Goal: Task Accomplishment & Management: Complete application form

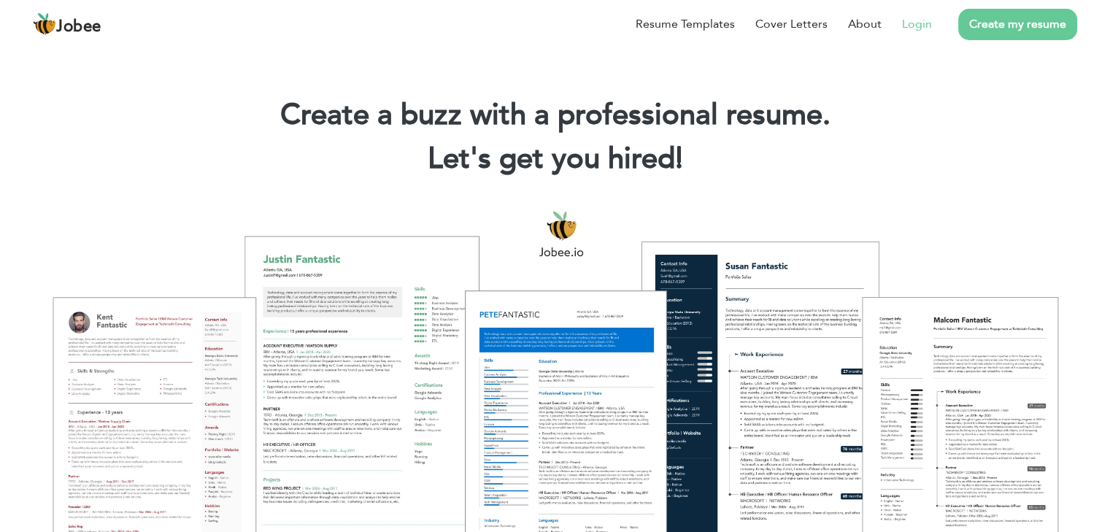
click at [917, 26] on link "Login" at bounding box center [917, 24] width 30 height 18
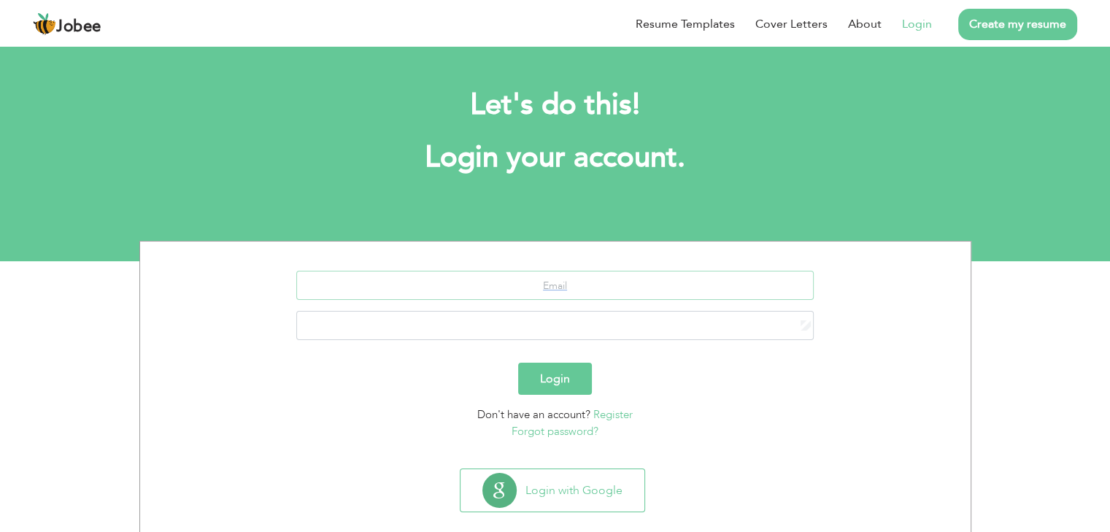
type input "[PERSON_NAME][EMAIL_ADDRESS][DOMAIN_NAME]"
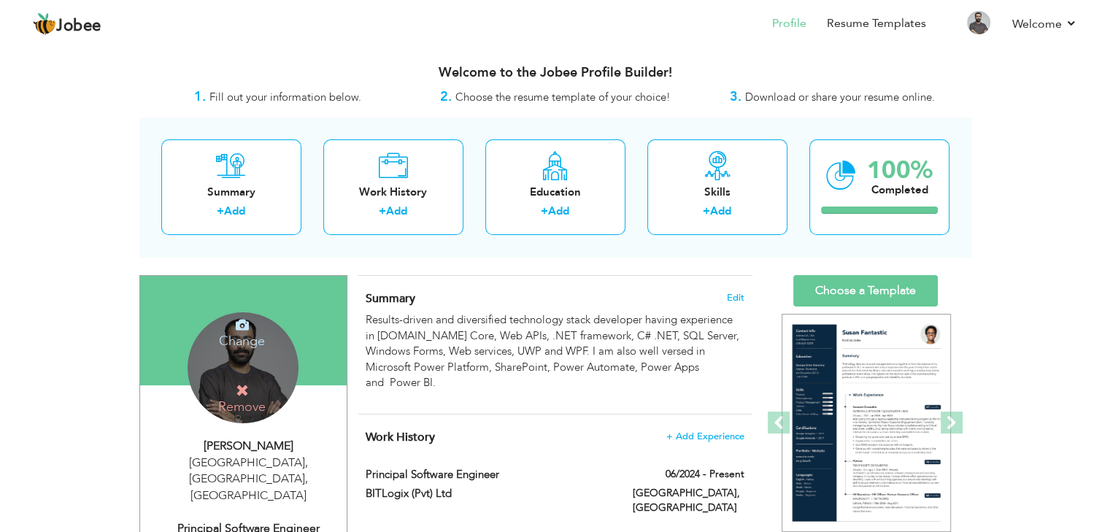
click at [247, 329] on icon at bounding box center [242, 324] width 13 height 13
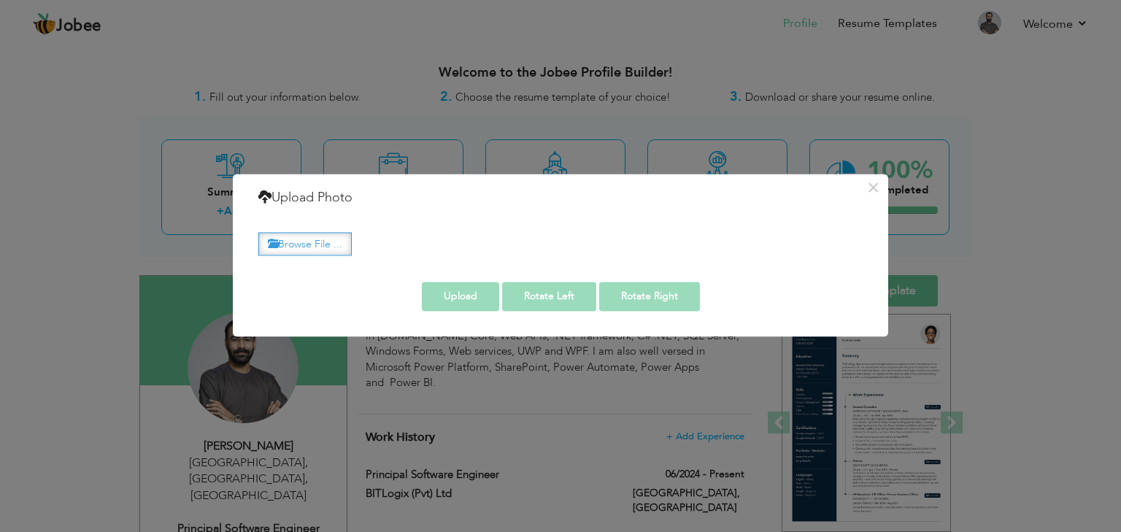
click at [328, 245] on label "Browse File ..." at bounding box center [304, 244] width 93 height 23
click at [0, 0] on input "Browse File ..." at bounding box center [0, 0] width 0 height 0
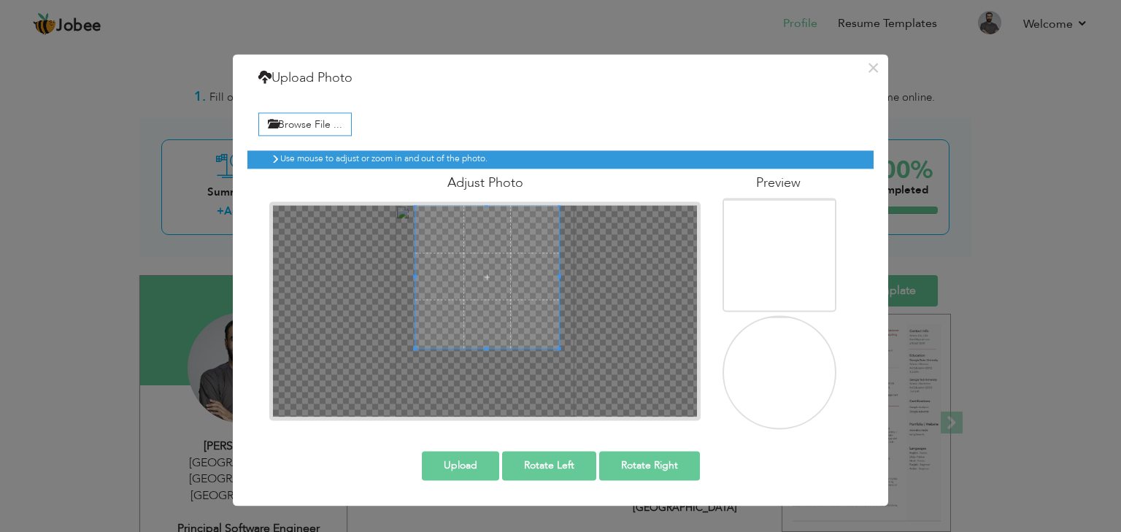
click at [500, 258] on span at bounding box center [486, 276] width 143 height 143
click at [488, 344] on span at bounding box center [487, 276] width 143 height 143
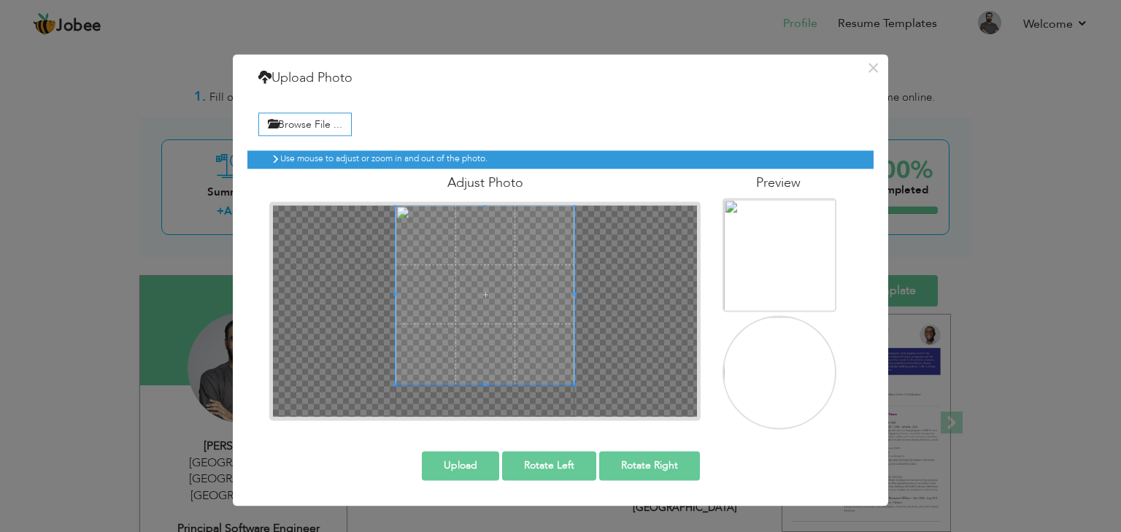
click at [501, 395] on div at bounding box center [485, 311] width 424 height 212
click at [508, 346] on span at bounding box center [485, 294] width 179 height 179
click at [482, 458] on button "Upload" at bounding box center [460, 465] width 77 height 29
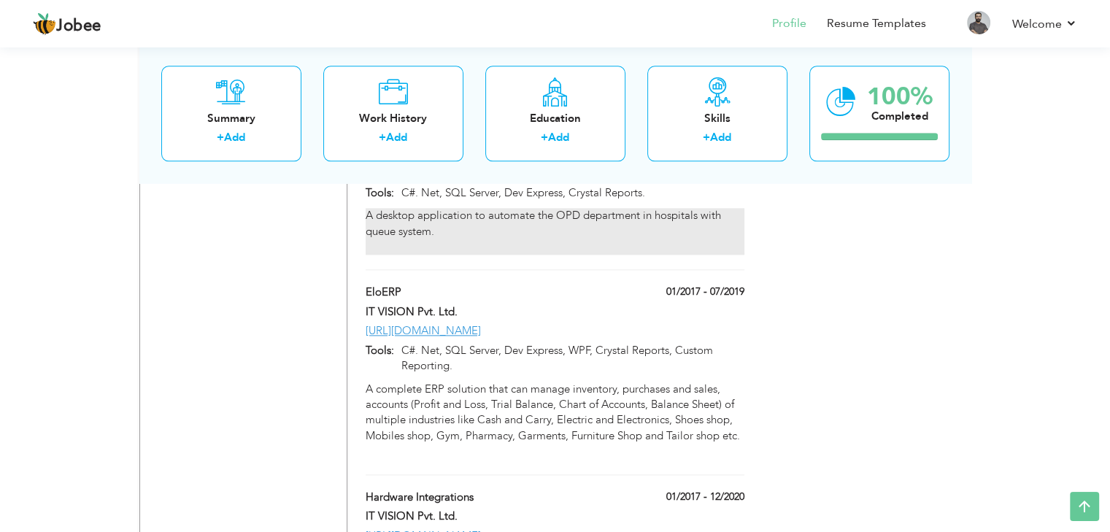
scroll to position [1752, 0]
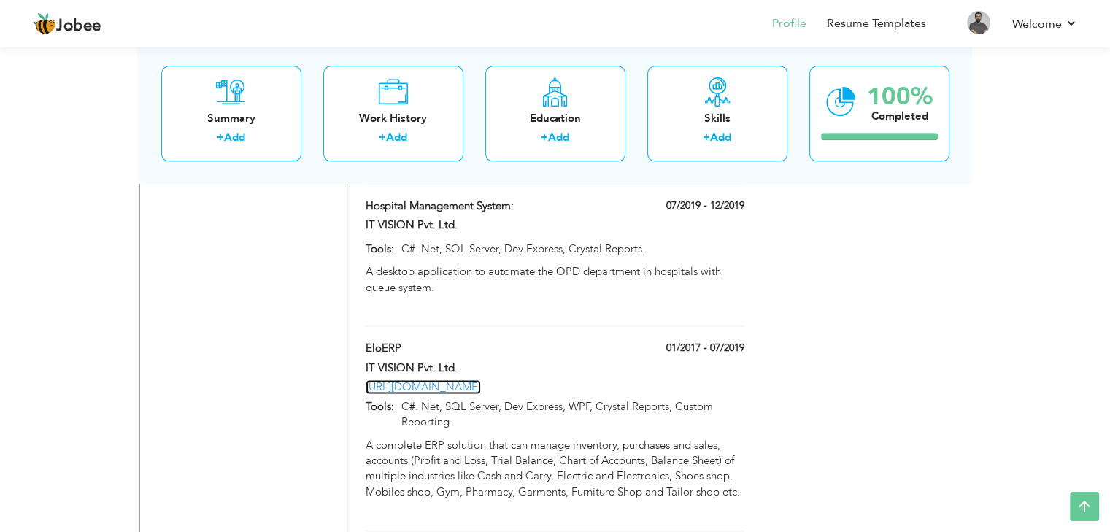
click at [458, 380] on link "[URL][DOMAIN_NAME]" at bounding box center [423, 387] width 115 height 15
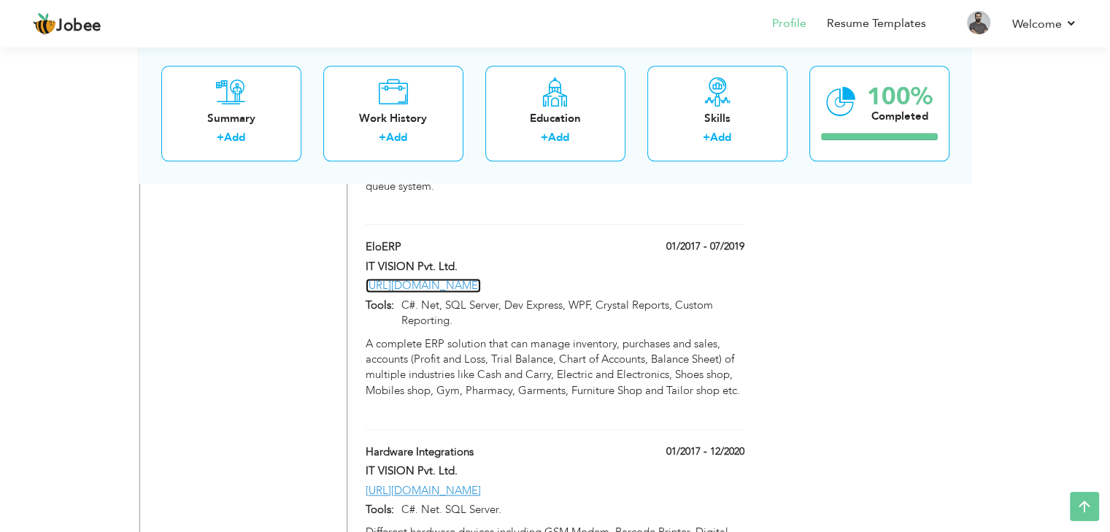
scroll to position [1898, 0]
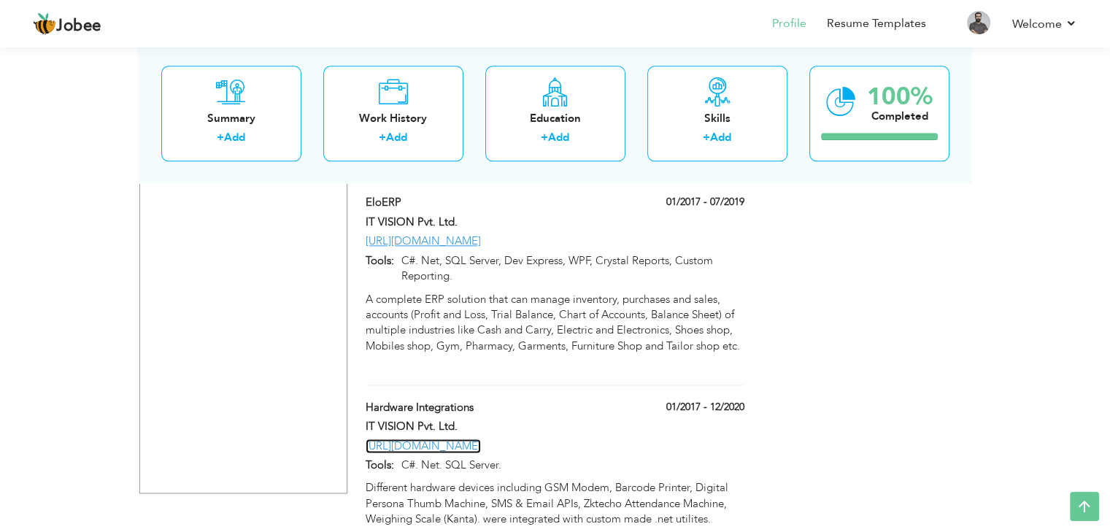
click at [481, 439] on link "[URL][DOMAIN_NAME]" at bounding box center [423, 446] width 115 height 15
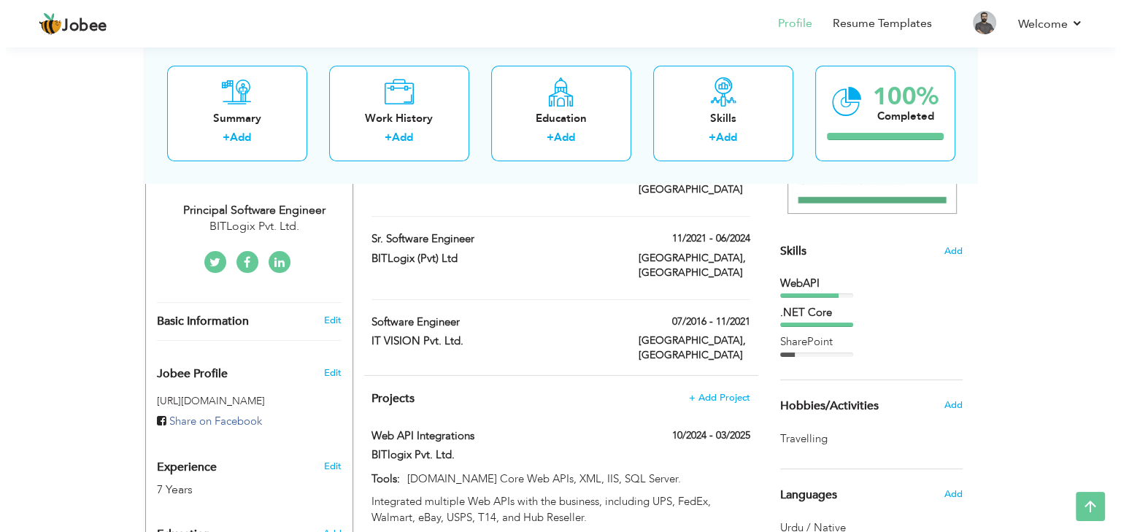
scroll to position [365, 0]
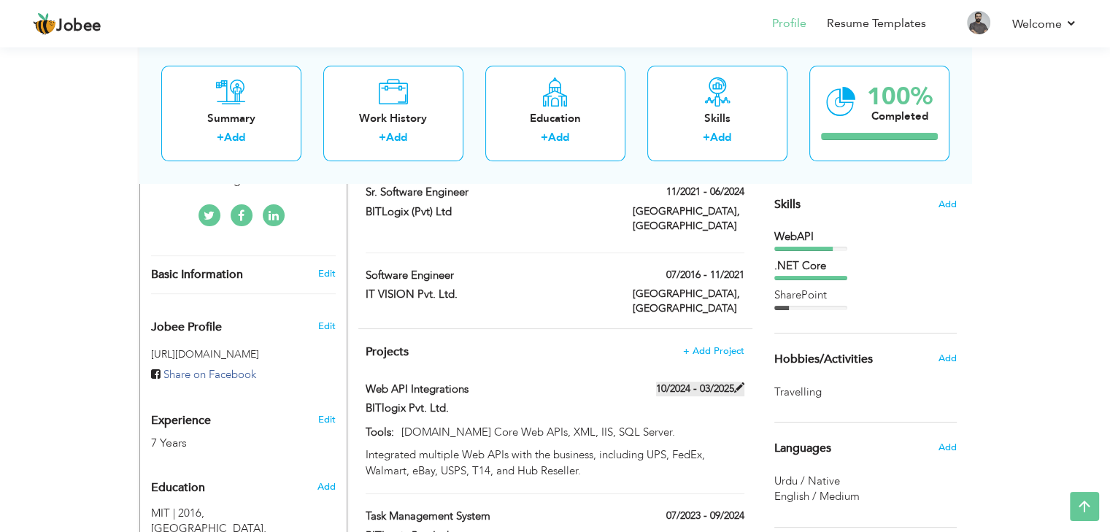
click at [738, 382] on span at bounding box center [739, 387] width 10 height 10
type input "Web API Integrations"
type input "BITlogix Pvt. Ltd."
type input "10/2024"
type input "03/2025"
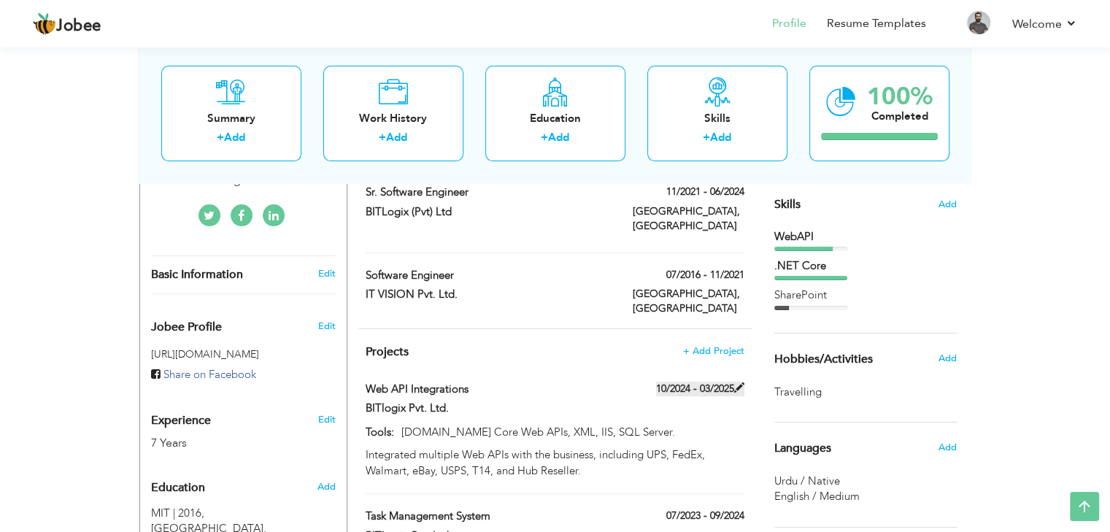
type input "[DOMAIN_NAME] Core Web APIs, XML, IIS, SQL Server."
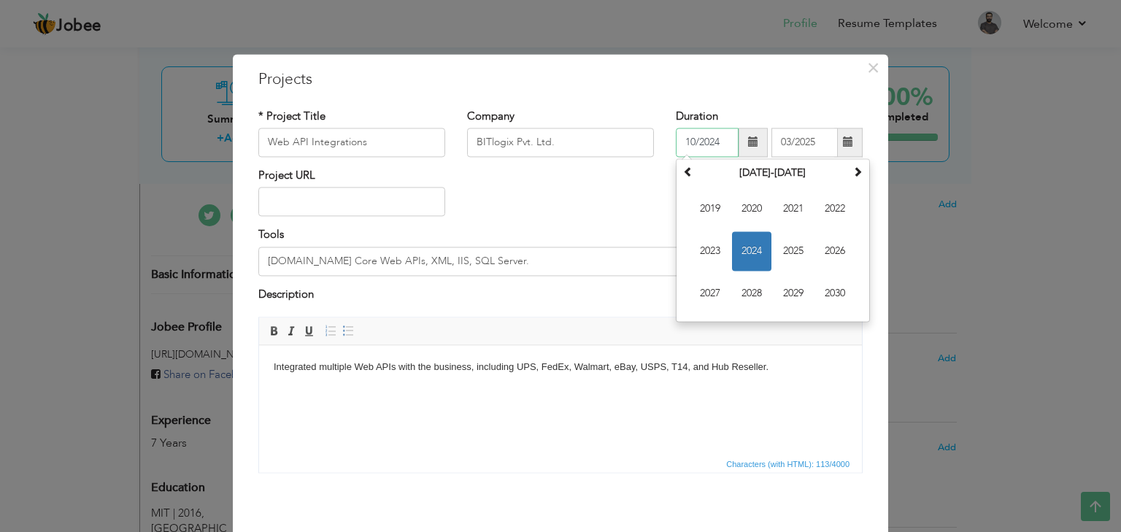
drag, startPoint x: 719, startPoint y: 142, endPoint x: 661, endPoint y: 131, distance: 58.7
click at [665, 131] on div "Duration 10/2024 [DATE] Su Mo Tu We Th Fr Sa 29 30 1 2 3 4 5 6 7 8 9 10 11 12 1…" at bounding box center [769, 138] width 209 height 59
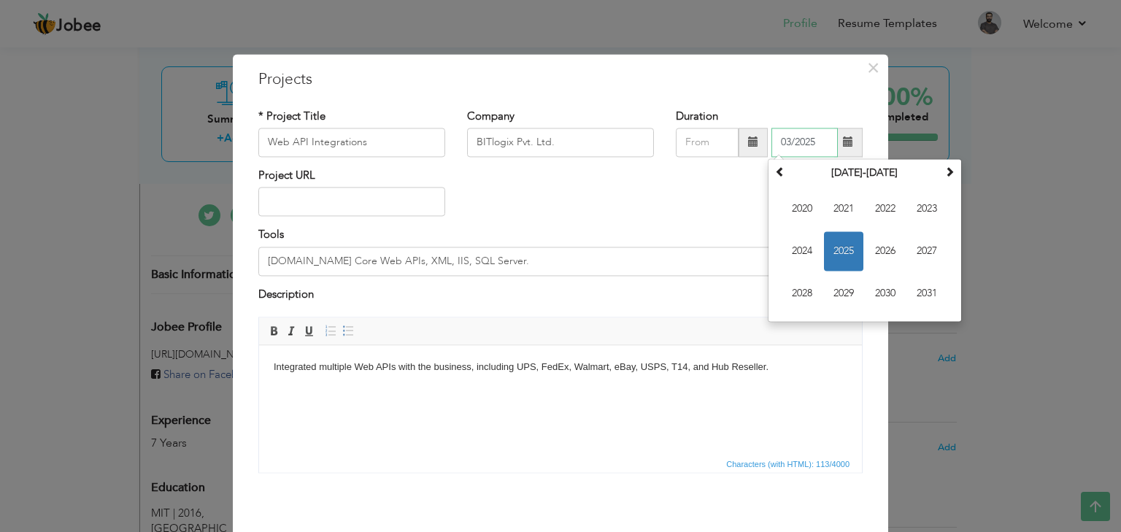
drag, startPoint x: 816, startPoint y: 145, endPoint x: 763, endPoint y: 139, distance: 53.6
click at [763, 139] on div "03/2025 [DATE] Su Mo Tu We Th Fr Sa 23 24 25 26 27 28 1 2 3 4 5 6 7 8 9 10 11 1…" at bounding box center [769, 142] width 187 height 29
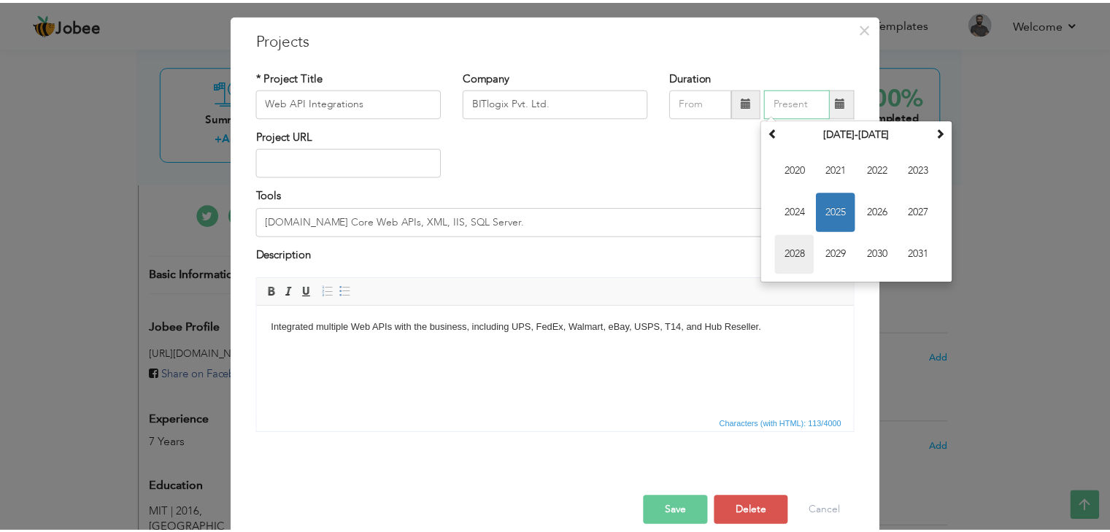
scroll to position [59, 0]
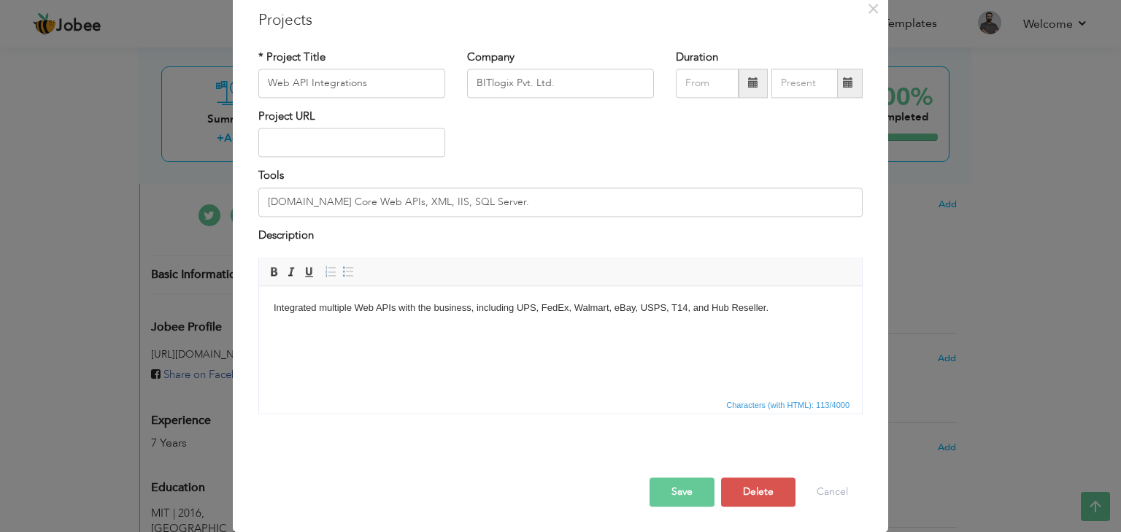
click at [698, 488] on button "Save" at bounding box center [682, 492] width 65 height 29
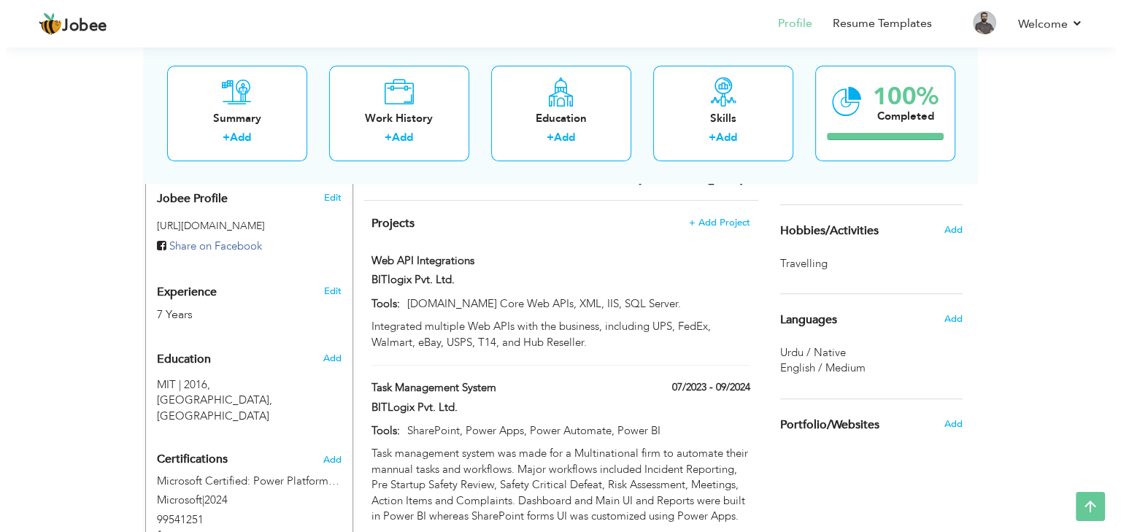
scroll to position [511, 0]
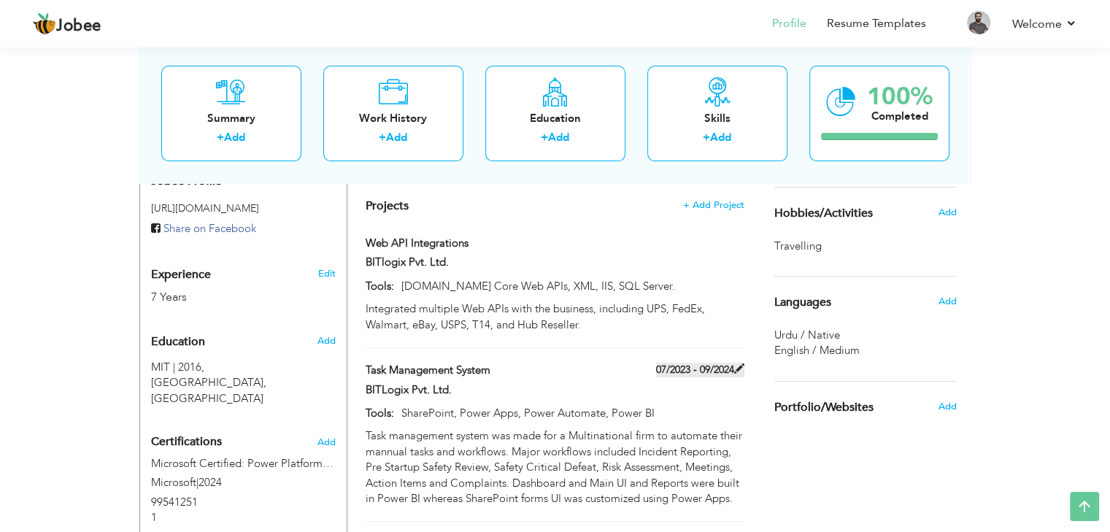
click at [736, 363] on span at bounding box center [739, 368] width 10 height 10
type input "Task Management System"
type input "BITLogix Pvt. Ltd."
type input "07/2023"
type input "09/2024"
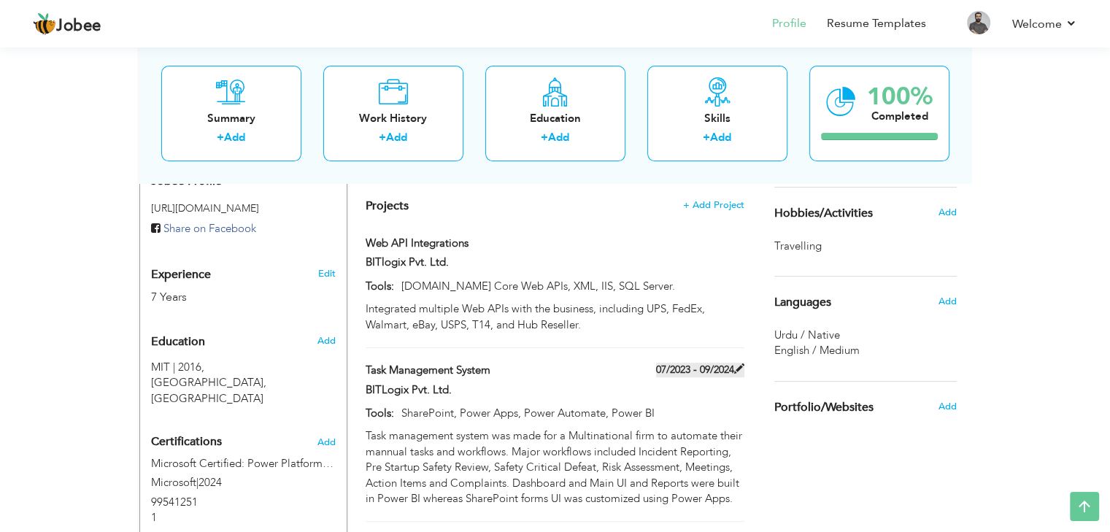
type input "SharePoint, Power Apps, Power Automate, Power BI"
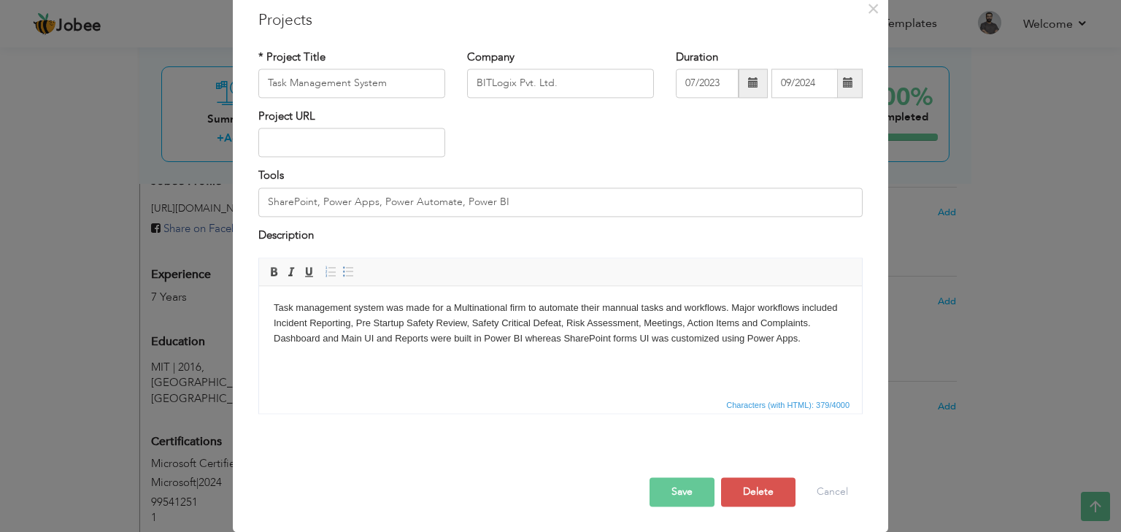
scroll to position [0, 0]
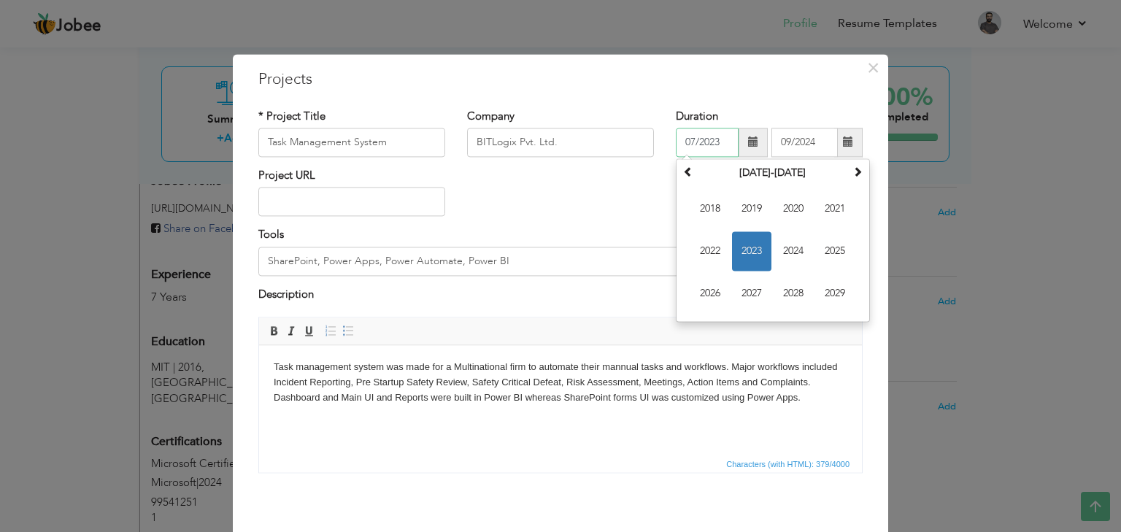
drag, startPoint x: 718, startPoint y: 146, endPoint x: 676, endPoint y: 146, distance: 42.3
click at [676, 146] on input "07/2023" at bounding box center [707, 142] width 63 height 29
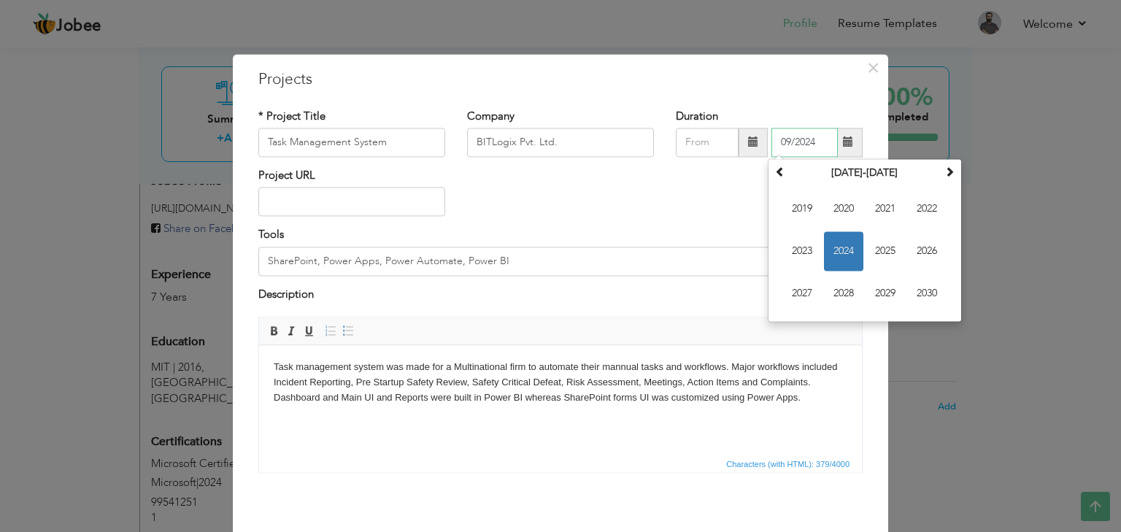
drag, startPoint x: 807, startPoint y: 145, endPoint x: 756, endPoint y: 143, distance: 51.1
click at [756, 143] on div "09/2024 [DATE] Su Mo Tu We Th Fr Sa 1 2 3 4 5 6 7 8 9 10 11 12 13 14 15 16 17 1…" at bounding box center [769, 142] width 187 height 29
type input "4"
drag, startPoint x: 807, startPoint y: 144, endPoint x: 768, endPoint y: 144, distance: 39.4
click at [771, 144] on input "4" at bounding box center [804, 142] width 66 height 29
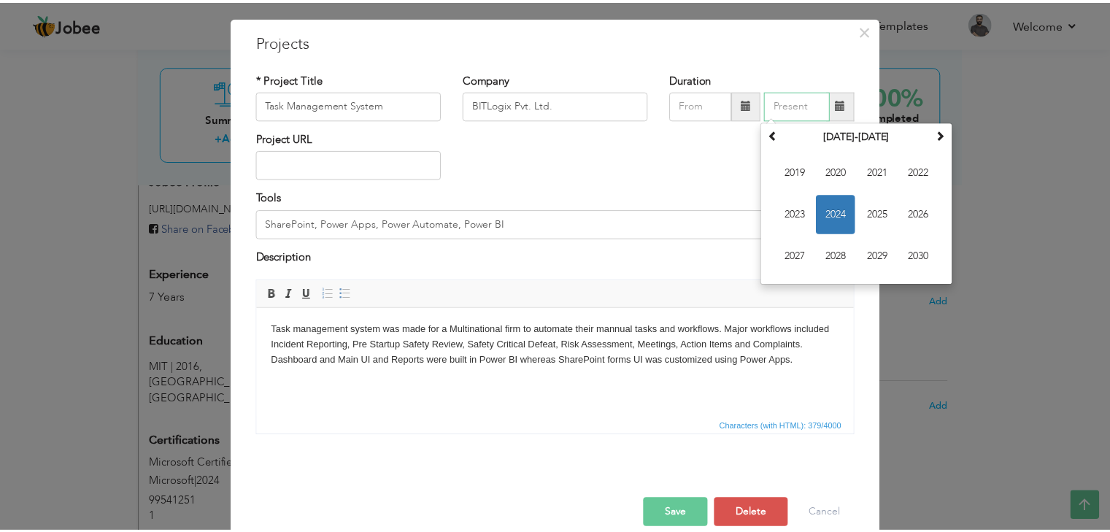
scroll to position [59, 0]
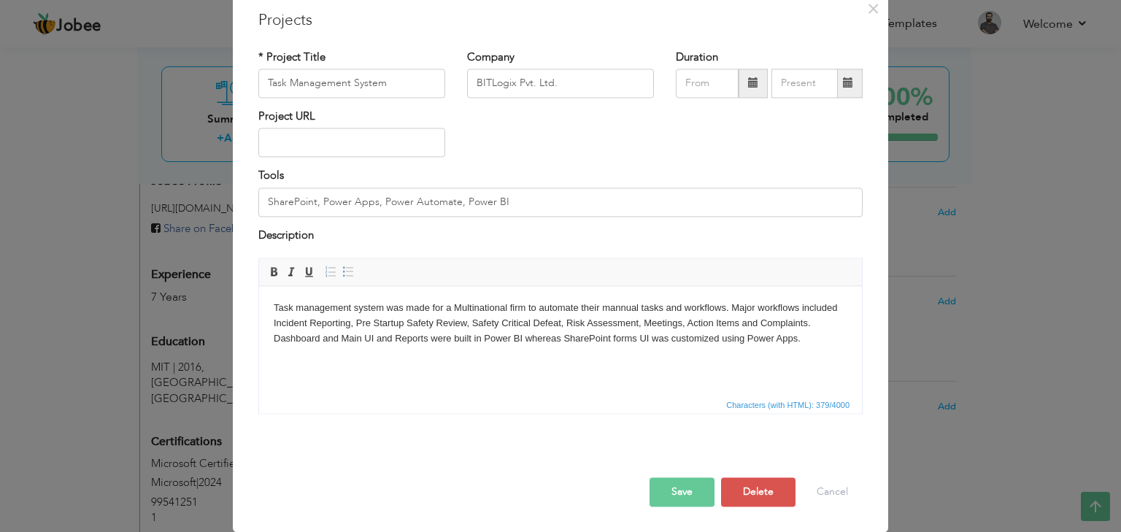
click at [691, 487] on button "Save" at bounding box center [682, 492] width 65 height 29
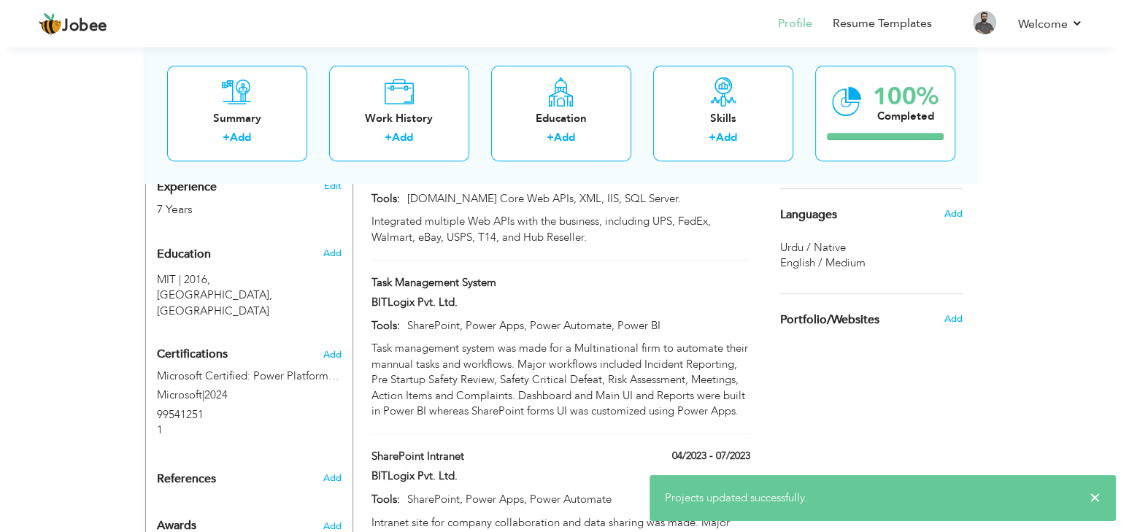
scroll to position [657, 0]
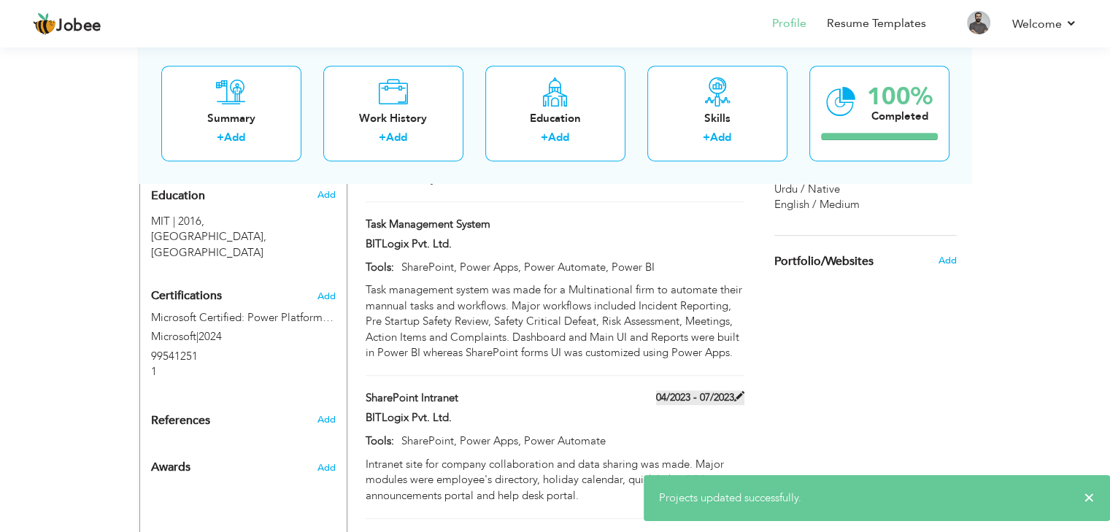
click at [736, 391] on span at bounding box center [739, 396] width 10 height 10
type input "SharePoint Intranet"
type input "04/2023"
type input "07/2023"
type input "SharePoint, Power Apps, Power Automate"
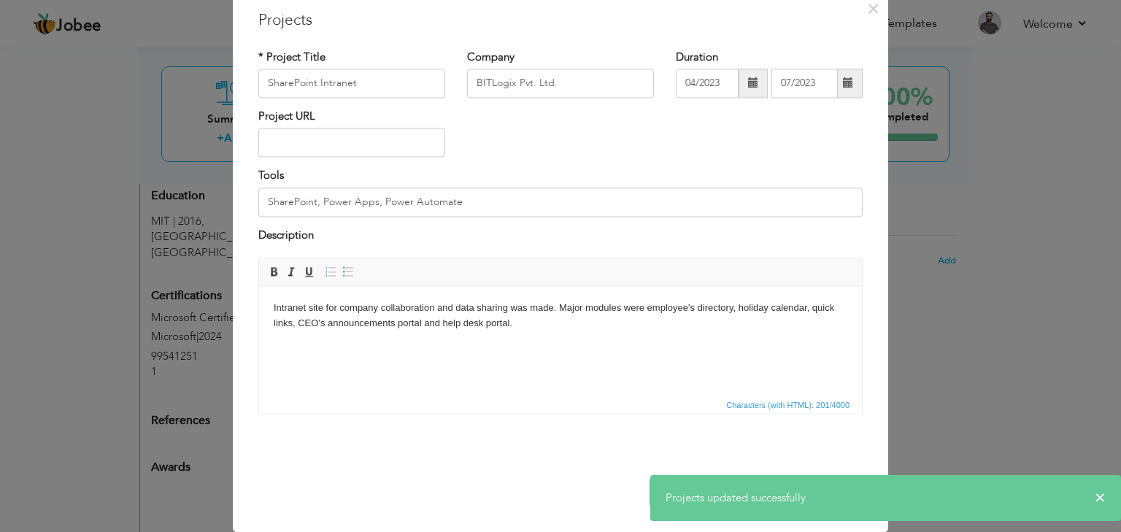
scroll to position [0, 0]
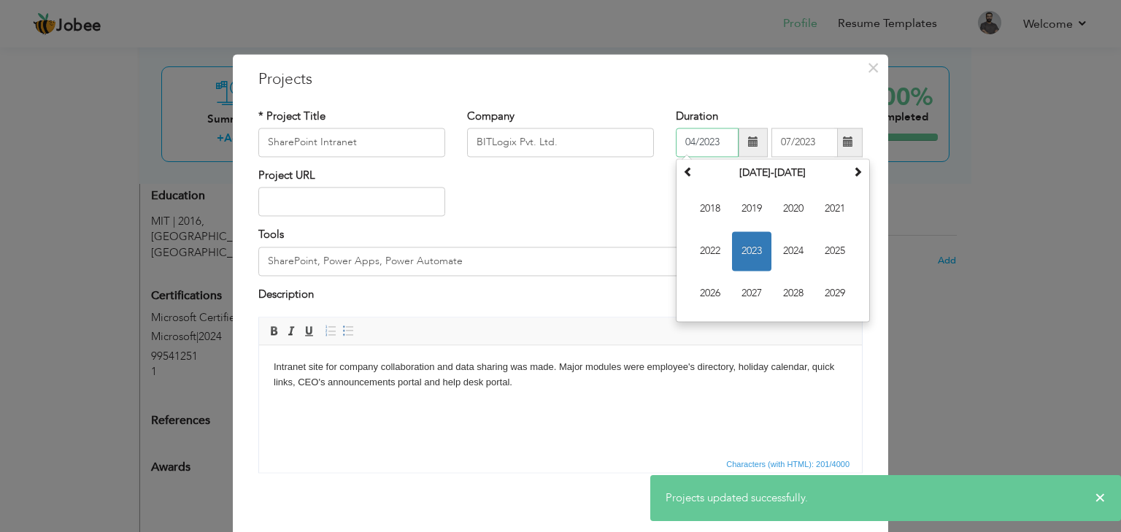
drag, startPoint x: 720, startPoint y: 145, endPoint x: 659, endPoint y: 152, distance: 60.9
click at [665, 152] on div "Duration 04/2023 [DATE] Su Mo Tu We Th Fr Sa 26 27 28 29 30 31 1 2 3 4 5 6 7 8 …" at bounding box center [769, 138] width 209 height 59
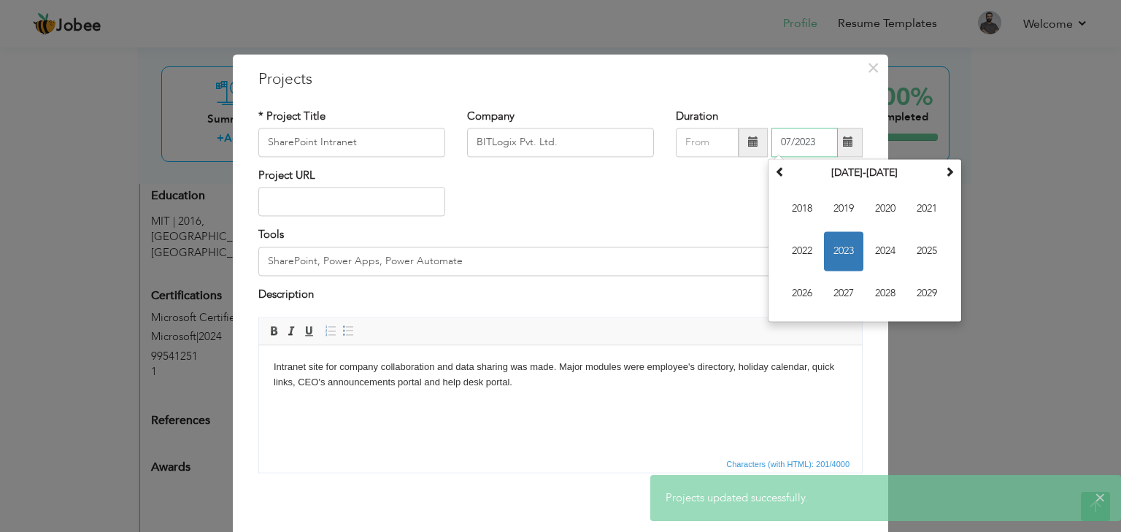
drag, startPoint x: 809, startPoint y: 145, endPoint x: 722, endPoint y: 140, distance: 87.7
click at [722, 140] on div "07/2023 [DATE] Su Mo Tu We Th Fr Sa 25 26 27 28 29 30 1 2 3 4 5 6 7 8 9 10 11 1…" at bounding box center [769, 142] width 187 height 29
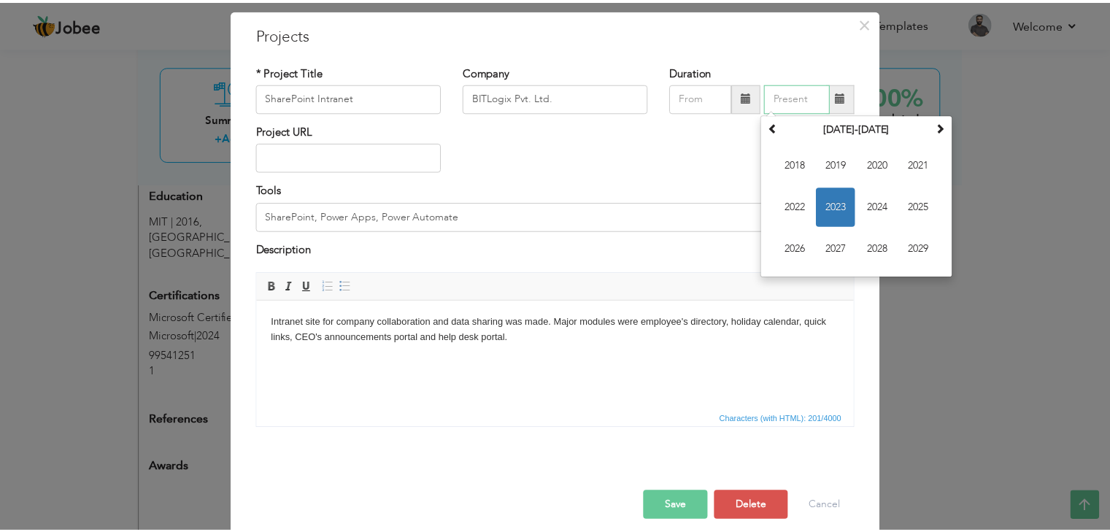
scroll to position [59, 0]
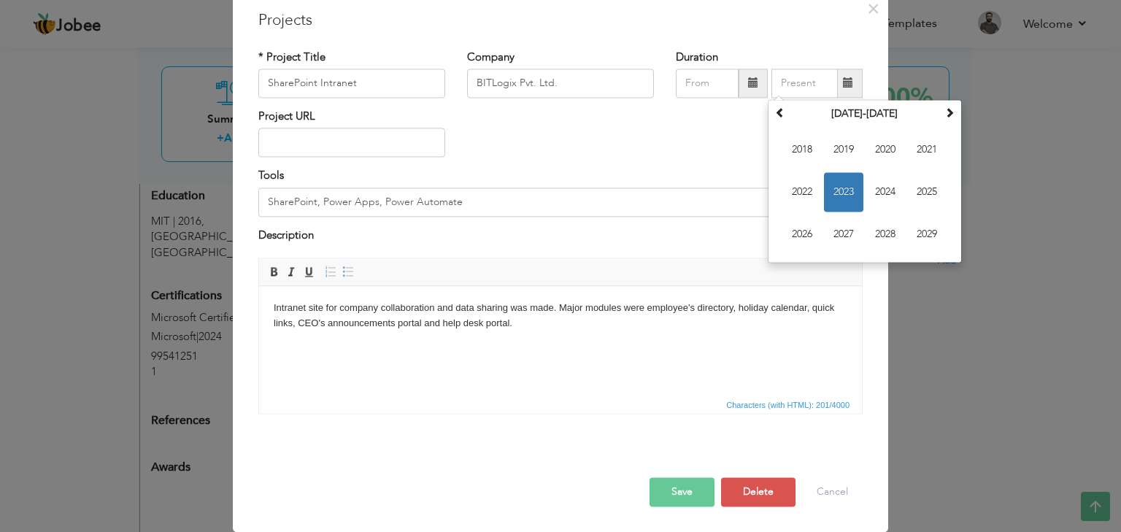
click at [678, 490] on button "Save" at bounding box center [682, 492] width 65 height 29
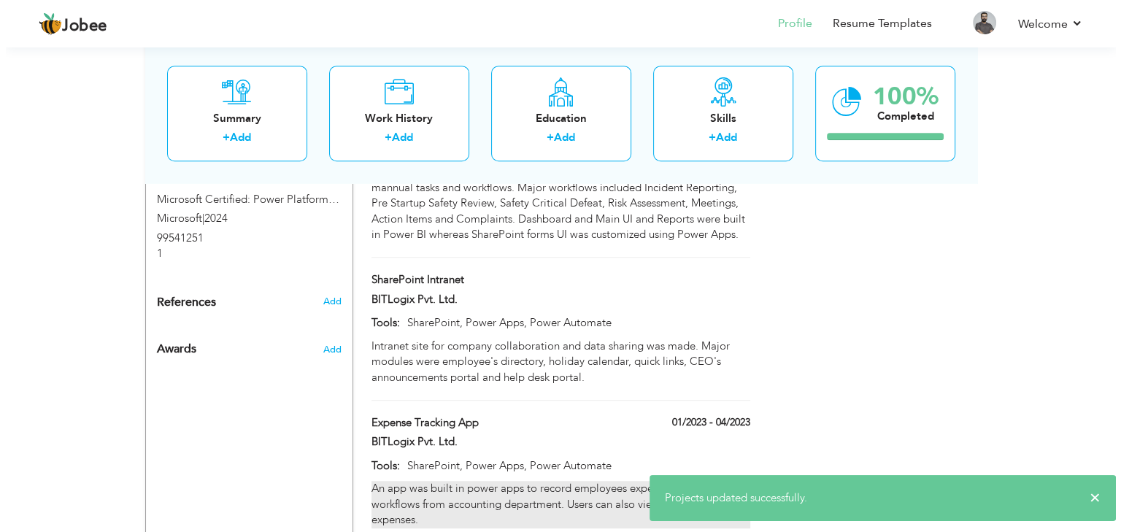
scroll to position [803, 0]
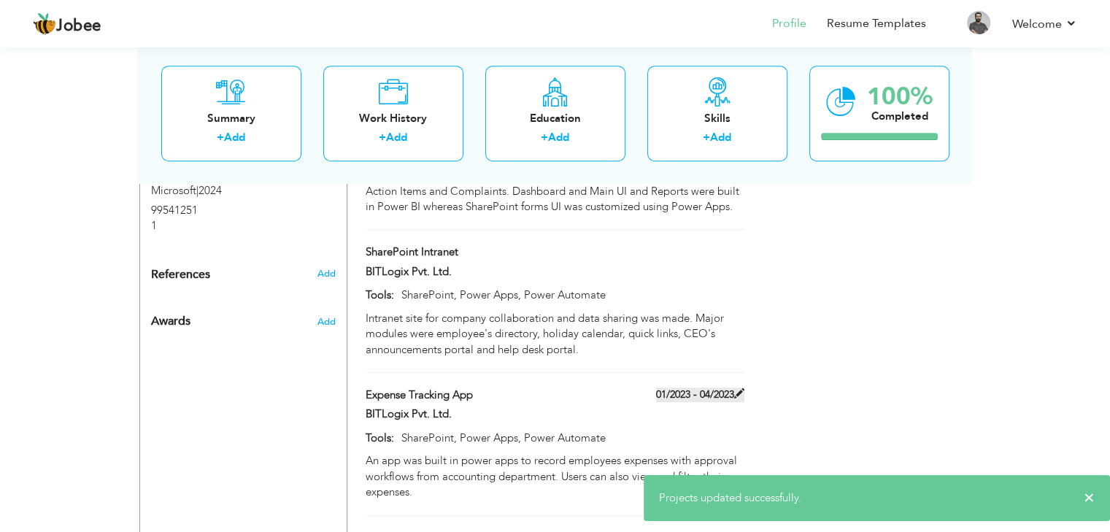
click at [693, 388] on label "01/2023 - 04/2023" at bounding box center [700, 395] width 88 height 15
type input "Expense Tracking App"
type input "01/2023"
type input "04/2023"
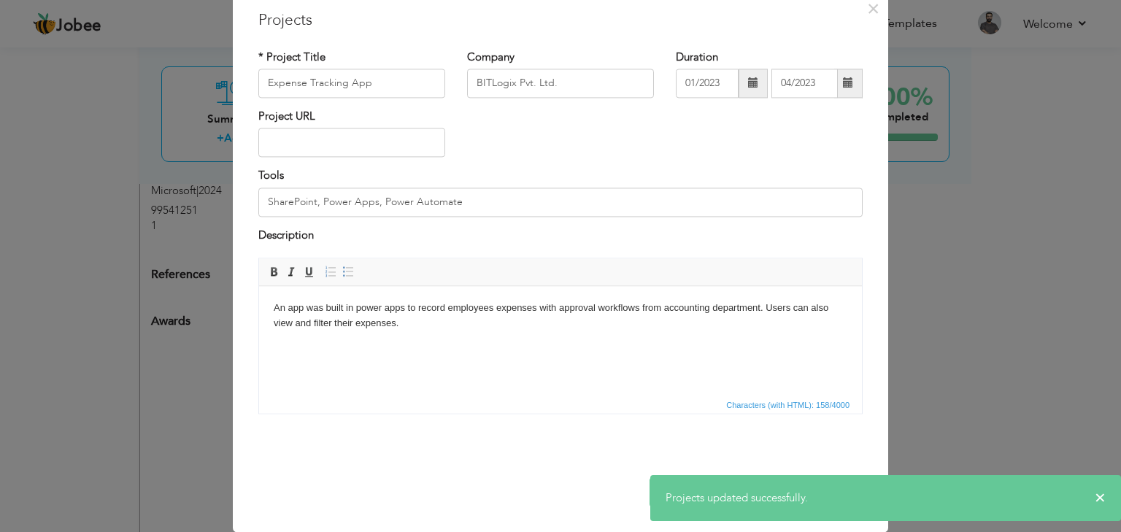
scroll to position [0, 0]
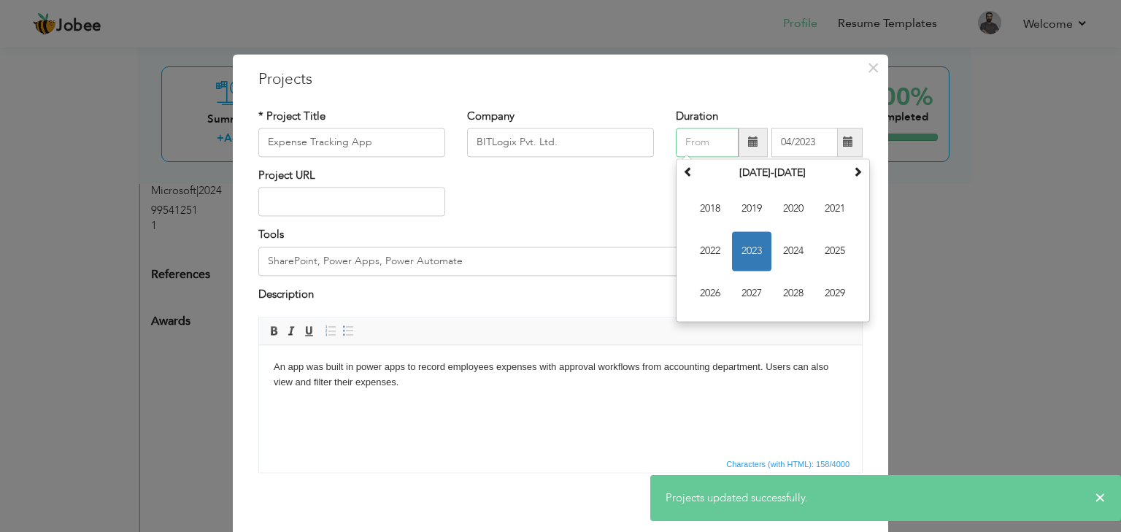
drag, startPoint x: 706, startPoint y: 142, endPoint x: 628, endPoint y: 132, distance: 79.5
click at [629, 133] on div "* Project Title Expense Tracking App Company BITLogix Pvt. Ltd. Duration [DATE]…" at bounding box center [560, 138] width 626 height 59
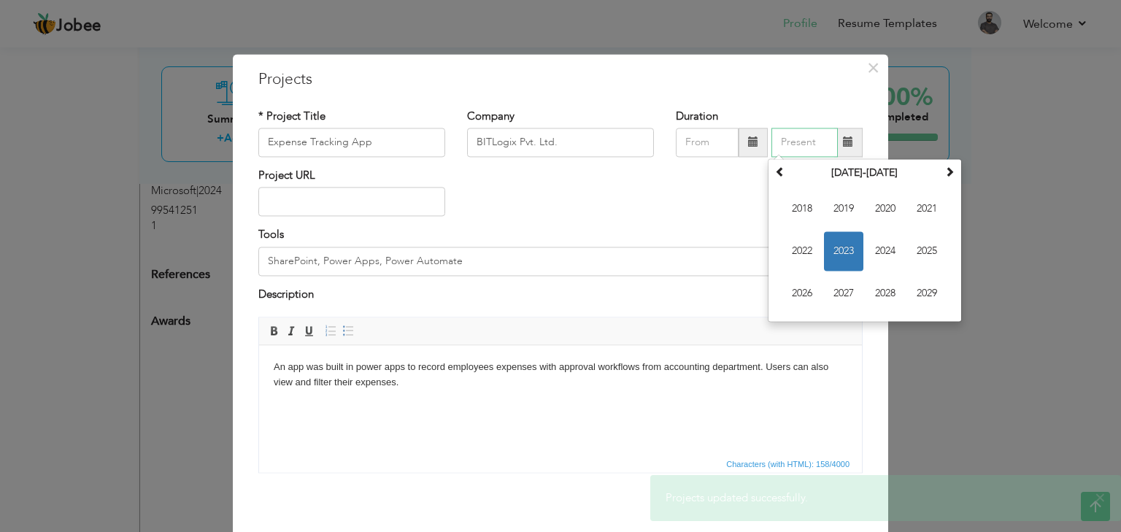
drag, startPoint x: 814, startPoint y: 142, endPoint x: 734, endPoint y: 136, distance: 79.8
click at [735, 136] on div "[DATE] Su Mo Tu We Th Fr Sa 26 27 28 29 30 31 1 2 3 4 5 6 7 8 9 10 11 12 13 14 …" at bounding box center [769, 142] width 187 height 29
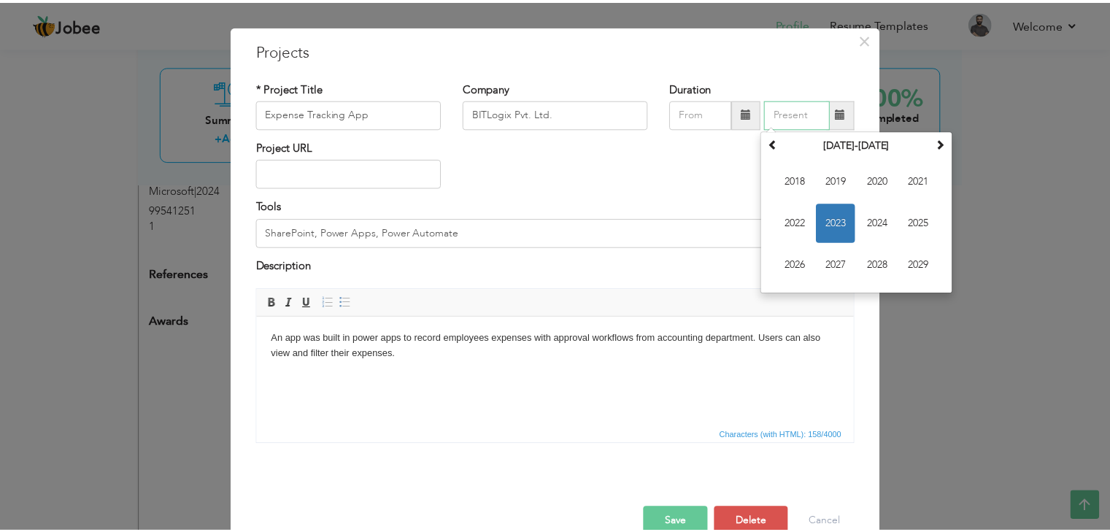
scroll to position [59, 0]
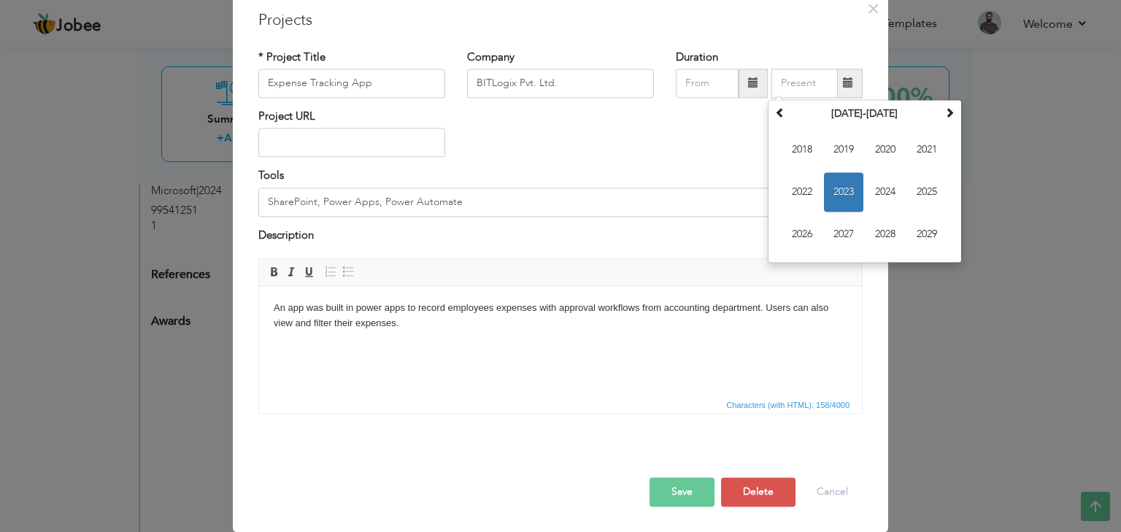
click at [685, 497] on button "Save" at bounding box center [682, 492] width 65 height 29
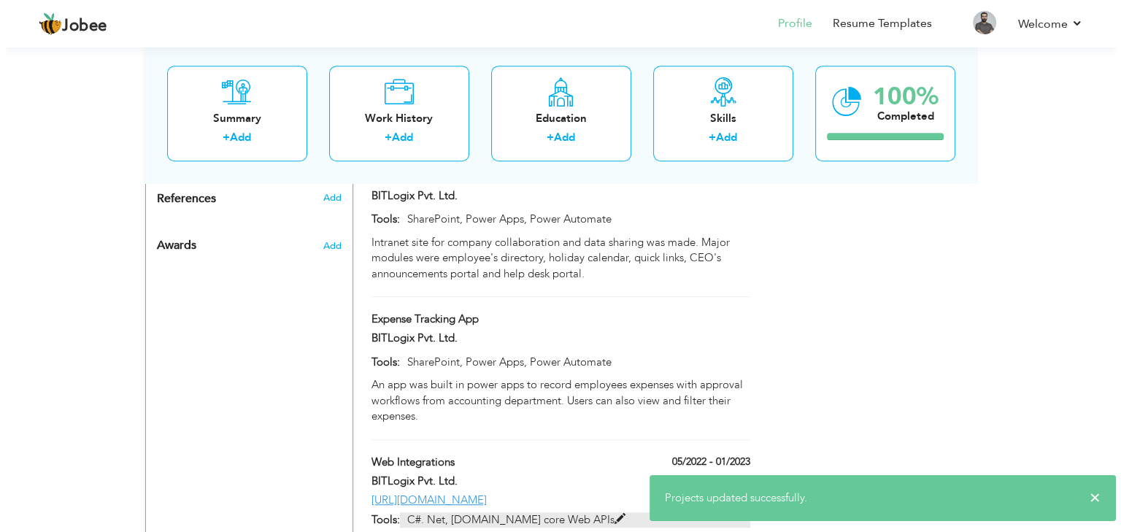
scroll to position [949, 0]
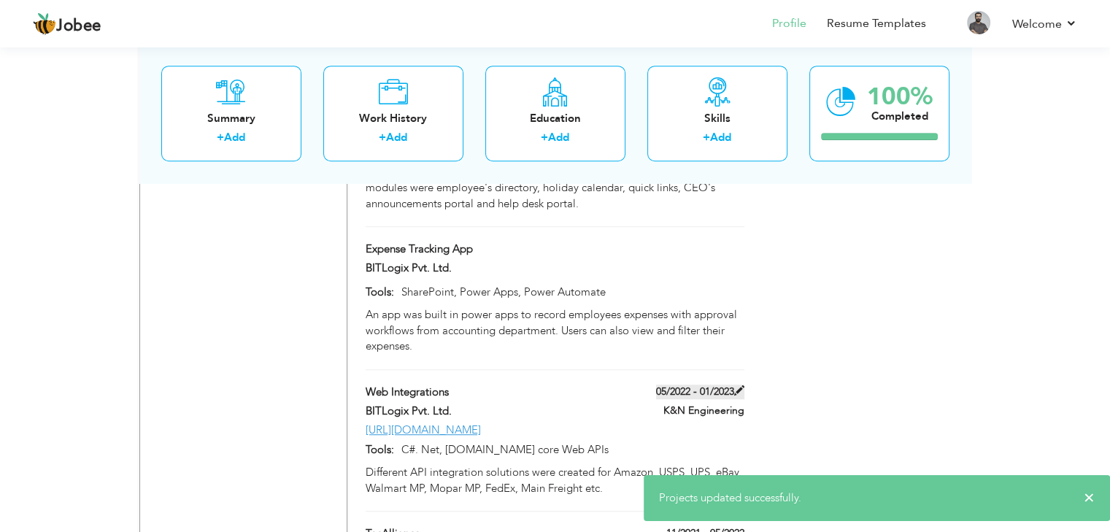
click at [691, 385] on label "05/2022 - 01/2023" at bounding box center [700, 392] width 88 height 15
type input "Web Integrations"
type input "05/2022"
type input "01/2023"
type input "[URL][DOMAIN_NAME]"
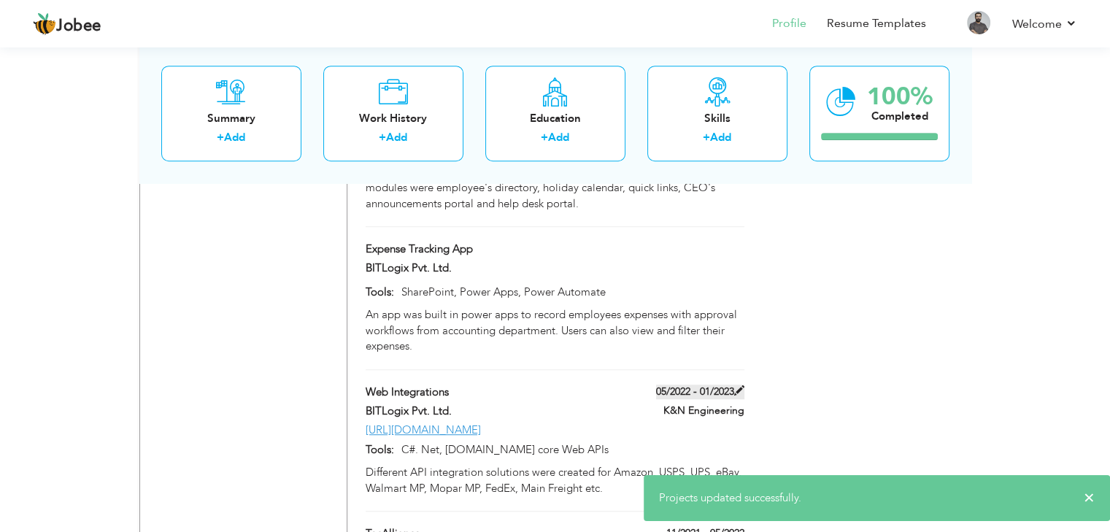
type input "C#. Net, [DOMAIN_NAME] core Web APIs"
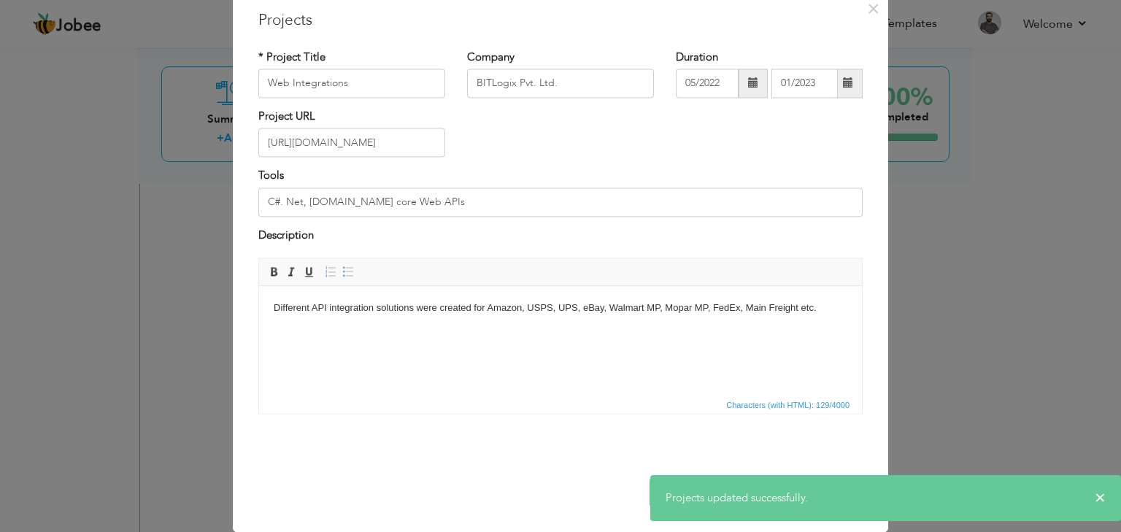
scroll to position [0, 0]
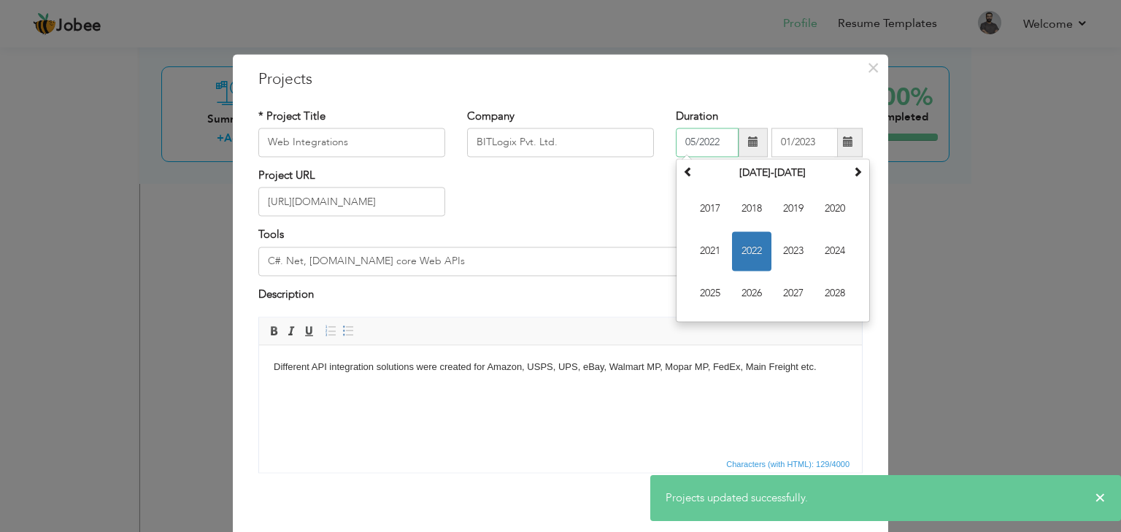
drag, startPoint x: 717, startPoint y: 144, endPoint x: 654, endPoint y: 153, distance: 63.4
click at [654, 153] on div "* Project Title Web Integrations Company BITLogix Pvt. Ltd. Duration 05/2022 [D…" at bounding box center [560, 138] width 626 height 59
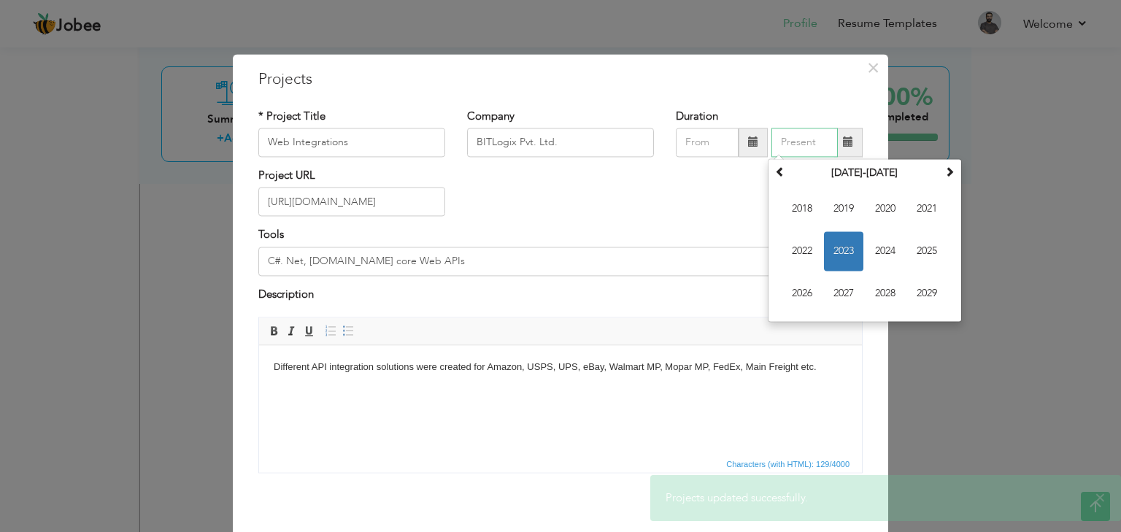
drag, startPoint x: 820, startPoint y: 145, endPoint x: 740, endPoint y: 155, distance: 81.0
click at [741, 155] on div "[DATE] Su Mo Tu We Th Fr Sa 1 2 3 4 5 6 7 8 9 10 11 12 13 14 15 16 17 18 19 20 …" at bounding box center [769, 142] width 187 height 29
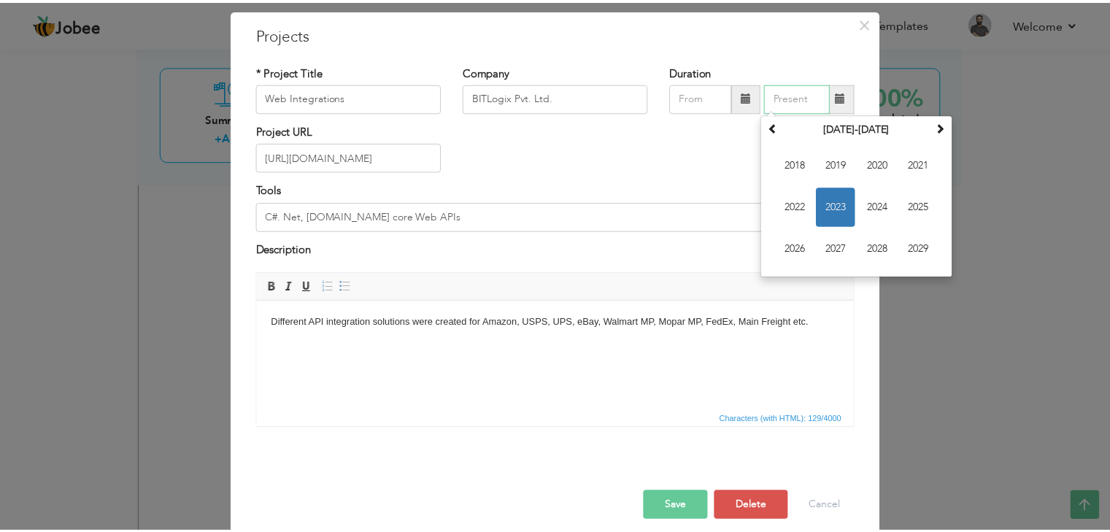
scroll to position [59, 0]
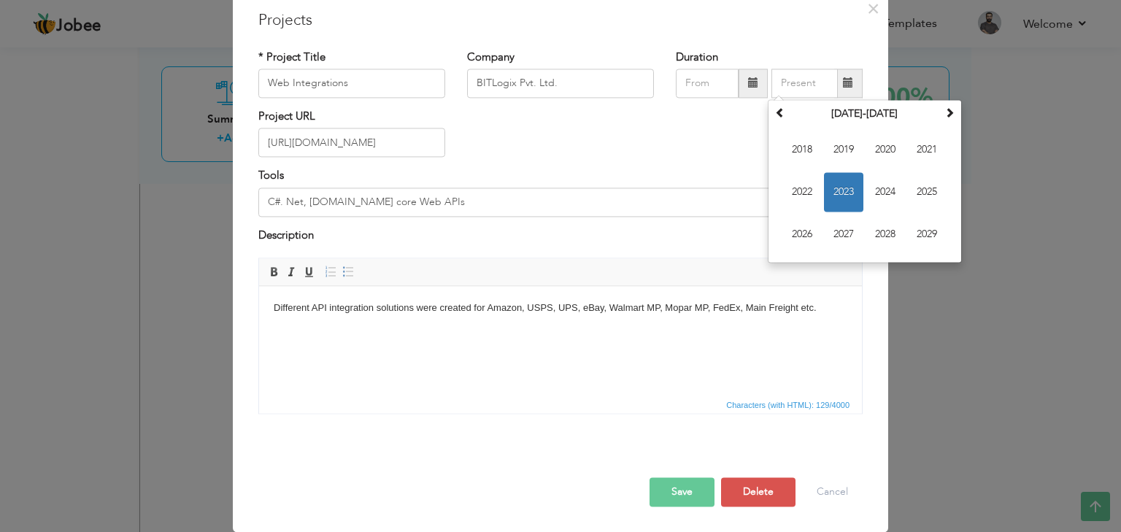
click at [674, 482] on button "Save" at bounding box center [682, 492] width 65 height 29
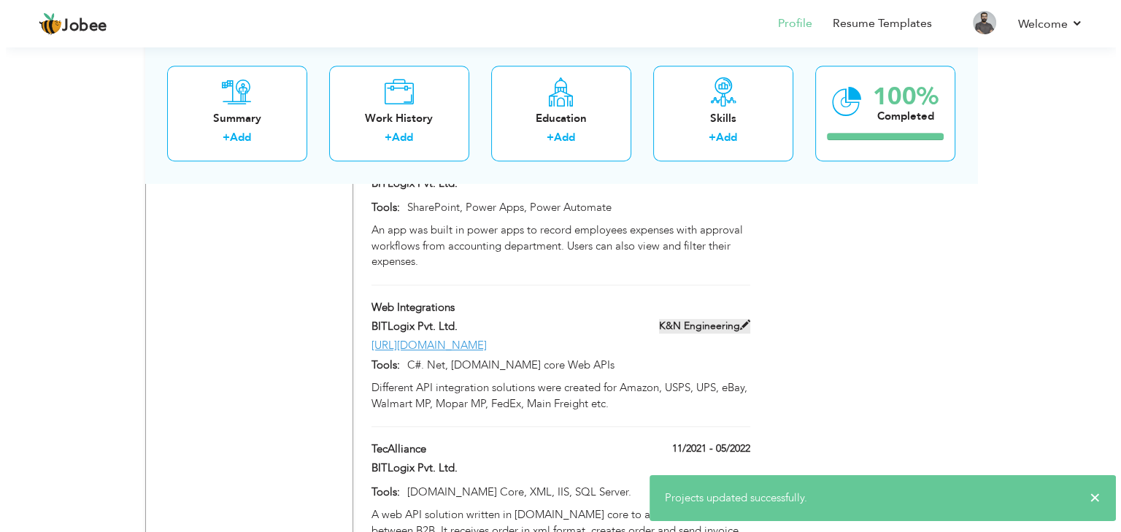
scroll to position [1022, 0]
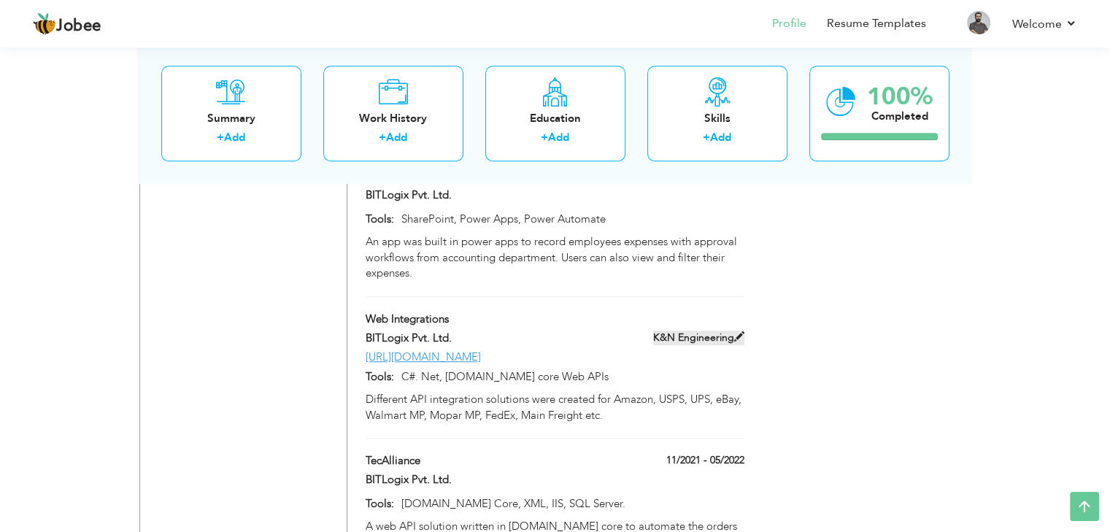
click at [703, 331] on label "K&N Engineering" at bounding box center [698, 338] width 91 height 15
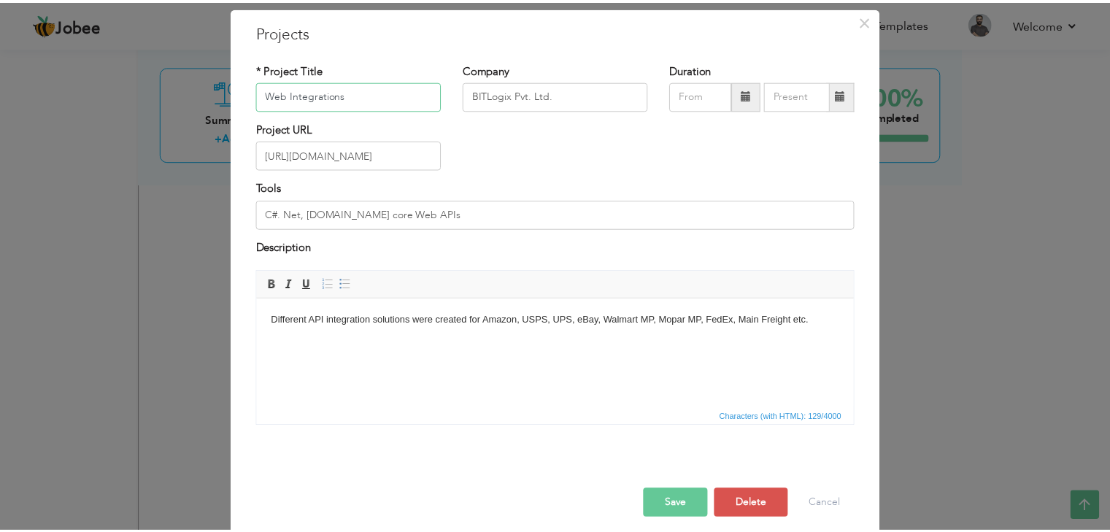
scroll to position [59, 0]
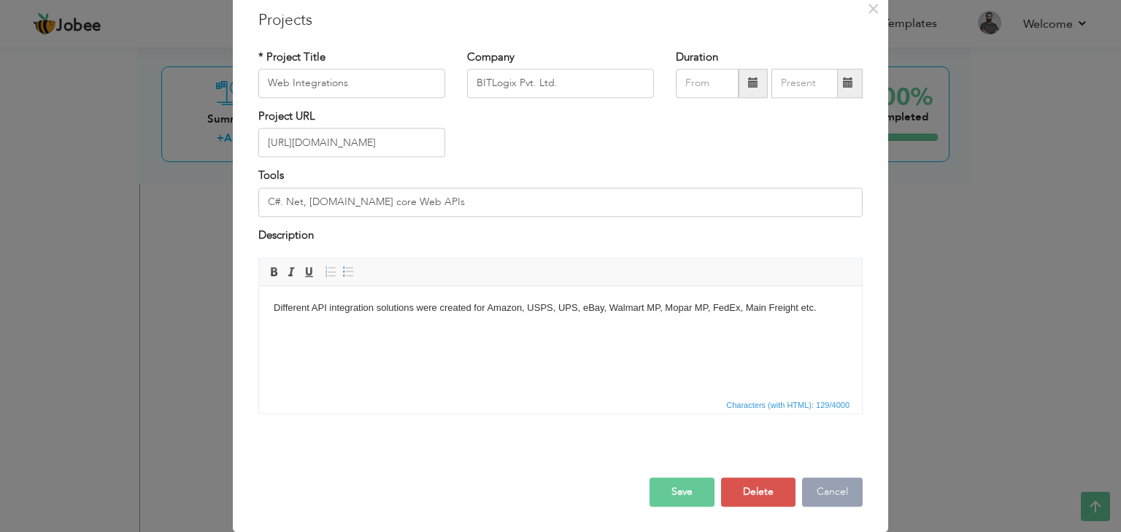
click at [832, 485] on button "Cancel" at bounding box center [832, 492] width 61 height 29
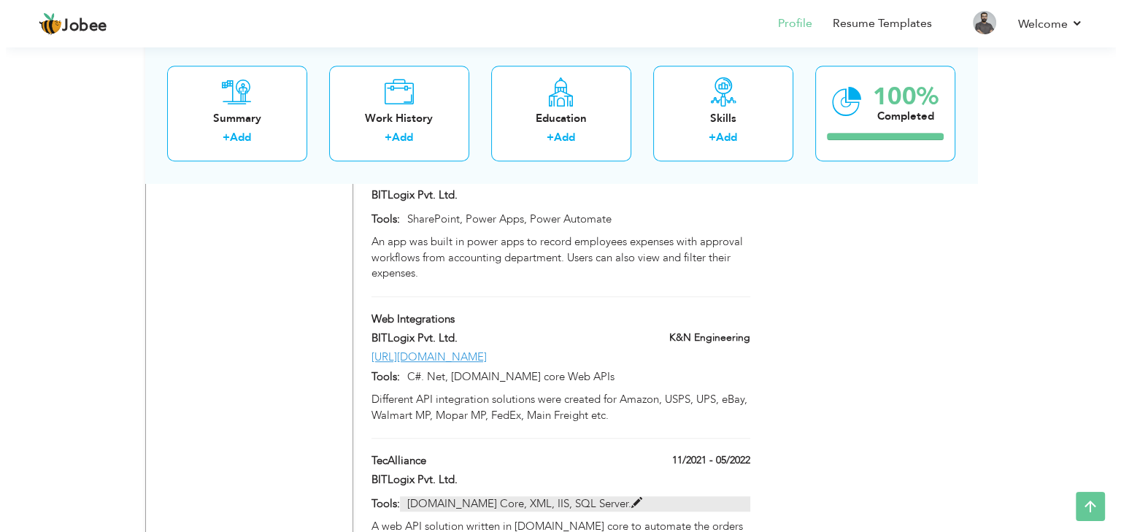
scroll to position [1095, 0]
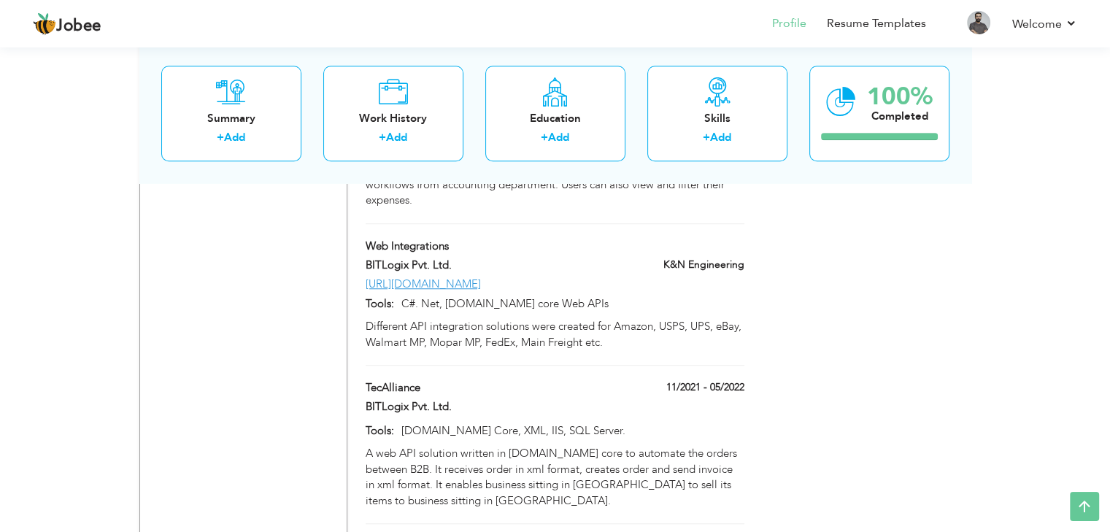
click at [698, 319] on div "Projects + Add Project Web API Integrations Web API Integrations BITlogix Pvt. …" at bounding box center [555, 468] width 394 height 1739
click at [743, 381] on span at bounding box center [739, 386] width 10 height 10
type input "TecAlliance"
type input "11/2021"
type input "05/2022"
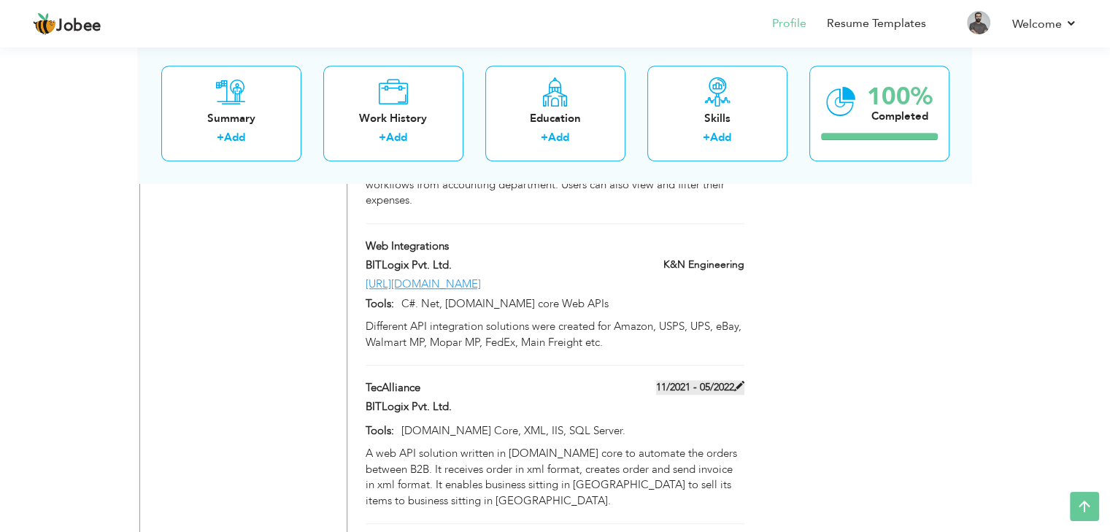
type input "[DOMAIN_NAME] Core, XML, IIS, SQL Server."
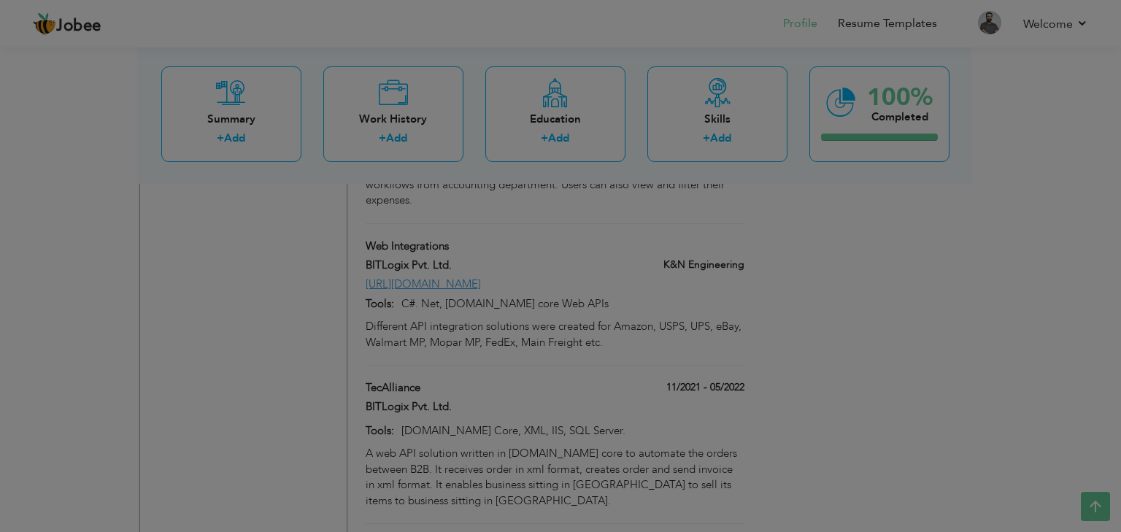
scroll to position [0, 0]
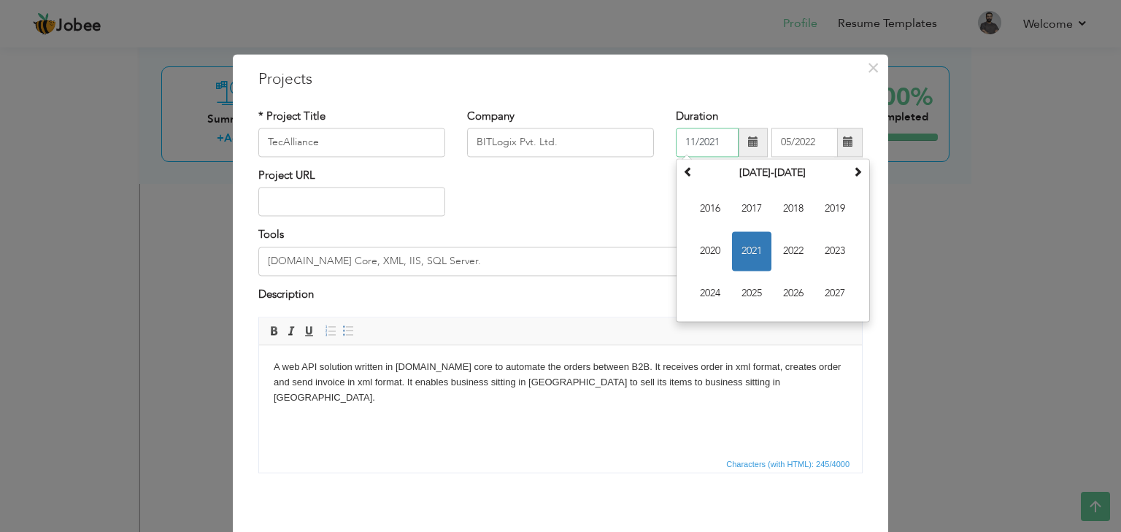
drag, startPoint x: 715, startPoint y: 144, endPoint x: 656, endPoint y: 147, distance: 58.5
click at [656, 147] on div "* Project Title TecAlliance Company BITLogix Pvt. Ltd. Duration 11/2021 [DATE] …" at bounding box center [560, 138] width 626 height 59
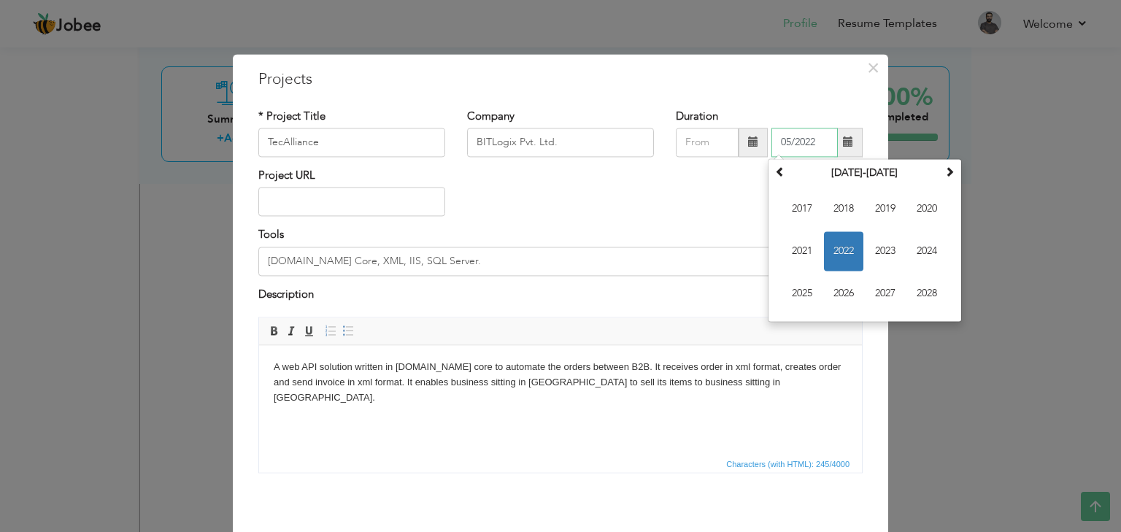
drag, startPoint x: 794, startPoint y: 134, endPoint x: 766, endPoint y: 129, distance: 28.8
click at [771, 129] on input "05/2022" at bounding box center [804, 142] width 66 height 29
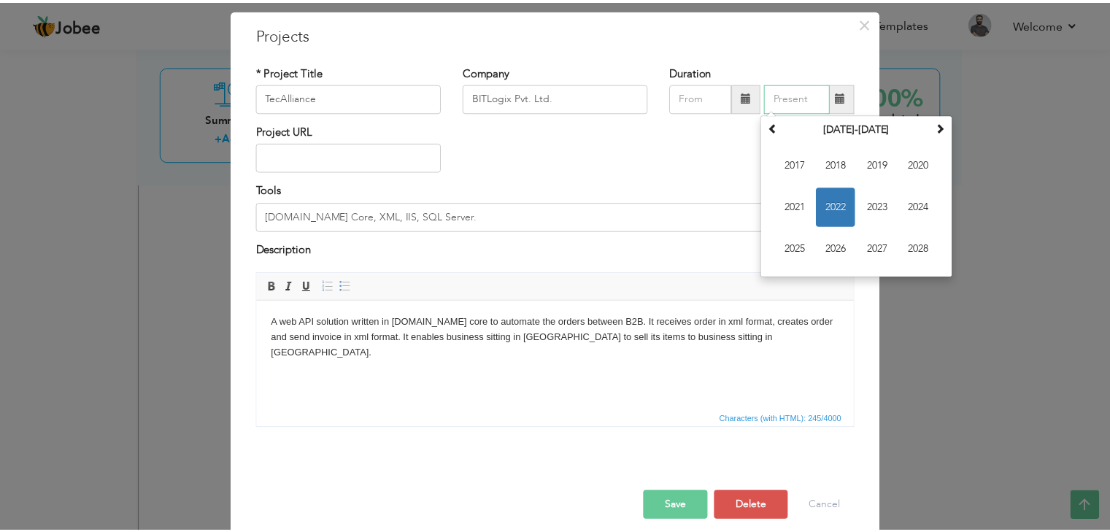
scroll to position [59, 0]
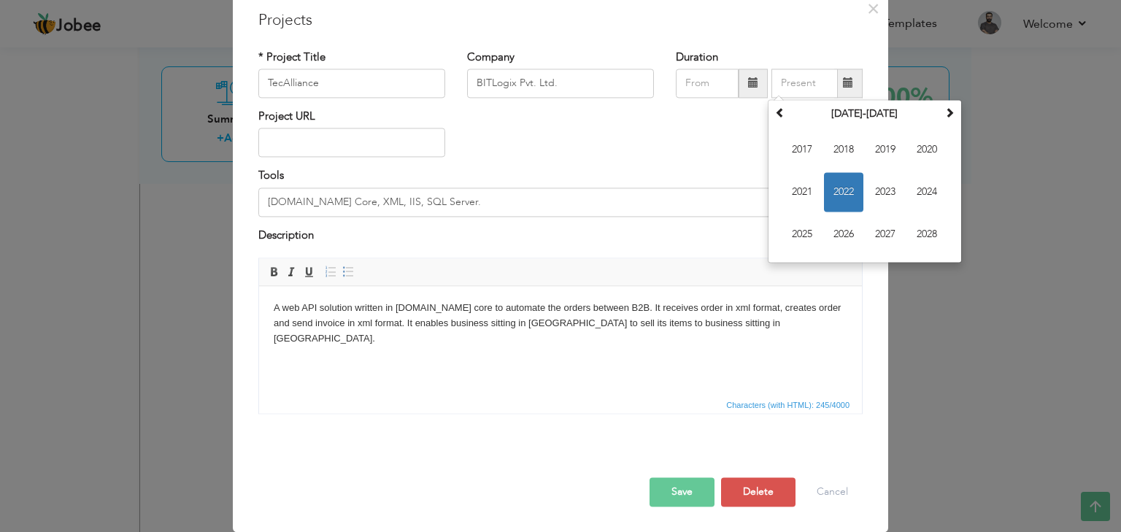
click at [704, 492] on button "Save" at bounding box center [682, 492] width 65 height 29
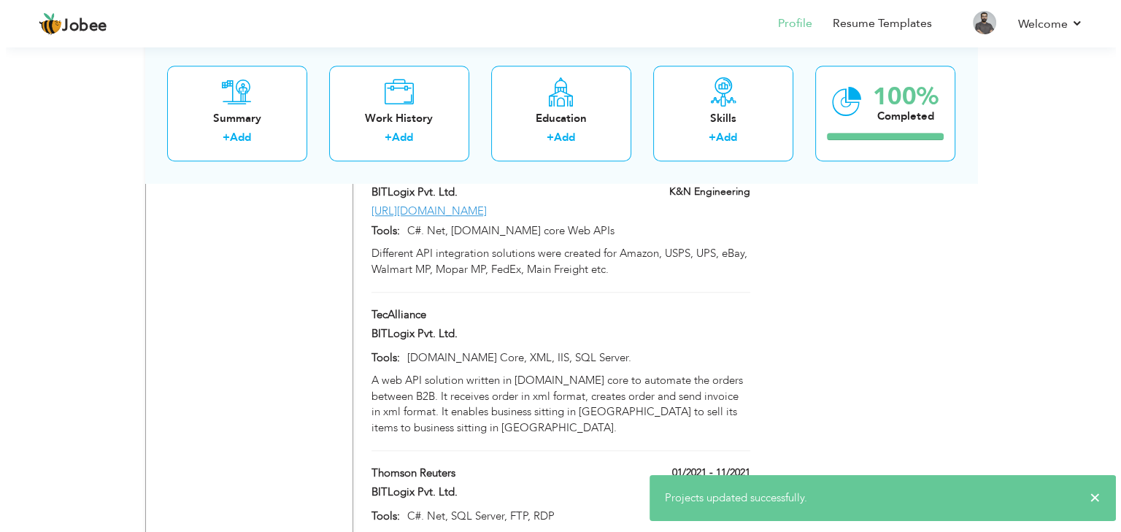
scroll to position [1241, 0]
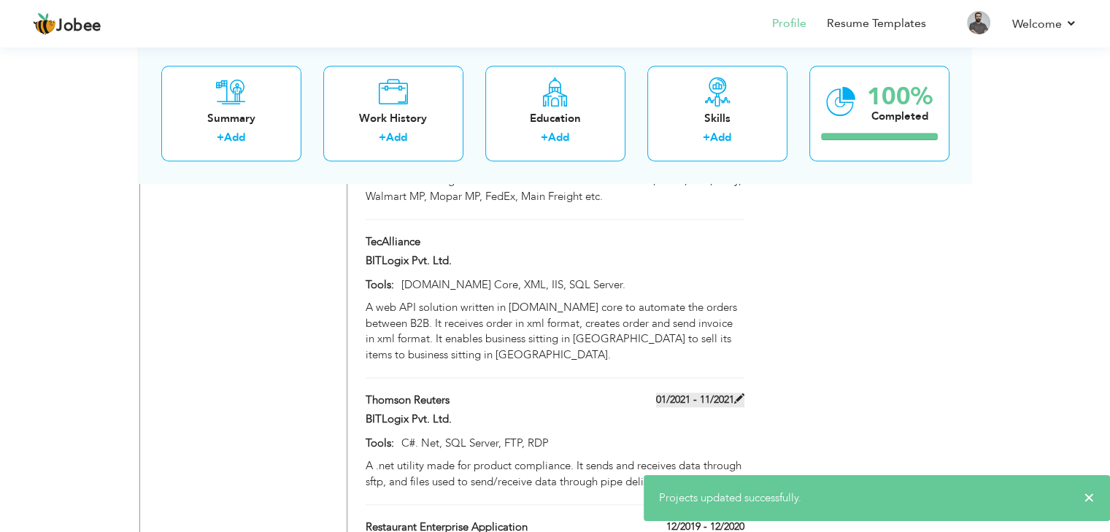
click at [699, 393] on label "01/2021 - 11/2021" at bounding box center [700, 400] width 88 height 15
type input "Thomson Reuters"
type input "01/2021"
type input "11/2021"
type input "C#. Net, SQL Server, FTP, RDP"
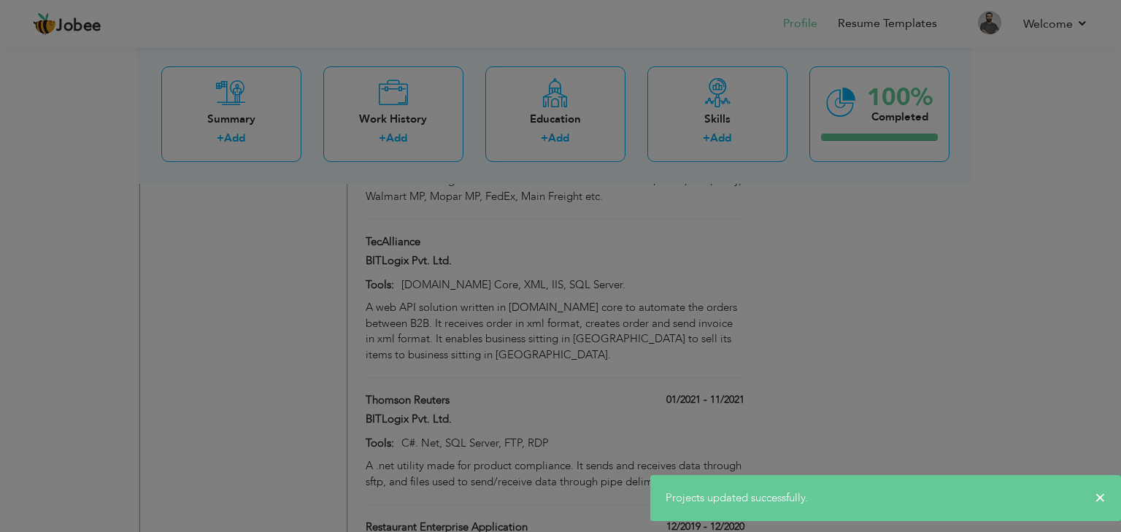
scroll to position [0, 0]
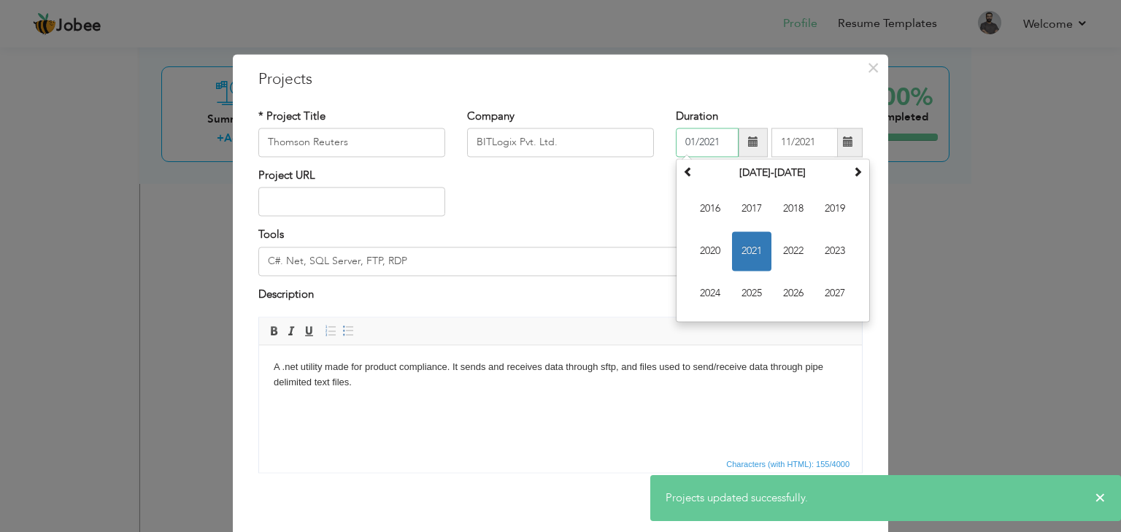
drag, startPoint x: 717, startPoint y: 144, endPoint x: 652, endPoint y: 132, distance: 66.7
click at [652, 132] on div "* Project Title Thomson Reuters Company BITLogix Pvt. Ltd. Duration 01/2021 [DA…" at bounding box center [560, 138] width 626 height 59
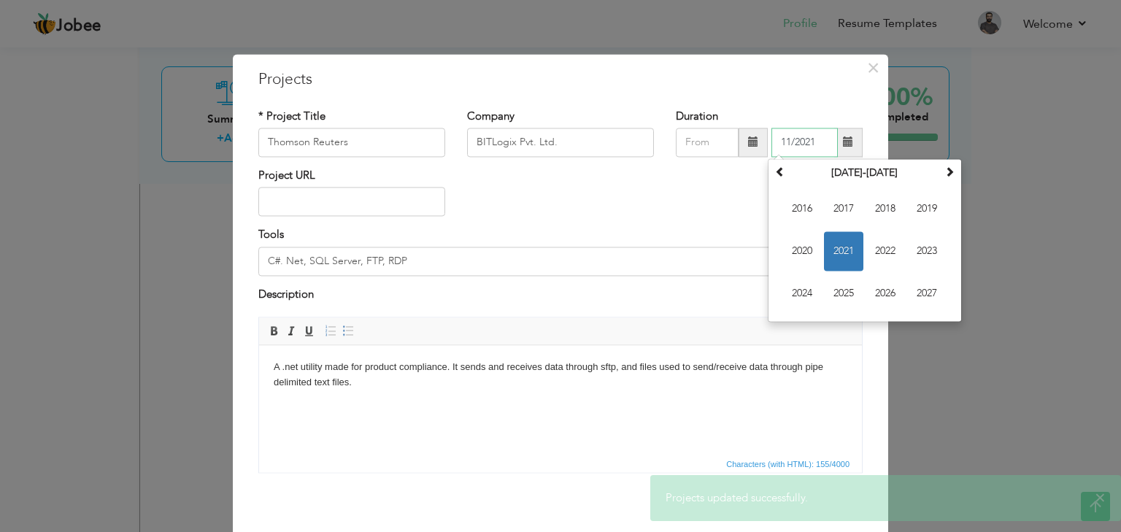
drag, startPoint x: 815, startPoint y: 144, endPoint x: 751, endPoint y: 148, distance: 64.4
click at [755, 148] on div "11/2021 [DATE] Su Mo Tu We Th Fr Sa 31 1 2 3 4 5 6 7 8 9 10 11 12 13 14 15 16 1…" at bounding box center [769, 142] width 187 height 29
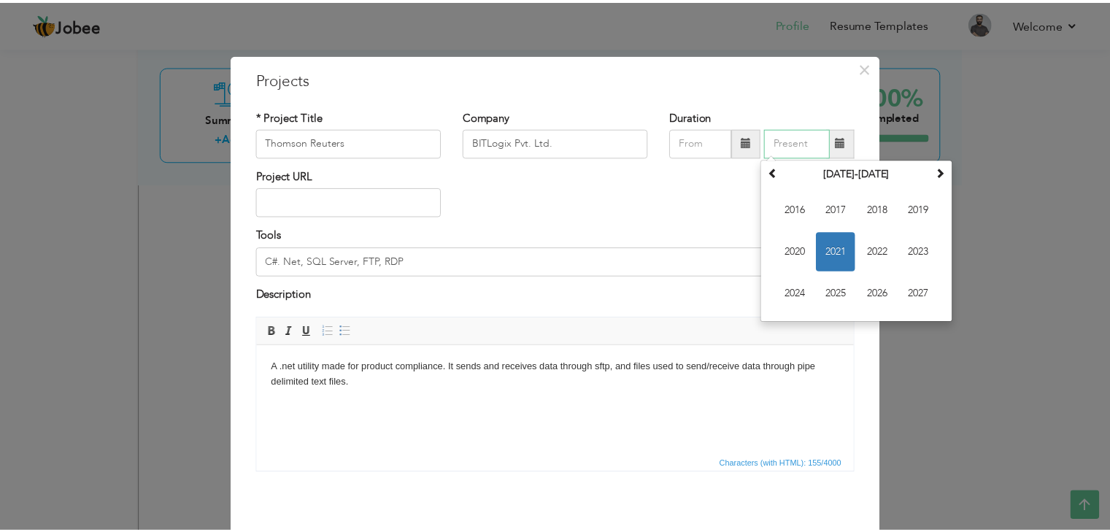
scroll to position [59, 0]
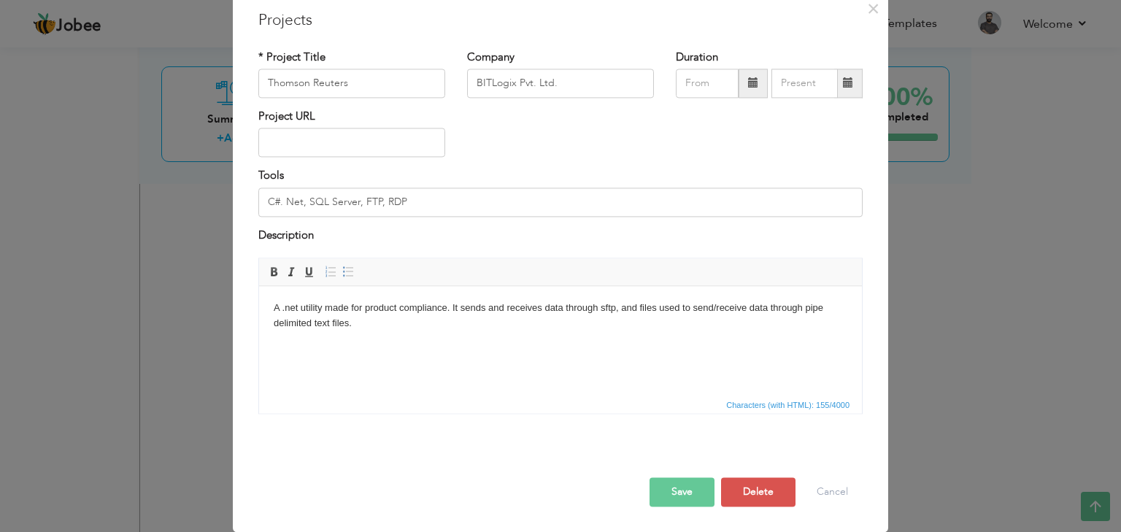
click at [686, 480] on button "Save" at bounding box center [682, 492] width 65 height 29
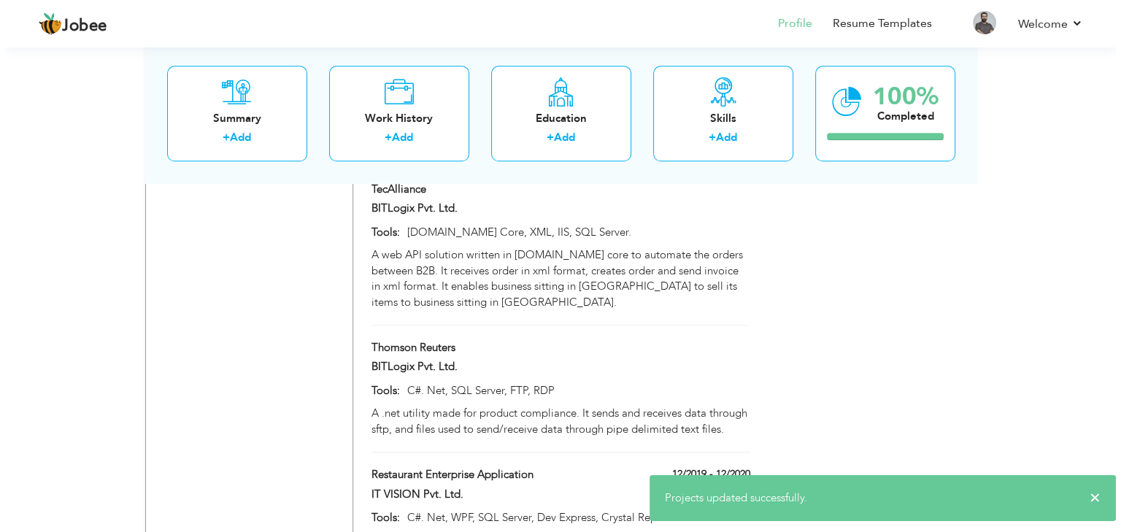
scroll to position [1314, 0]
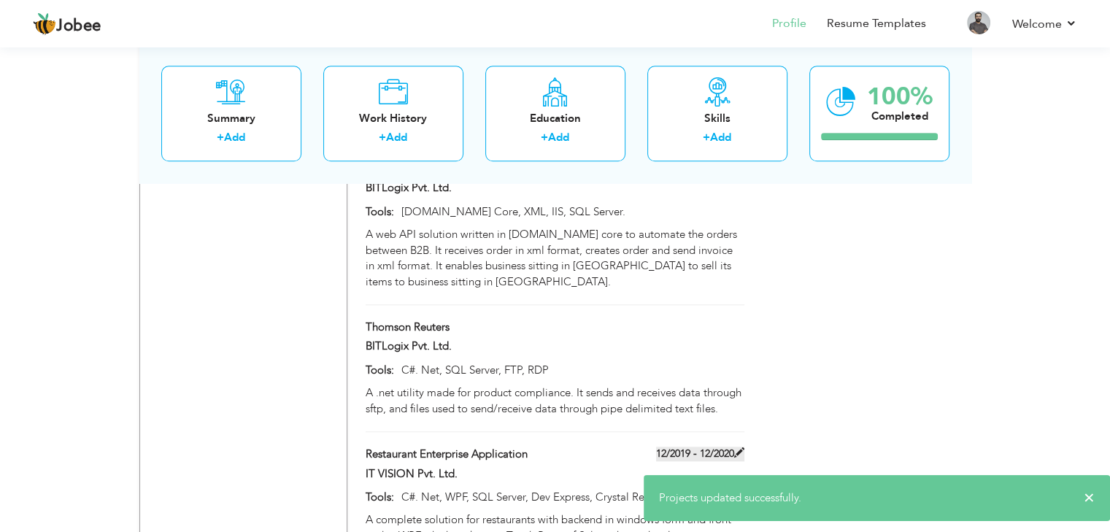
click at [689, 447] on label "12/2019 - 12/2020" at bounding box center [700, 454] width 88 height 15
type input "Restaurant Enterprise Application"
type input "IT VISION Pvt. Ltd."
type input "12/2019"
type input "12/2020"
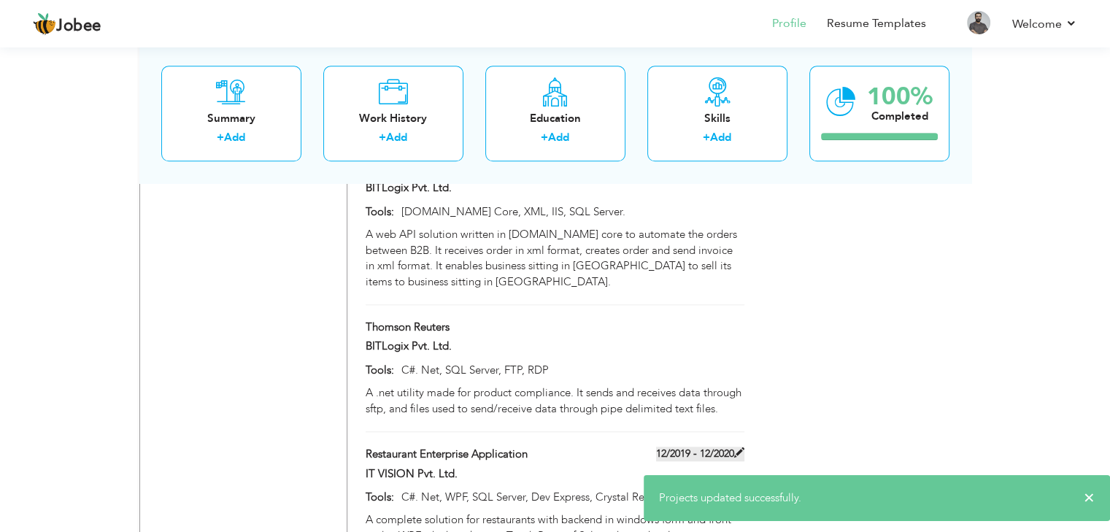
type input "C#. Net, WPF, SQL Server, Dev Express, Crystal Reports."
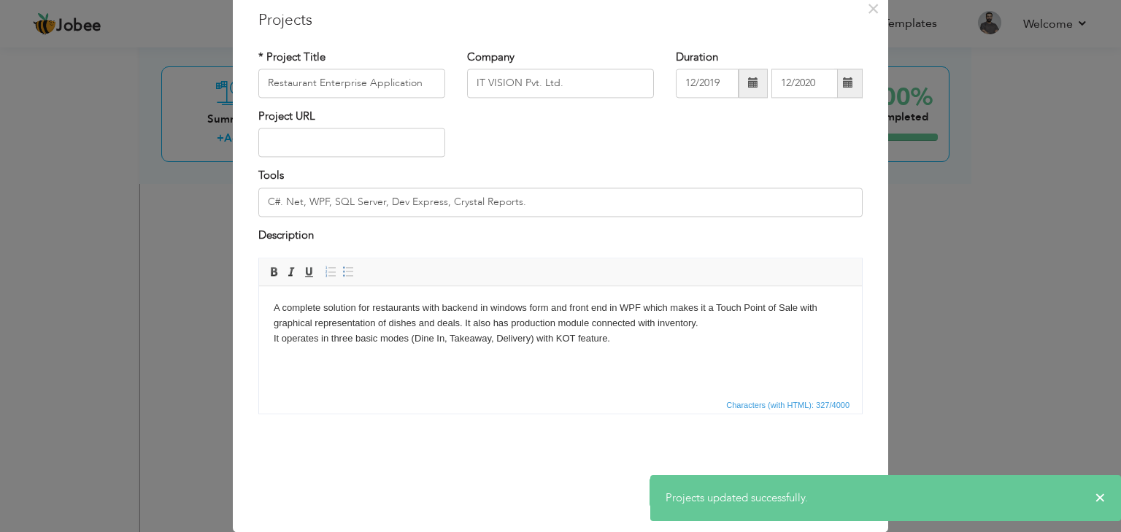
scroll to position [0, 0]
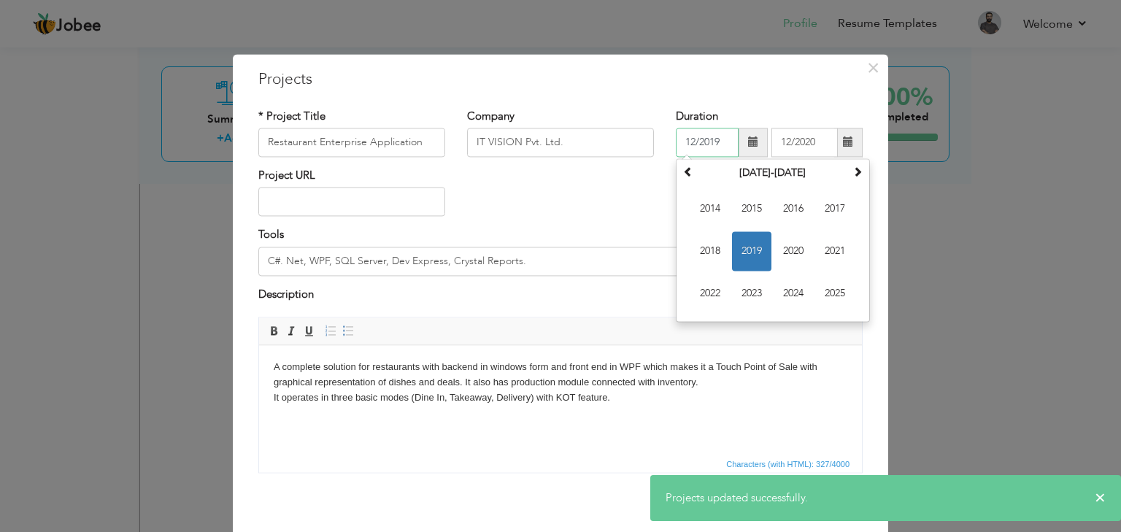
drag, startPoint x: 728, startPoint y: 145, endPoint x: 652, endPoint y: 136, distance: 76.3
click at [655, 136] on div "* Project Title Restaurant Enterprise Application Company IT VISION Pvt. Ltd. D…" at bounding box center [560, 138] width 626 height 59
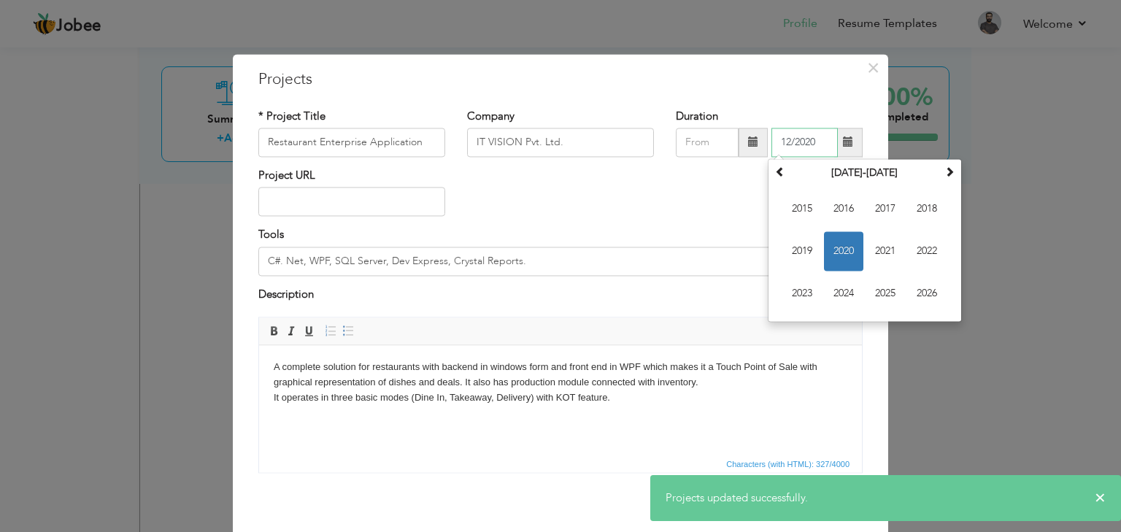
drag, startPoint x: 796, startPoint y: 142, endPoint x: 721, endPoint y: 161, distance: 76.6
click at [721, 161] on div "Duration 12/2020 [DATE] Su Mo Tu We Th Fr Sa 29 30 1 2 3 4 5 6 7 8 9 10 11 12 1…" at bounding box center [769, 138] width 209 height 59
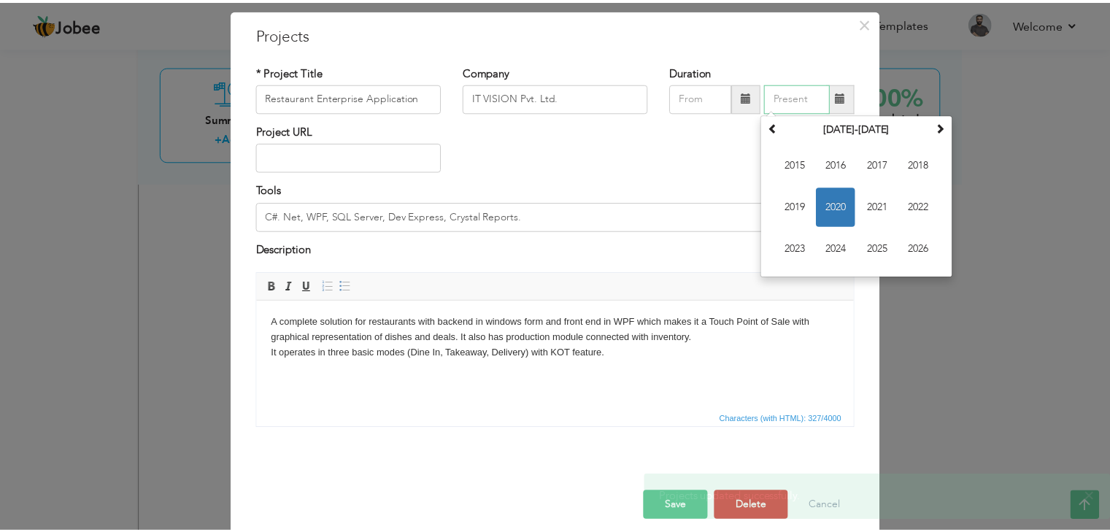
scroll to position [59, 0]
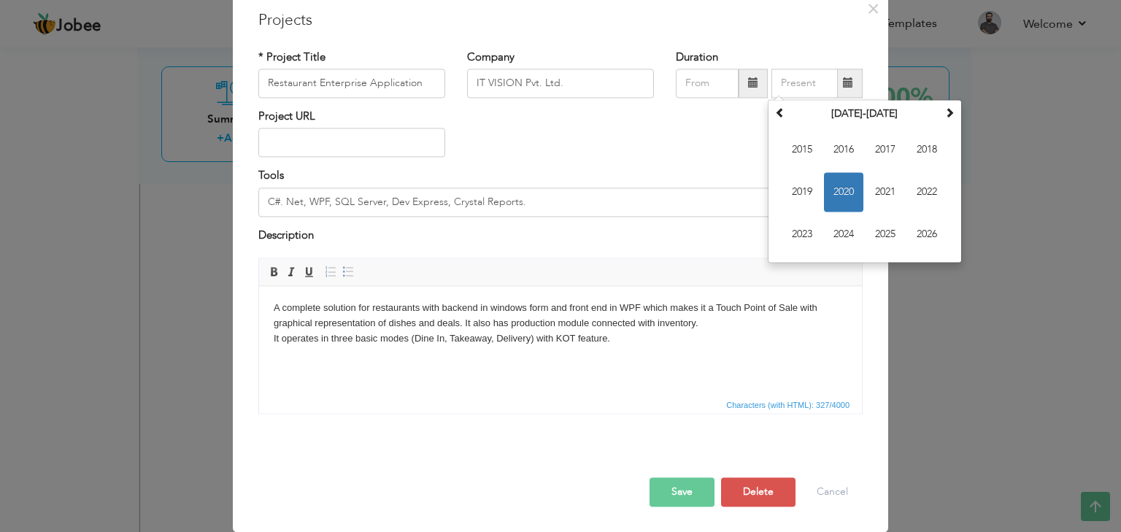
click at [690, 489] on button "Save" at bounding box center [682, 492] width 65 height 29
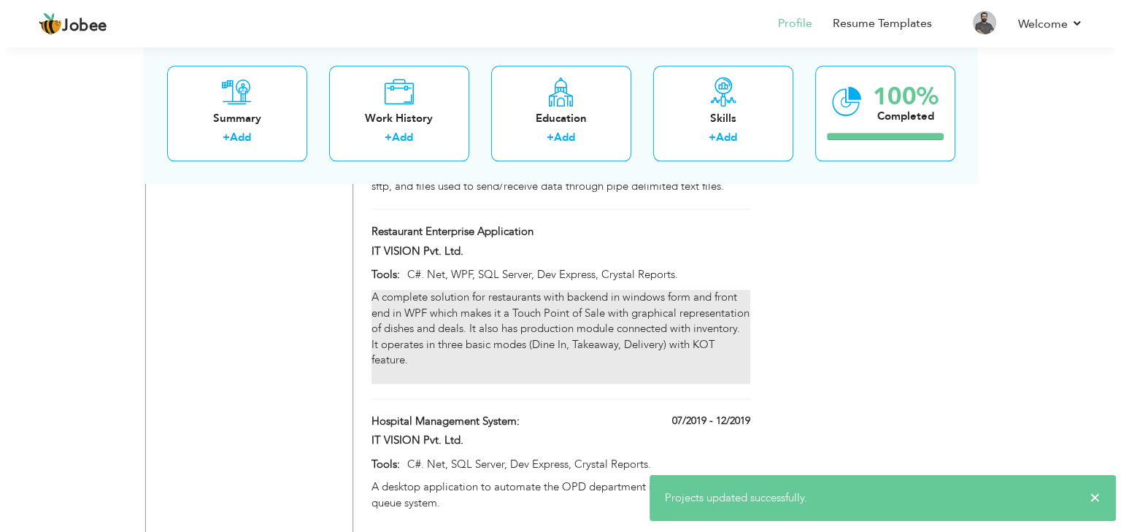
scroll to position [1606, 0]
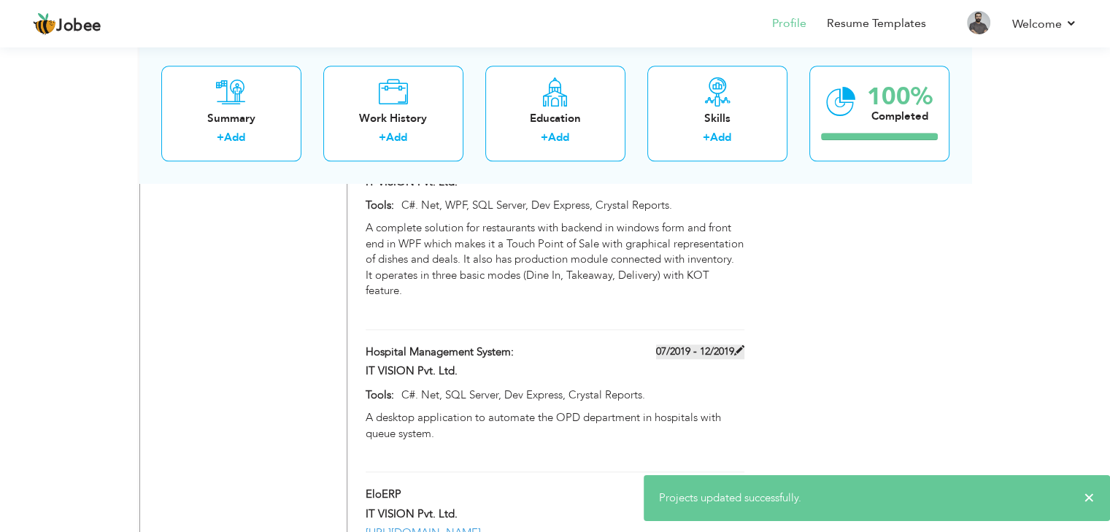
click at [693, 344] on label "07/2019 - 12/2019" at bounding box center [700, 351] width 88 height 15
type input "Hospital Management System:"
type input "07/2019"
type input "12/2019"
type input "C#. Net, SQL Server, Dev Express, Crystal Reports."
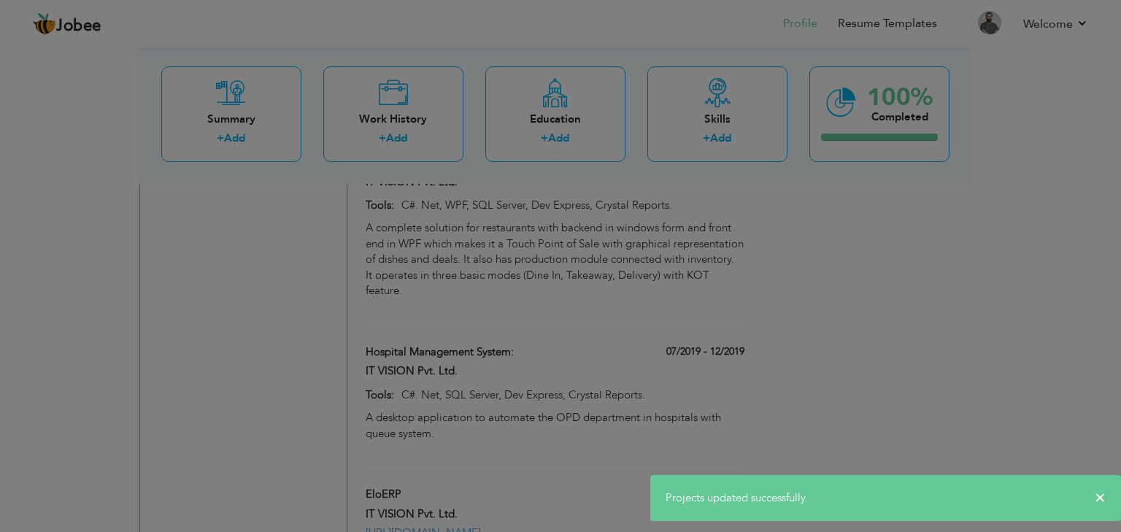
scroll to position [0, 0]
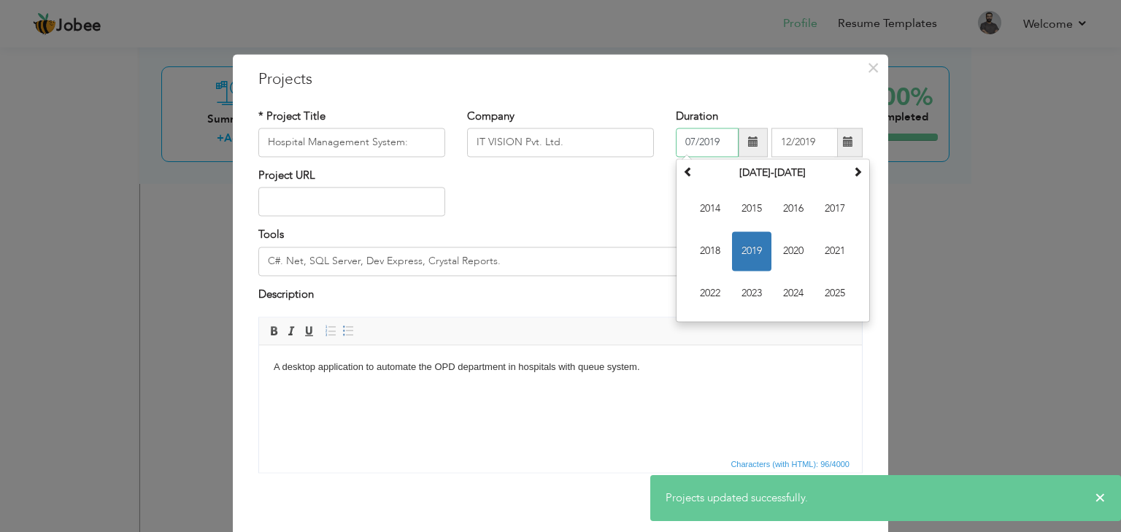
drag, startPoint x: 716, startPoint y: 142, endPoint x: 511, endPoint y: 112, distance: 207.3
click at [480, 105] on div "* Project Title Hospital Management System: Company IT VISION Pvt. Ltd. Duratio…" at bounding box center [560, 297] width 626 height 398
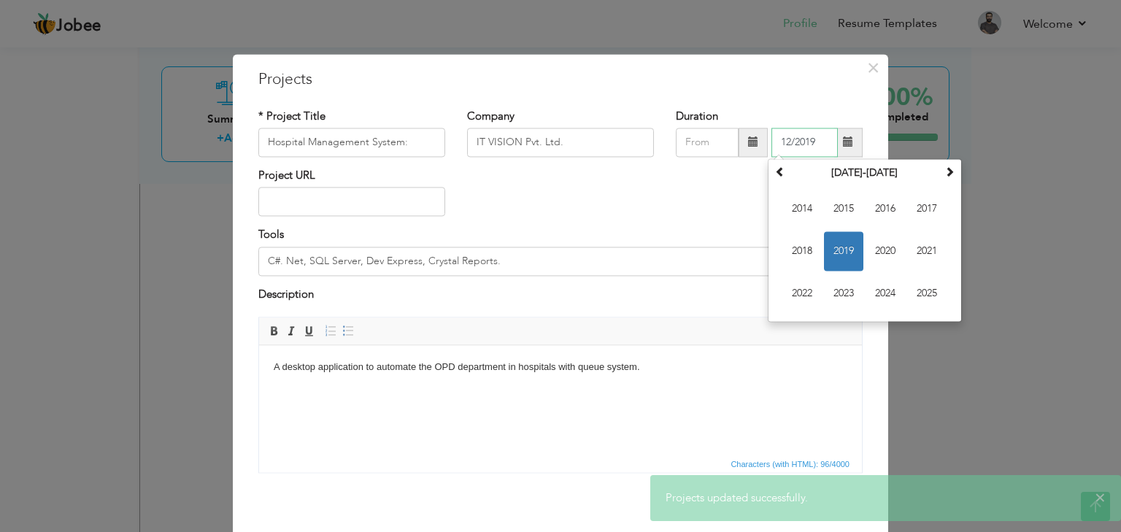
drag, startPoint x: 820, startPoint y: 147, endPoint x: 771, endPoint y: 157, distance: 50.0
click at [774, 155] on div "12/2019 [DATE] Su Mo Tu We Th Fr Sa 1 2 3 4 5 6 7 8 9 10 11 12 13 14 15 16 17 1…" at bounding box center [769, 142] width 187 height 29
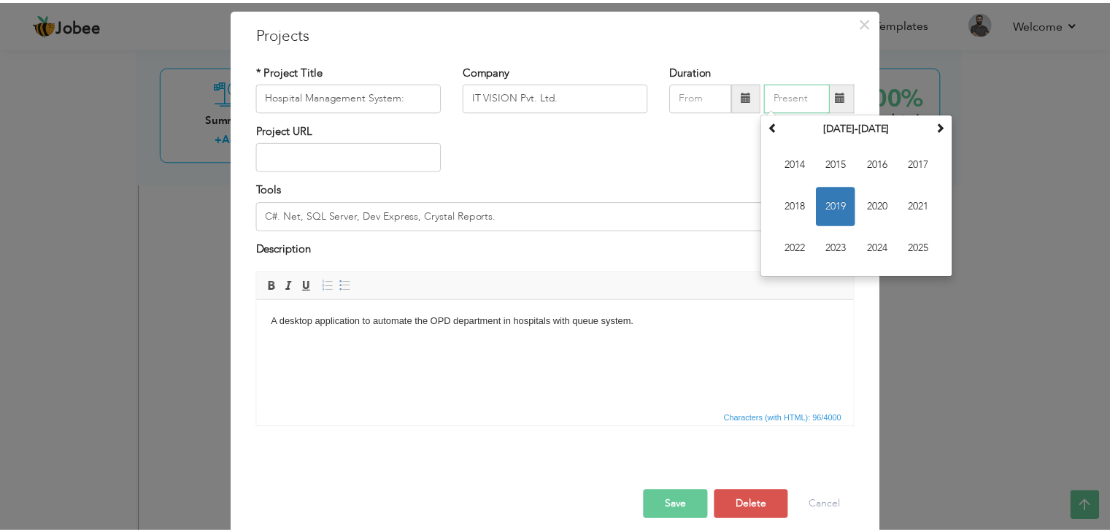
scroll to position [59, 0]
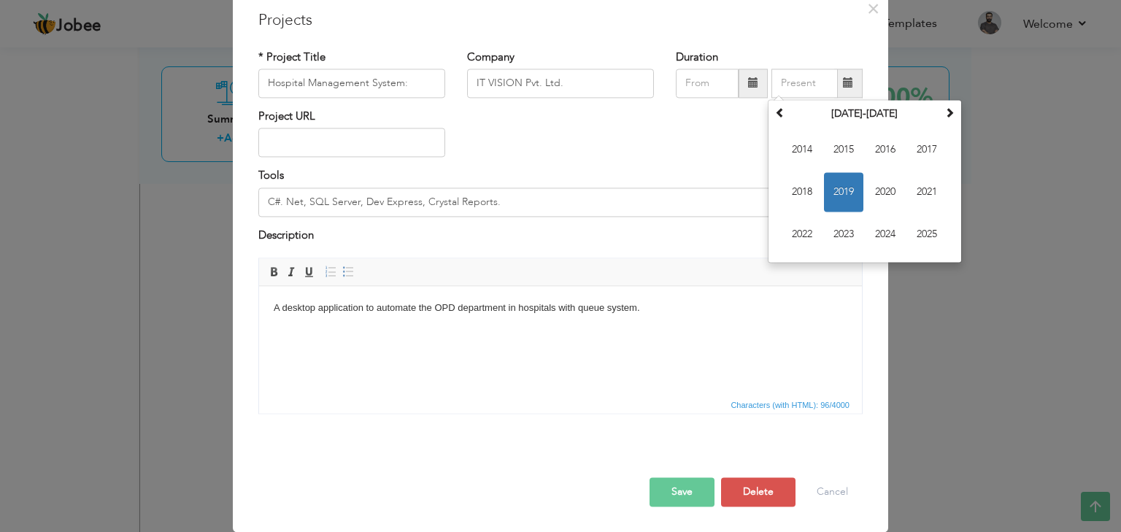
click at [676, 493] on button "Save" at bounding box center [682, 492] width 65 height 29
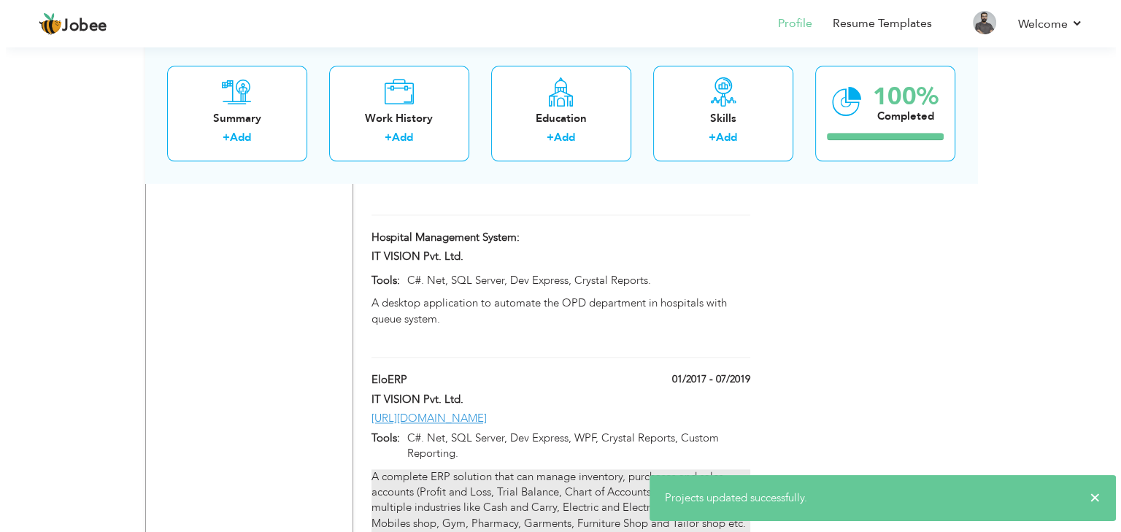
scroll to position [1752, 0]
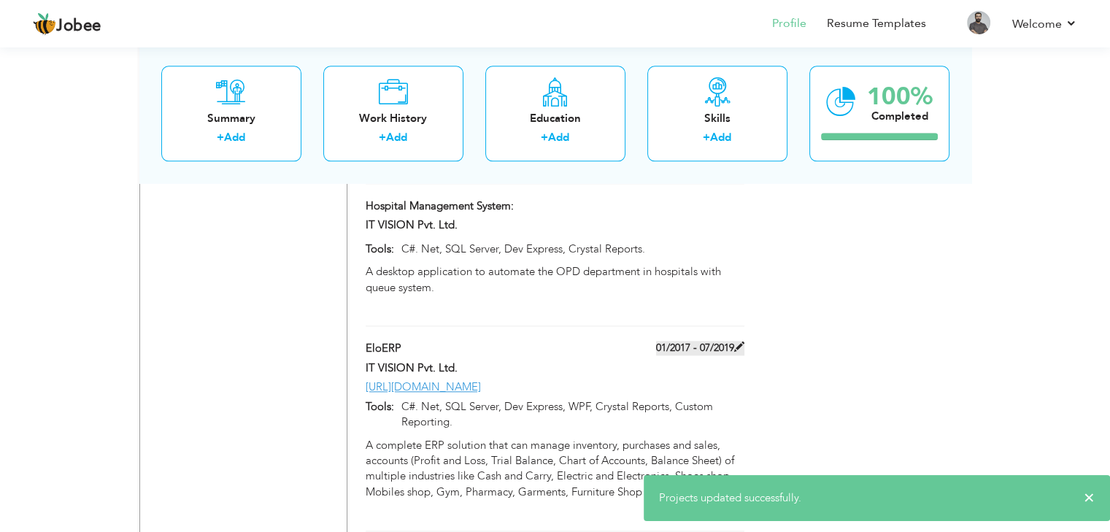
click at [685, 341] on label "01/2017 - 07/2019" at bounding box center [700, 348] width 88 height 15
type input "EloERP"
type input "01/2017"
type input "07/2019"
type input "[URL][DOMAIN_NAME]"
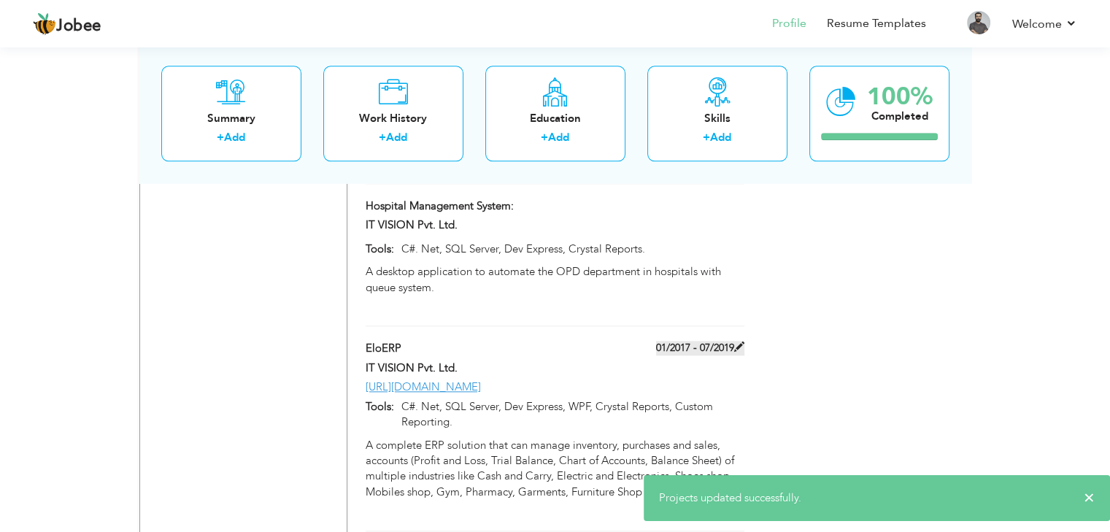
type input "C#. Net, SQL Server, Dev Express, WPF, Crystal Reports, Custom Reporting."
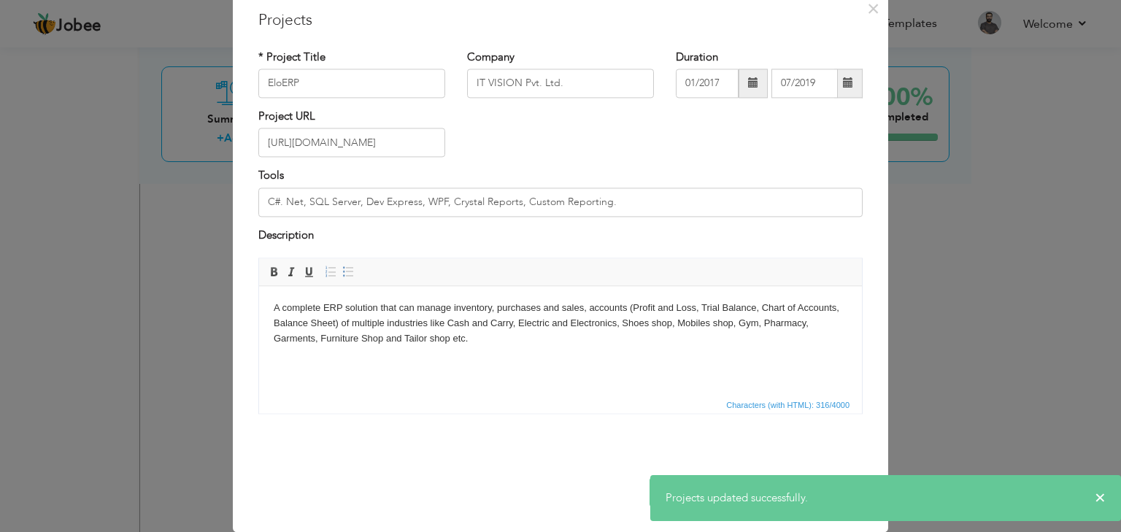
scroll to position [0, 0]
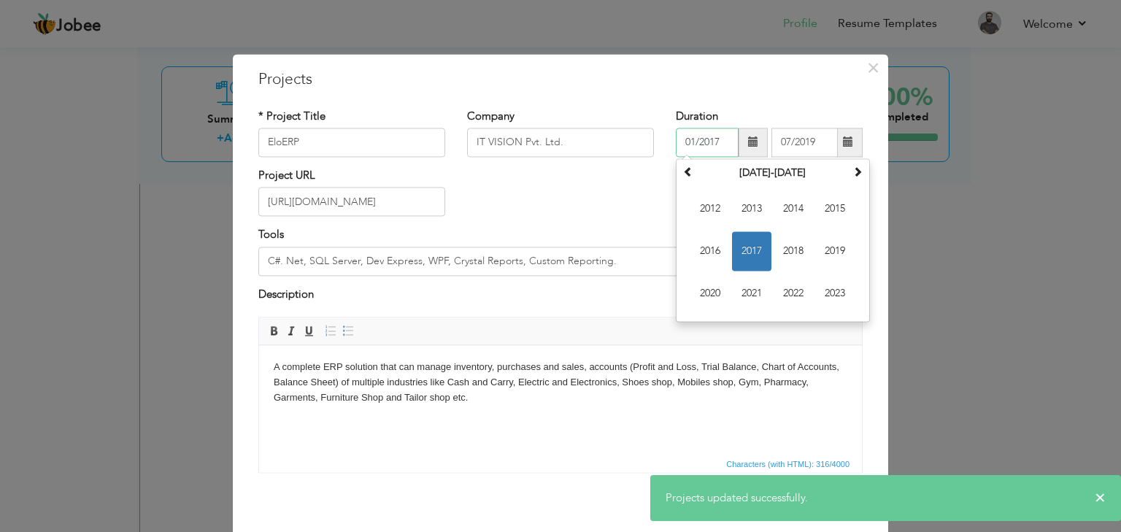
drag, startPoint x: 715, startPoint y: 142, endPoint x: 579, endPoint y: 167, distance: 138.7
click at [579, 167] on div "* Project Title EloERP Company IT VISION Pvt. Ltd. Duration 01/2017 [DATE] Su M…" at bounding box center [560, 138] width 626 height 59
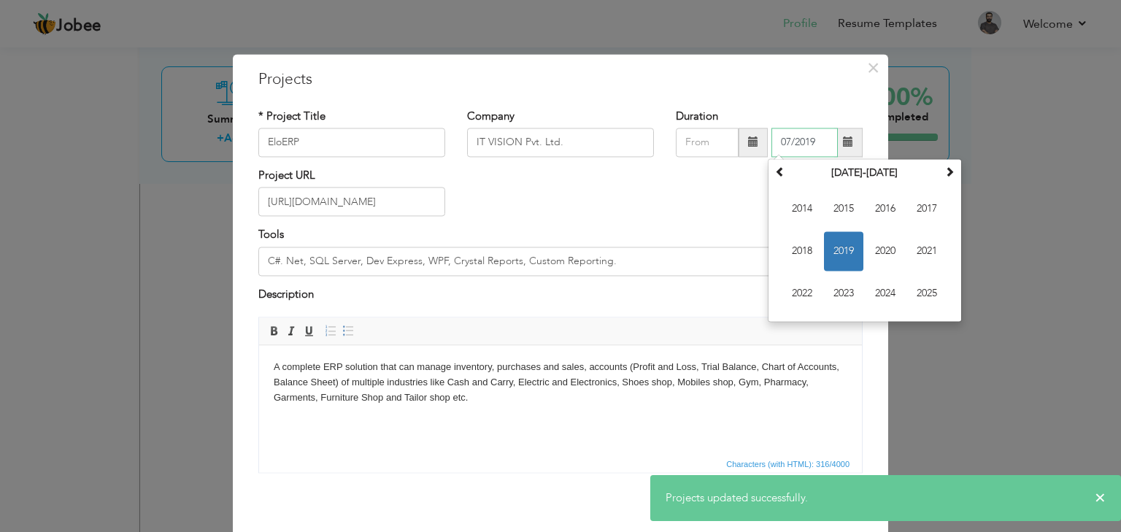
drag, startPoint x: 818, startPoint y: 145, endPoint x: 758, endPoint y: 149, distance: 60.7
click at [759, 150] on div "07/2019 [DATE] Su Mo Tu We Th Fr Sa 30 1 2 3 4 5 6 7 8 9 10 11 12 13 14 15 16 1…" at bounding box center [769, 142] width 187 height 29
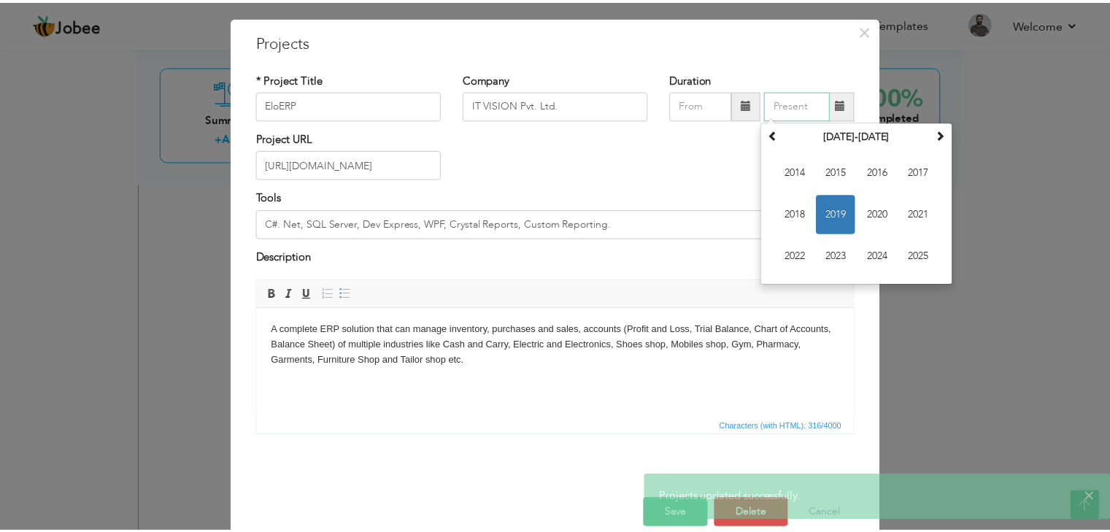
scroll to position [59, 0]
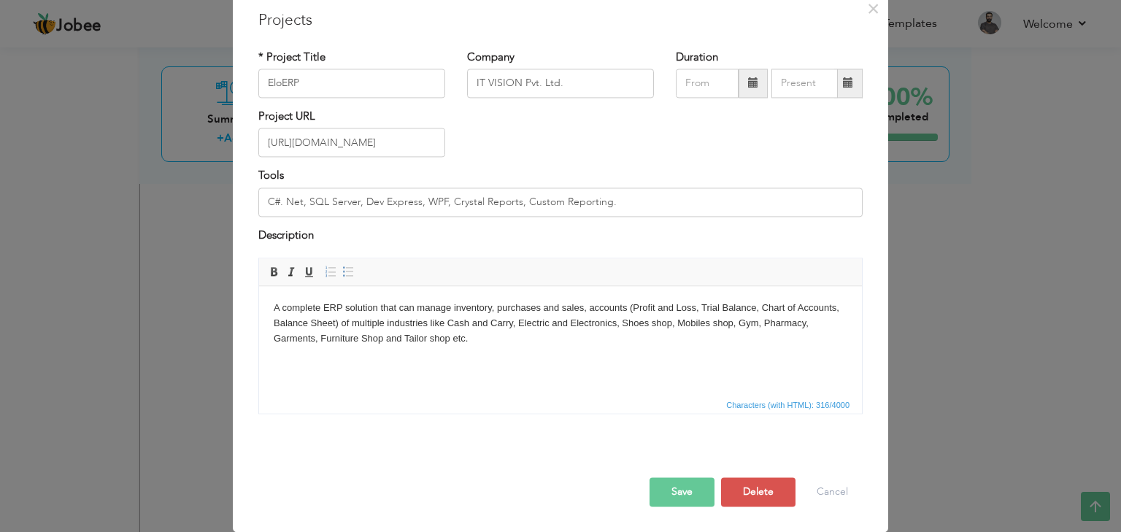
click at [680, 488] on button "Save" at bounding box center [682, 492] width 65 height 29
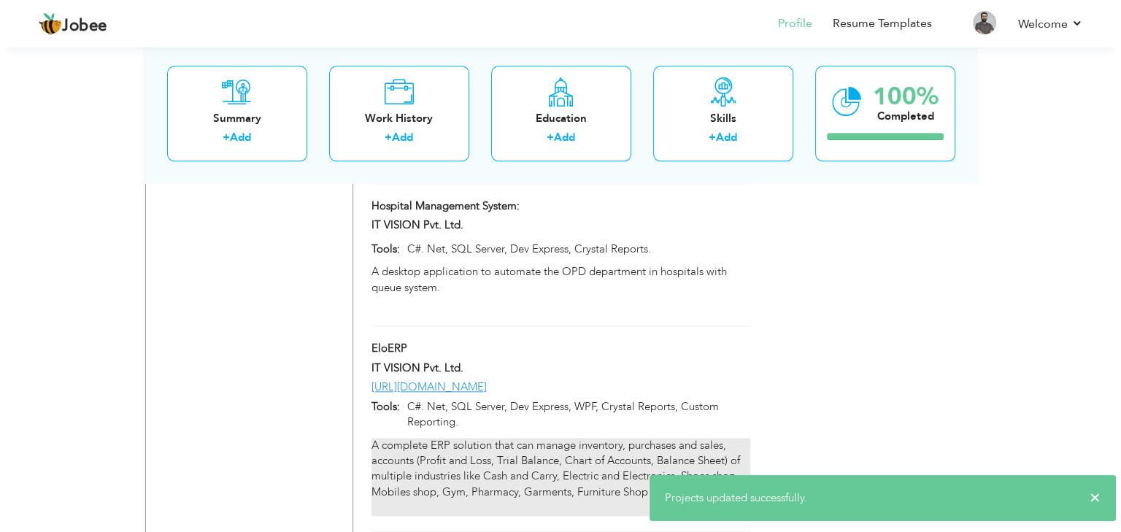
scroll to position [1898, 0]
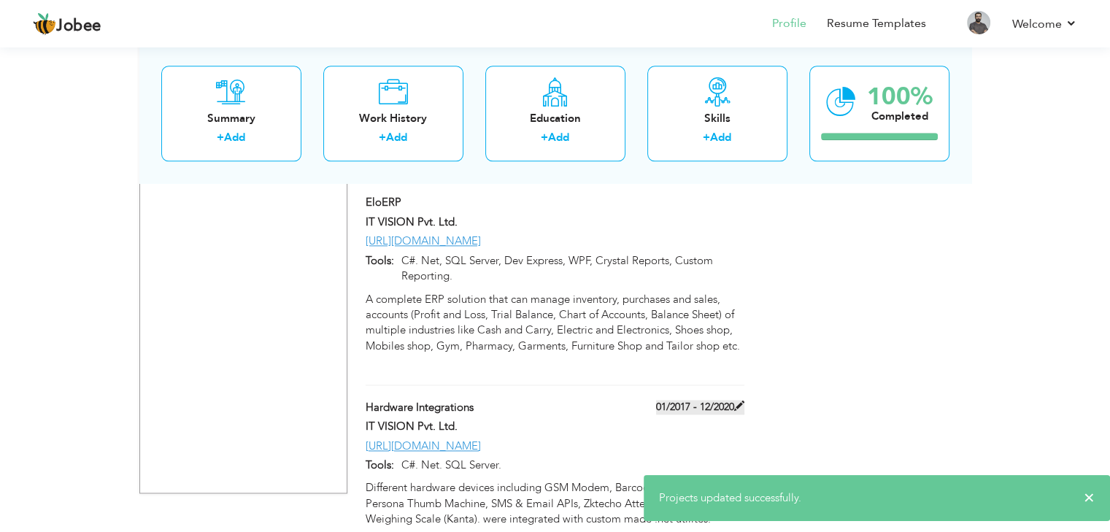
click at [690, 400] on label "01/2017 - 12/2020" at bounding box center [700, 407] width 88 height 15
type input "Hardware Integrations"
type input "01/2017"
type input "12/2020"
type input "[URL][DOMAIN_NAME]"
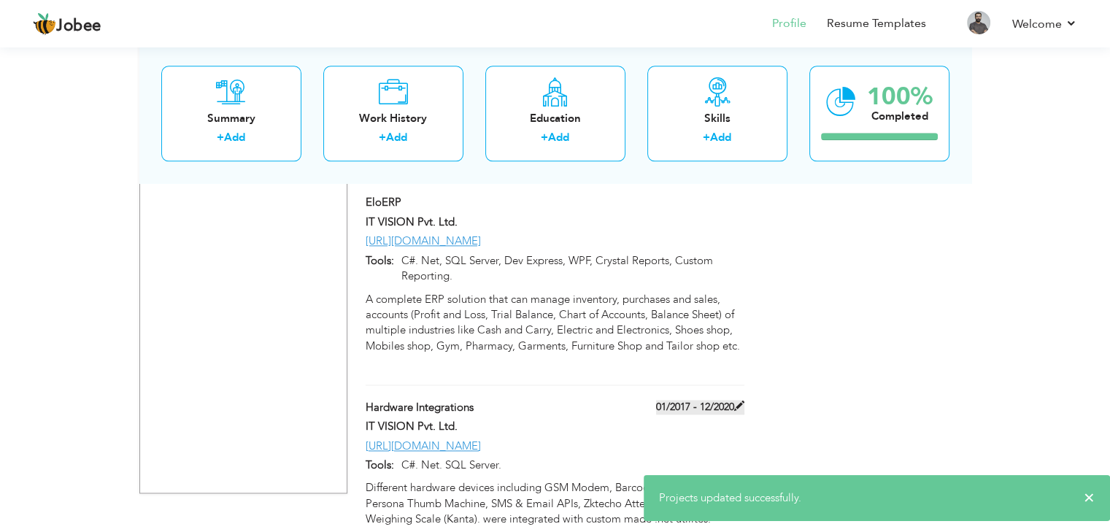
type input "C#. Net. SQL Server."
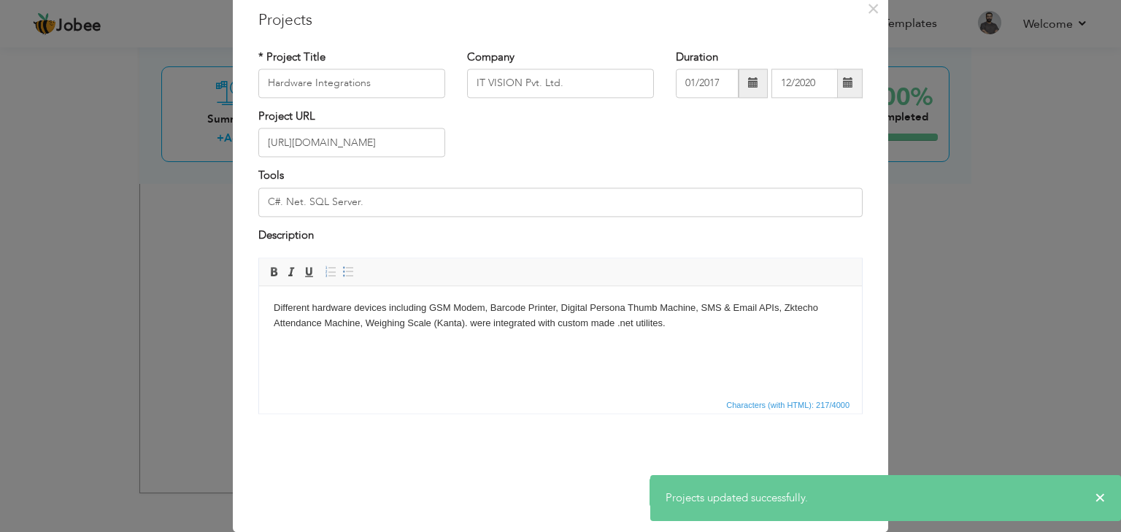
scroll to position [0, 0]
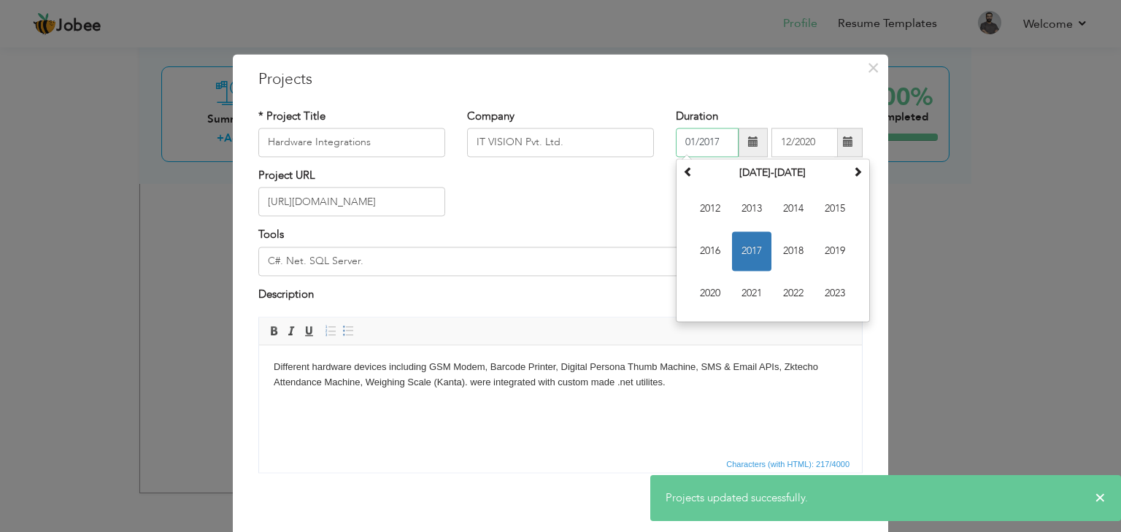
drag, startPoint x: 673, startPoint y: 150, endPoint x: 639, endPoint y: 154, distance: 34.6
click at [639, 154] on div "* Project Title Hardware Integrations Company IT VISION Pvt. Ltd. Duration 01/2…" at bounding box center [560, 138] width 626 height 59
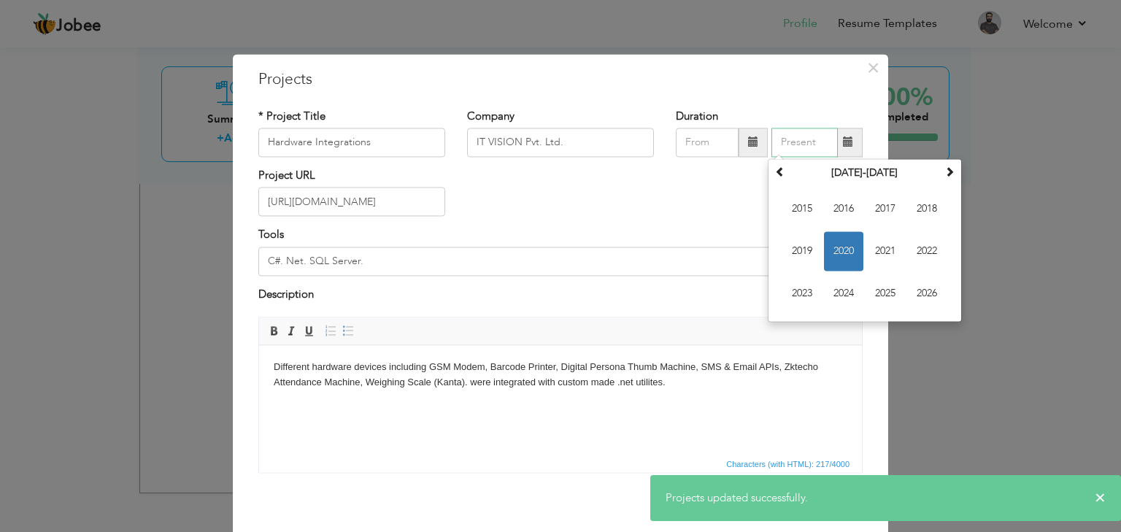
drag, startPoint x: 817, startPoint y: 139, endPoint x: 690, endPoint y: 148, distance: 127.3
click at [690, 148] on div "[DATE] Su Mo Tu We Th Fr Sa 29 30 1 2 3 4 5 6 7 8 9 10 11 12 13 14 15 16 17 18 …" at bounding box center [769, 142] width 187 height 29
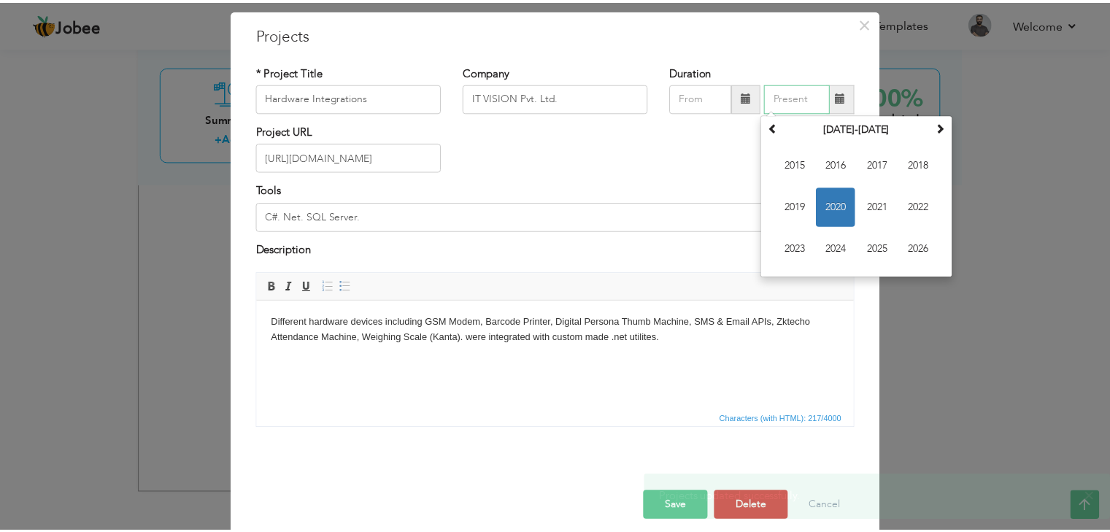
scroll to position [59, 0]
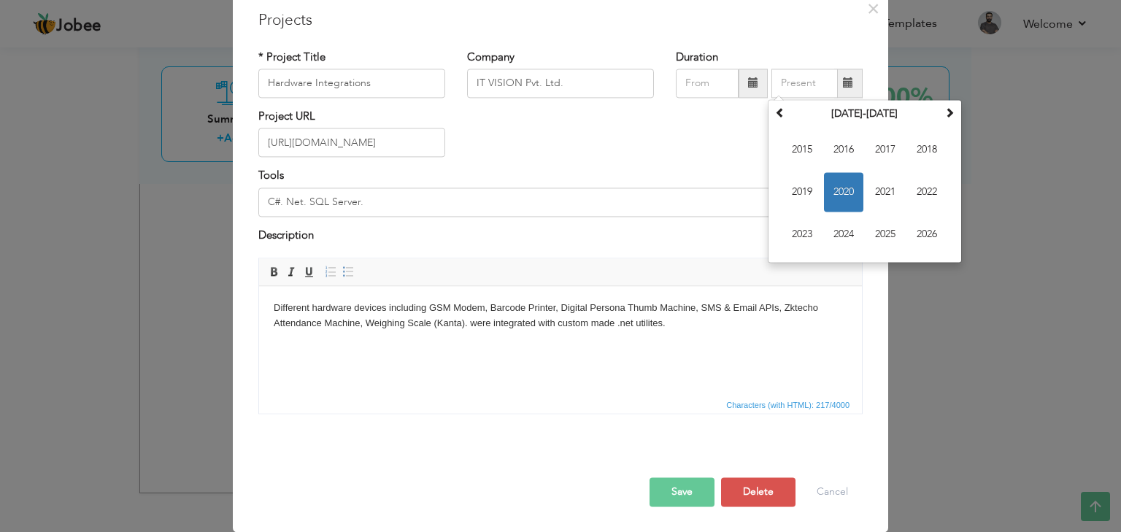
click at [672, 498] on button "Save" at bounding box center [682, 492] width 65 height 29
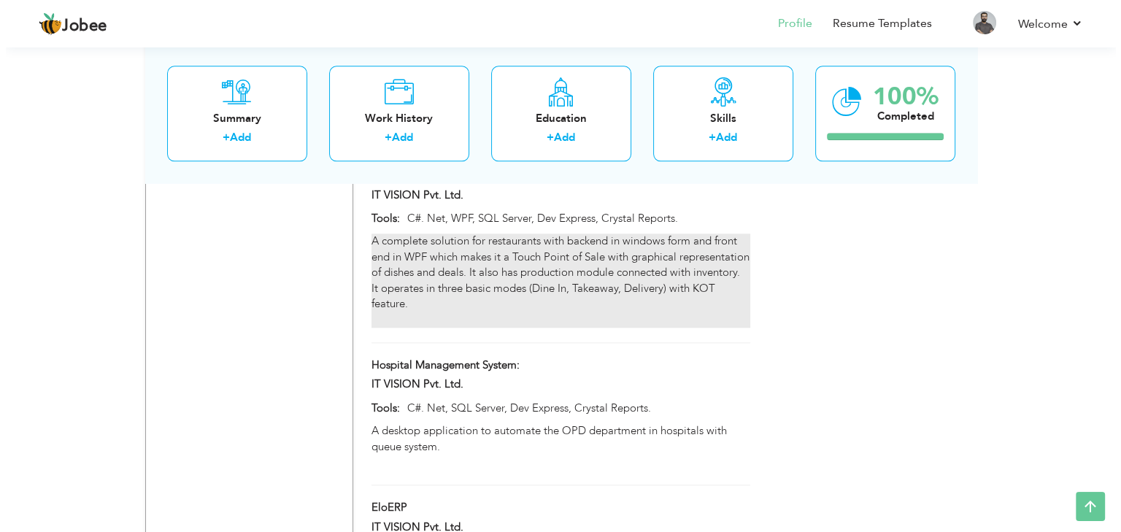
scroll to position [1533, 0]
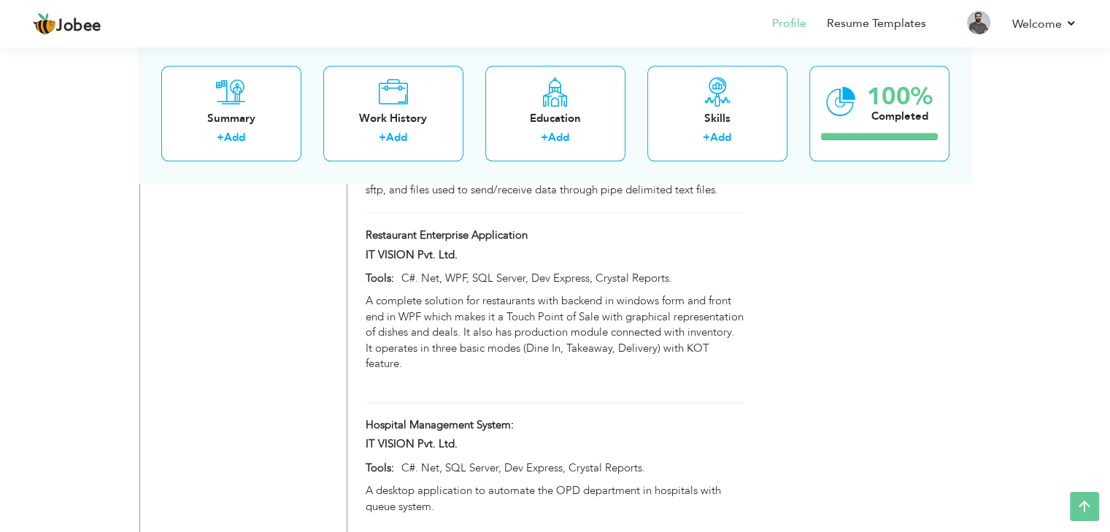
click at [651, 417] on div "Hospital Management System:" at bounding box center [555, 426] width 400 height 19
type input "Hospital Management System:"
type input "C#. Net, SQL Server, Dev Express, Crystal Reports."
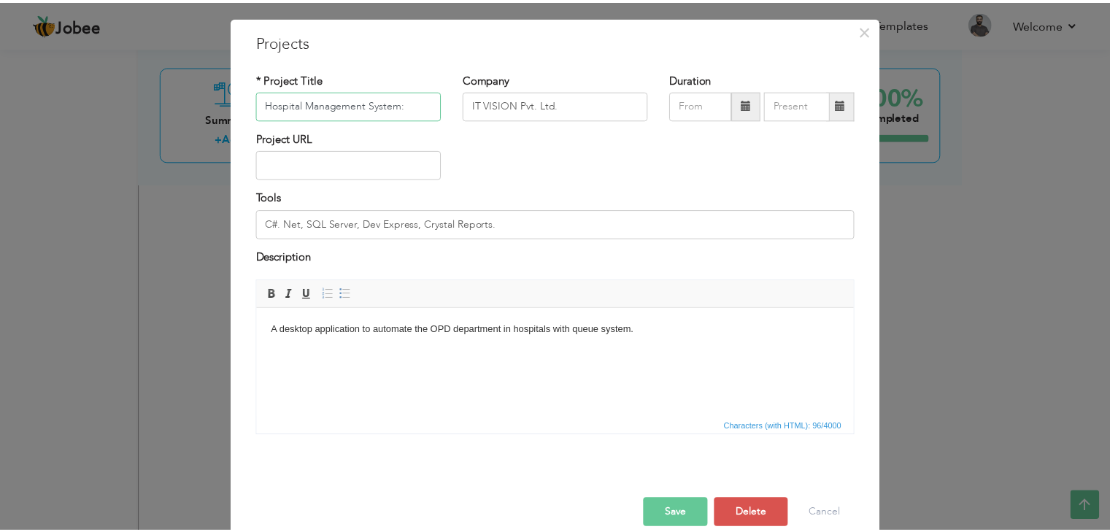
scroll to position [59, 0]
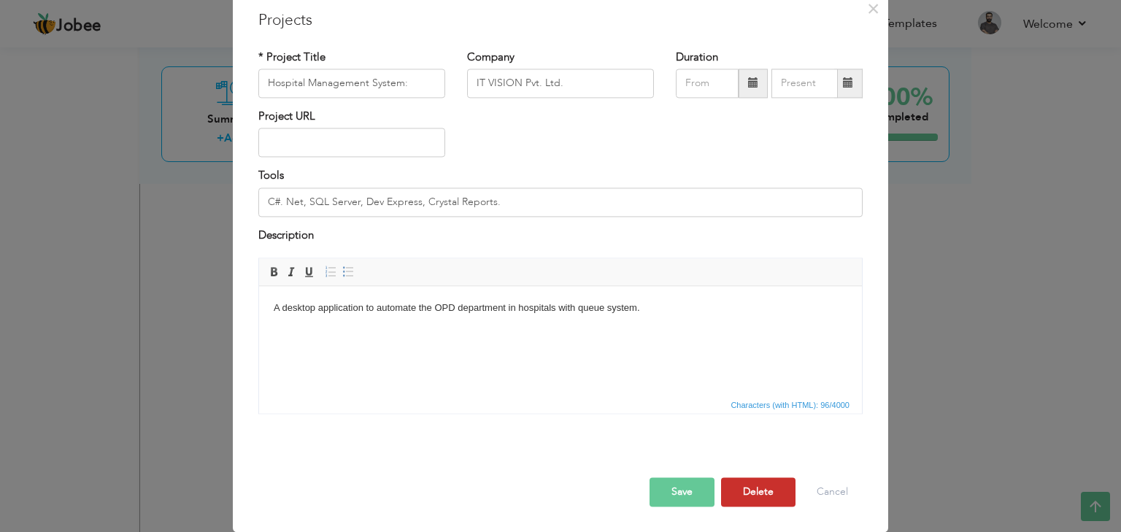
click at [766, 506] on button "Delete" at bounding box center [758, 492] width 74 height 29
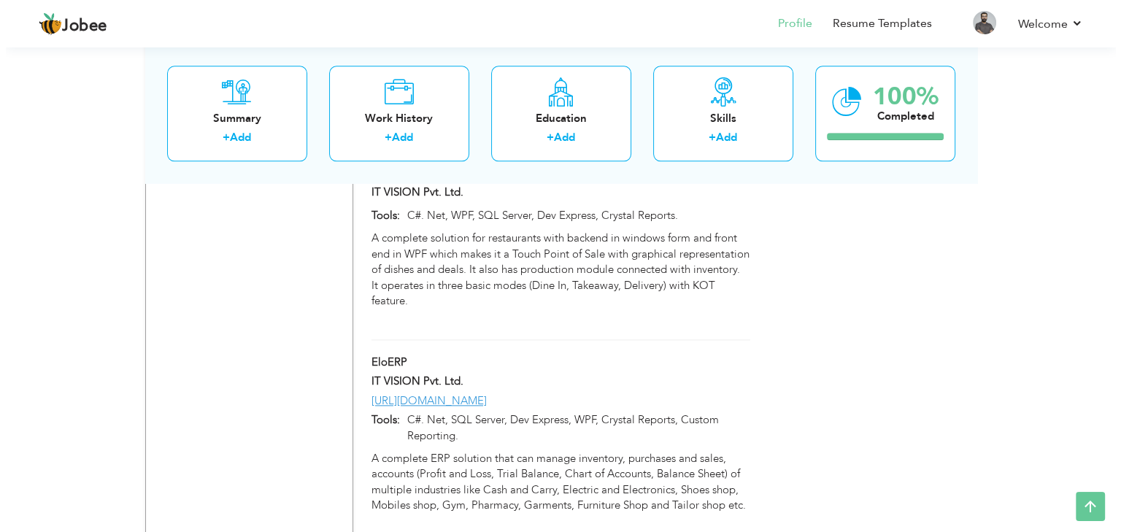
scroll to position [1606, 0]
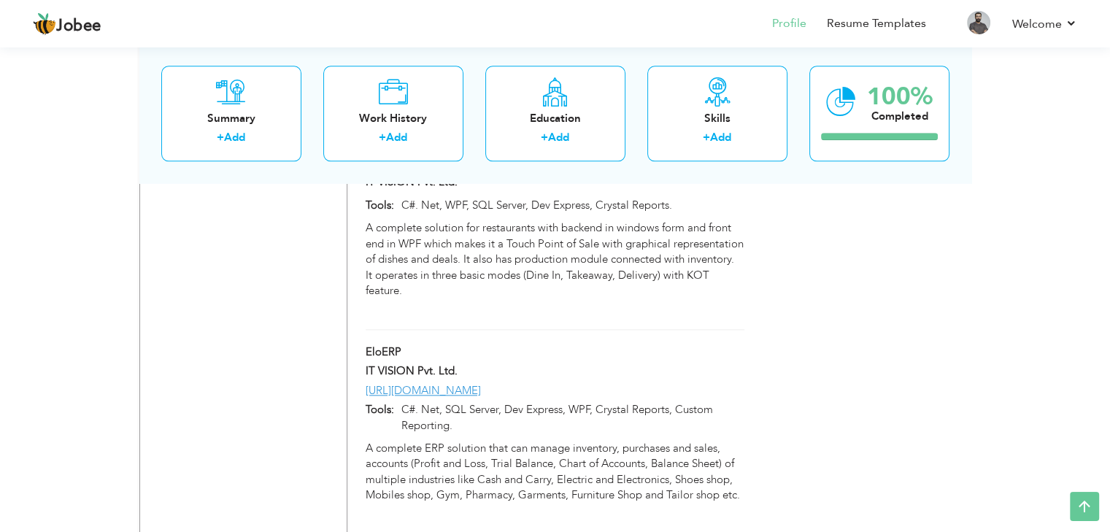
click at [662, 363] on div "IT VISION Pvt. Ltd." at bounding box center [555, 372] width 400 height 19
type input "EloERP"
type input "[URL][DOMAIN_NAME]"
type input "C#. Net, SQL Server, Dev Express, WPF, Crystal Reports, Custom Reporting."
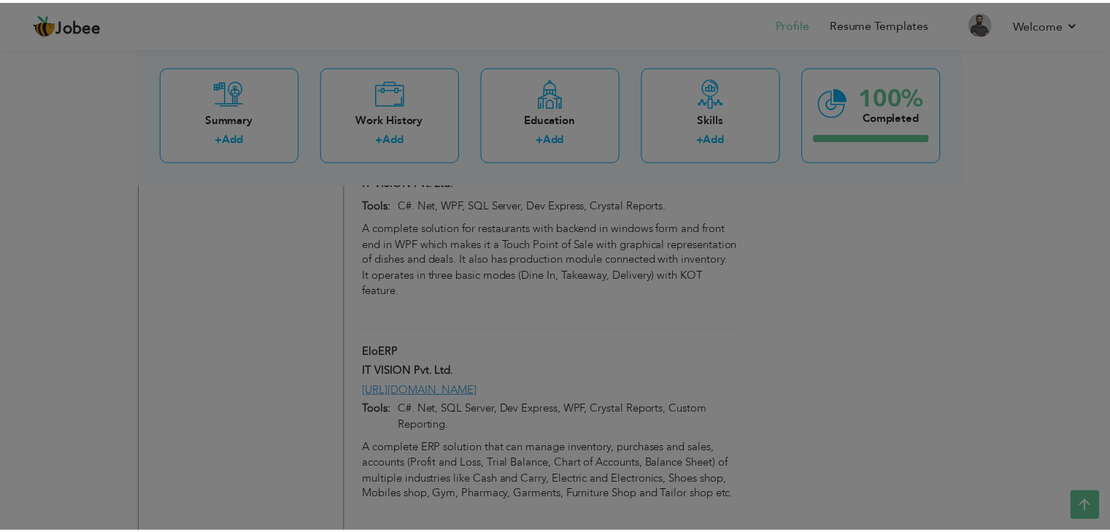
scroll to position [0, 0]
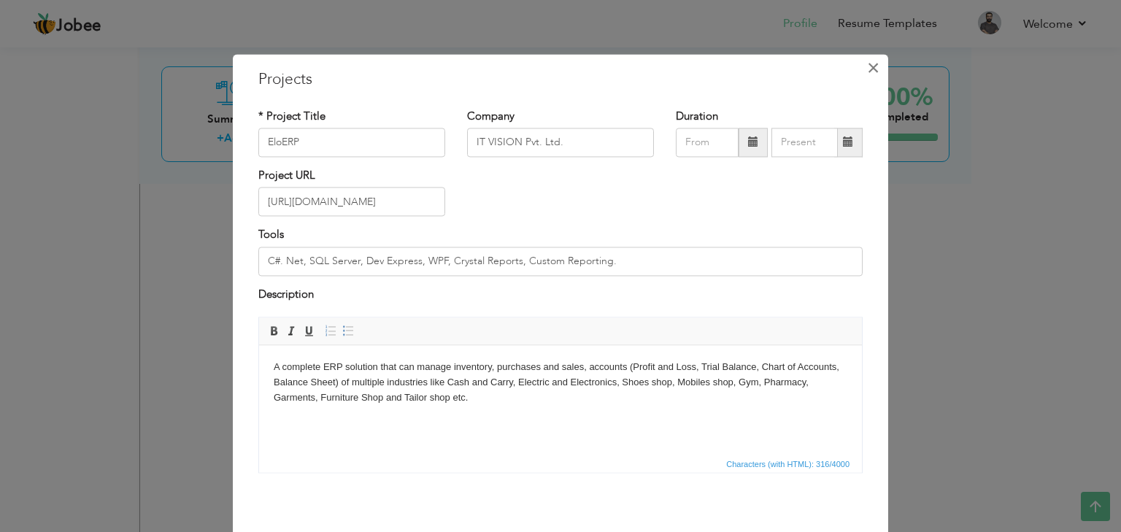
click at [867, 68] on span "×" at bounding box center [873, 68] width 12 height 26
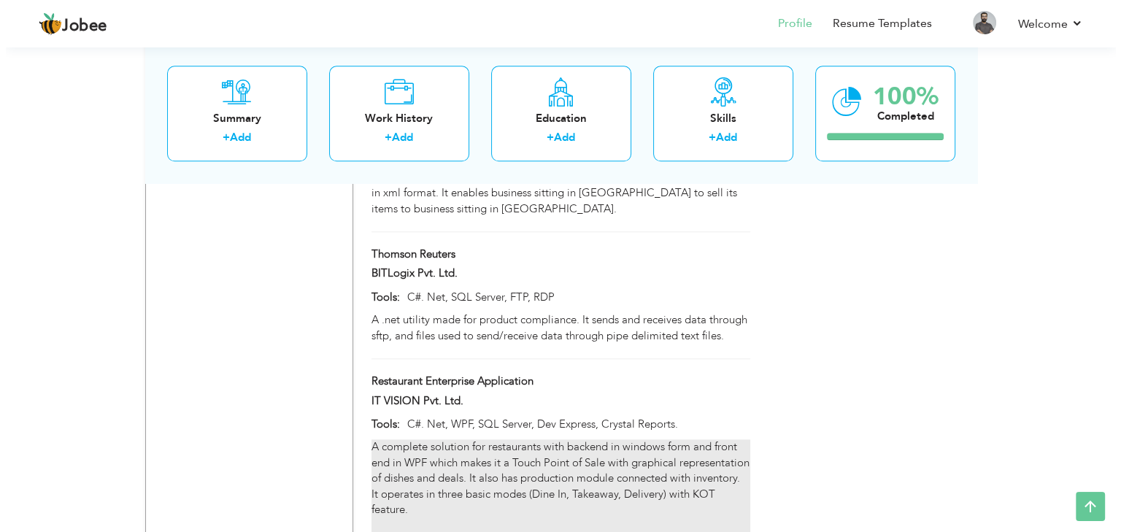
scroll to position [1460, 0]
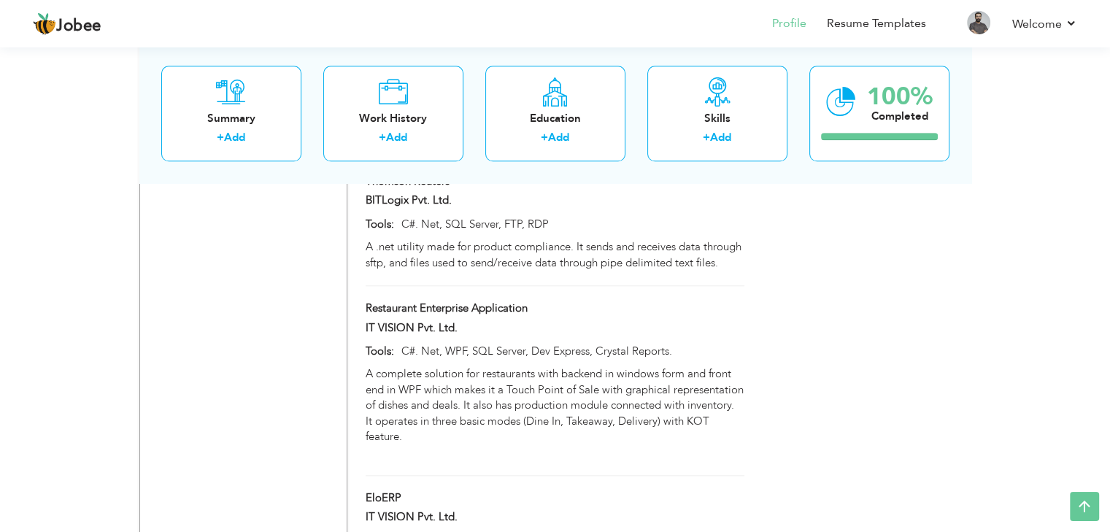
click at [692, 320] on div at bounding box center [689, 322] width 134 height 4
type input "Restaurant Enterprise Application"
type input "C#. Net, WPF, SQL Server, Dev Express, Crystal Reports."
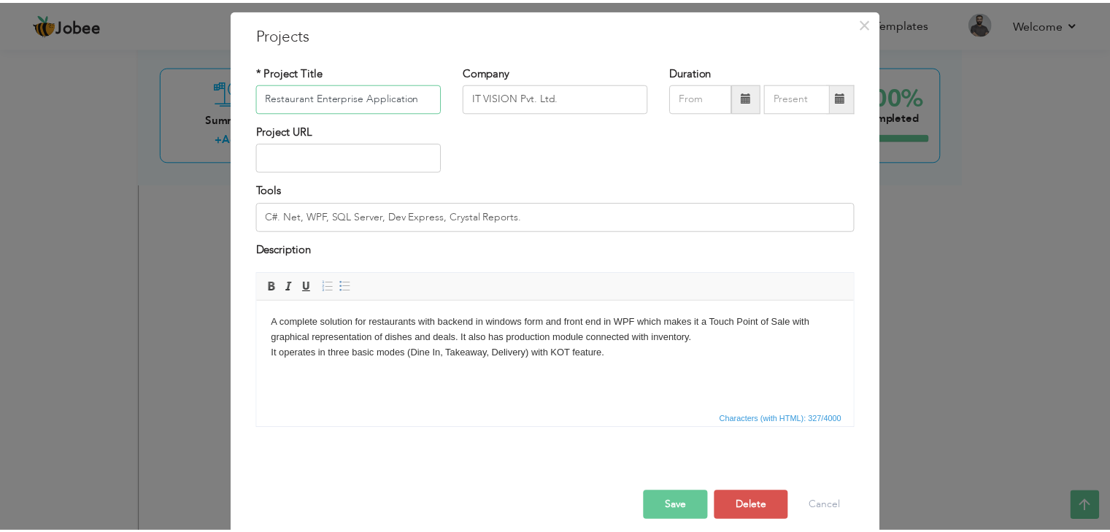
scroll to position [59, 0]
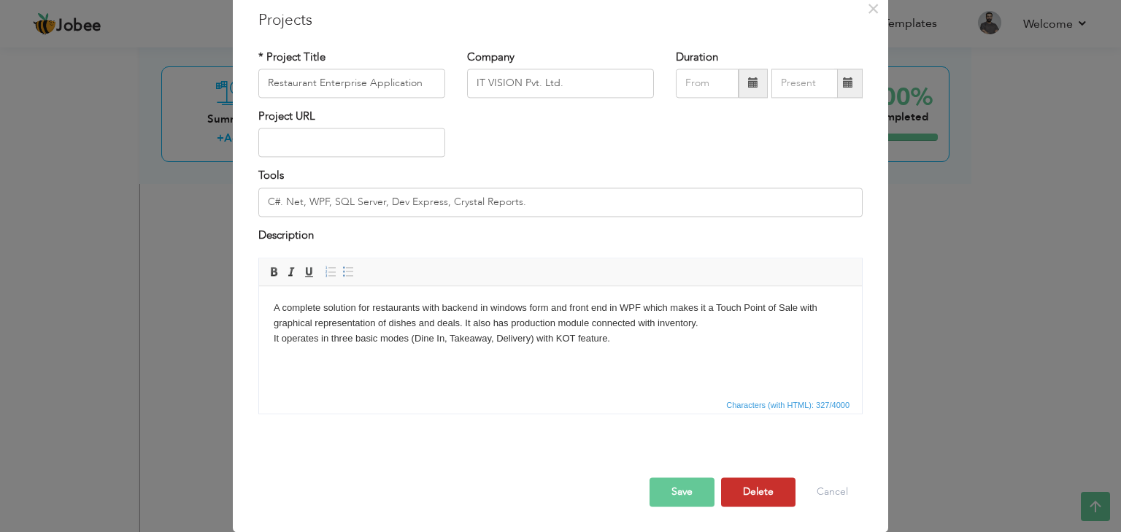
click at [735, 485] on button "Delete" at bounding box center [758, 492] width 74 height 29
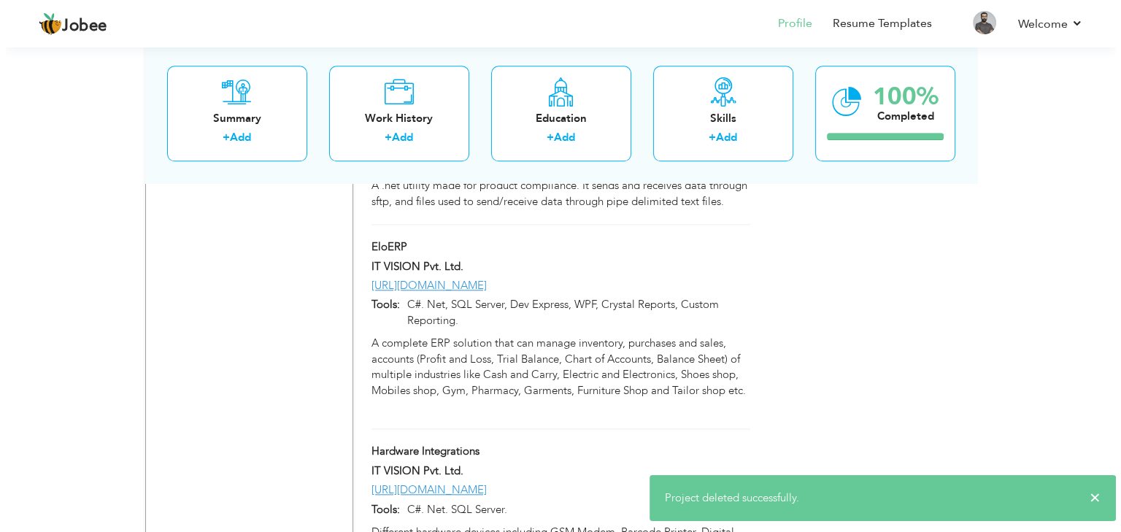
scroll to position [1533, 0]
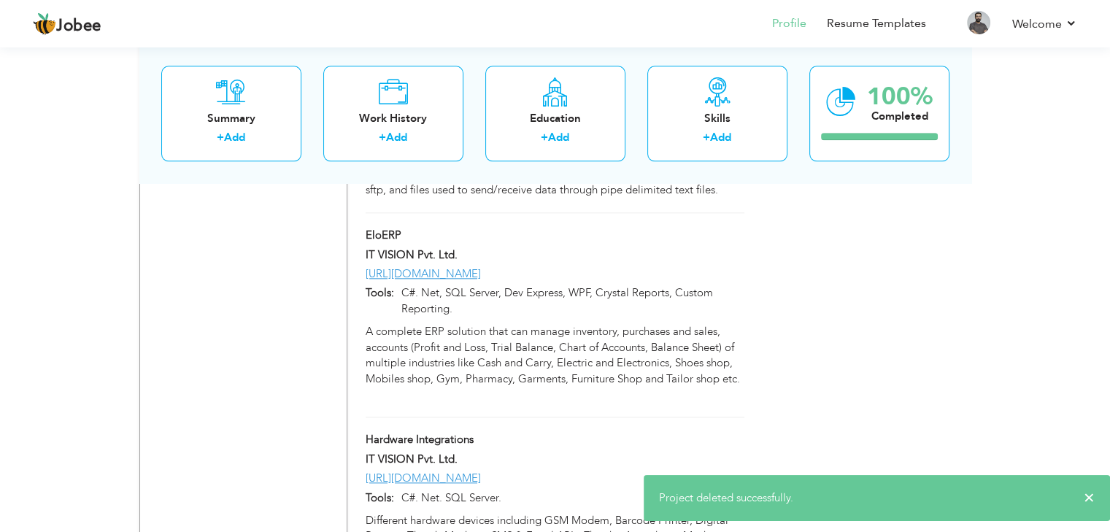
click at [632, 247] on div "IT VISION Pvt. Ltd." at bounding box center [555, 256] width 400 height 19
type input "EloERP"
type input "[URL][DOMAIN_NAME]"
type input "C#. Net, SQL Server, Dev Express, WPF, Crystal Reports, Custom Reporting."
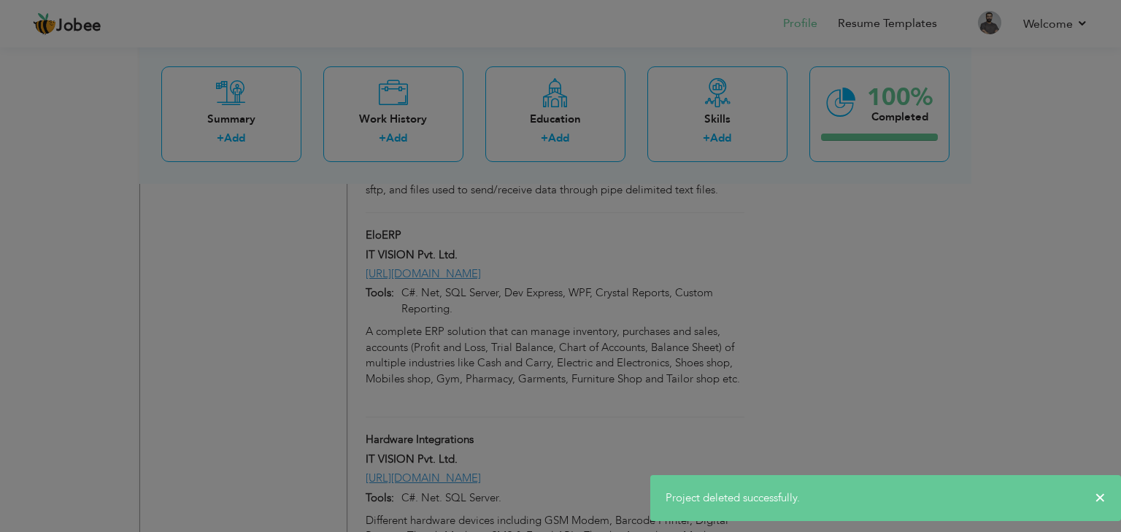
scroll to position [0, 0]
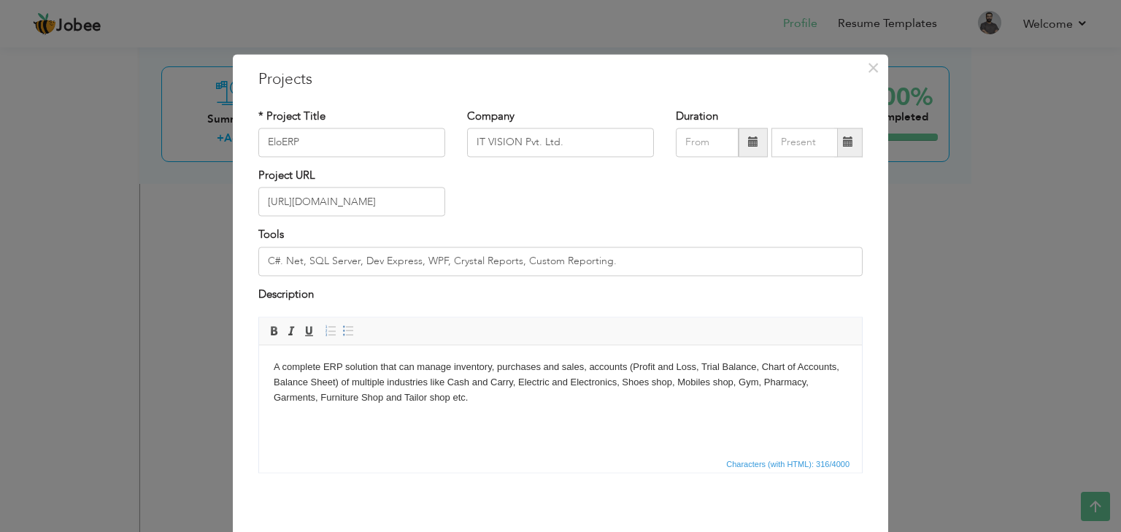
click at [318, 399] on body "A complete ERP solution that can manage inventory, purchases and sales, account…" at bounding box center [561, 390] width 574 height 61
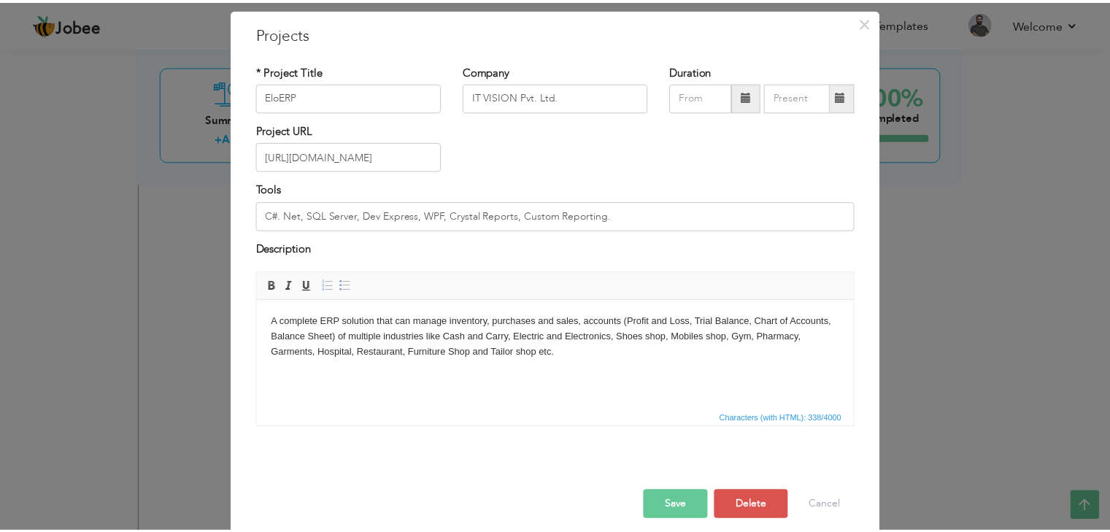
scroll to position [59, 0]
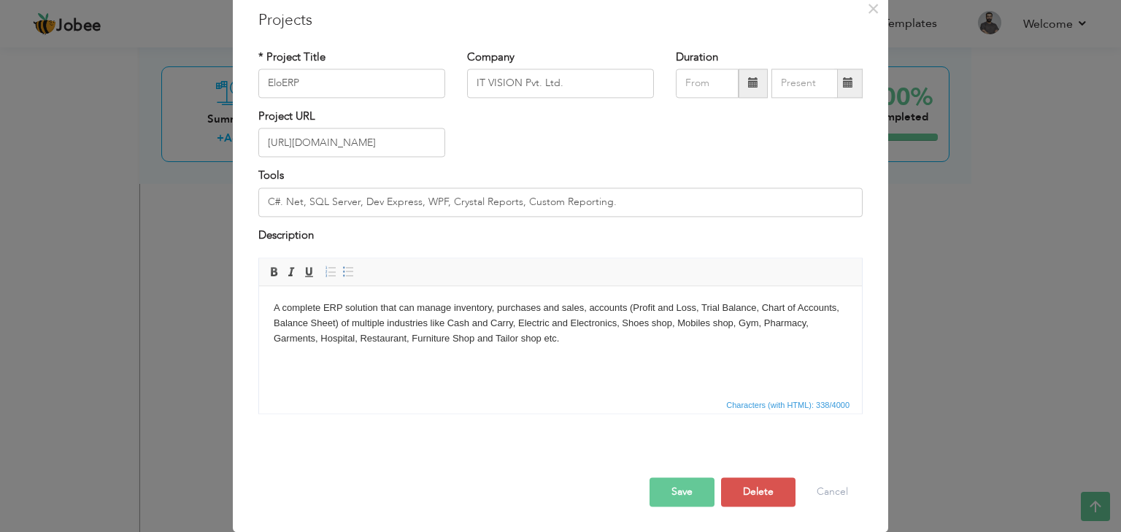
click at [674, 493] on button "Save" at bounding box center [682, 492] width 65 height 29
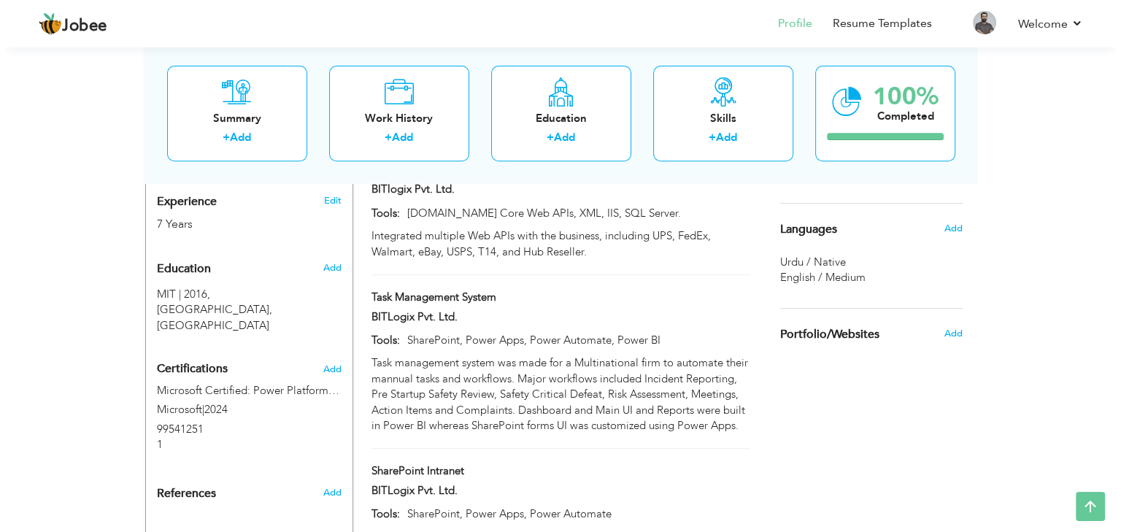
scroll to position [438, 0]
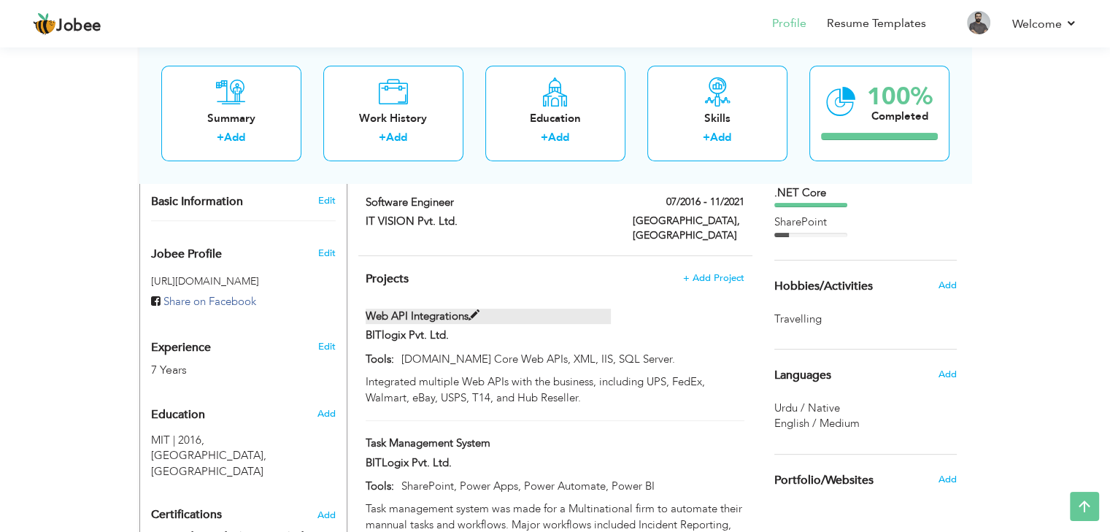
click at [465, 309] on label "Web API Integrations" at bounding box center [488, 316] width 245 height 15
type input "Web API Integrations"
type input "BITlogix Pvt. Ltd."
type input "[DOMAIN_NAME] Core Web APIs, XML, IIS, SQL Server."
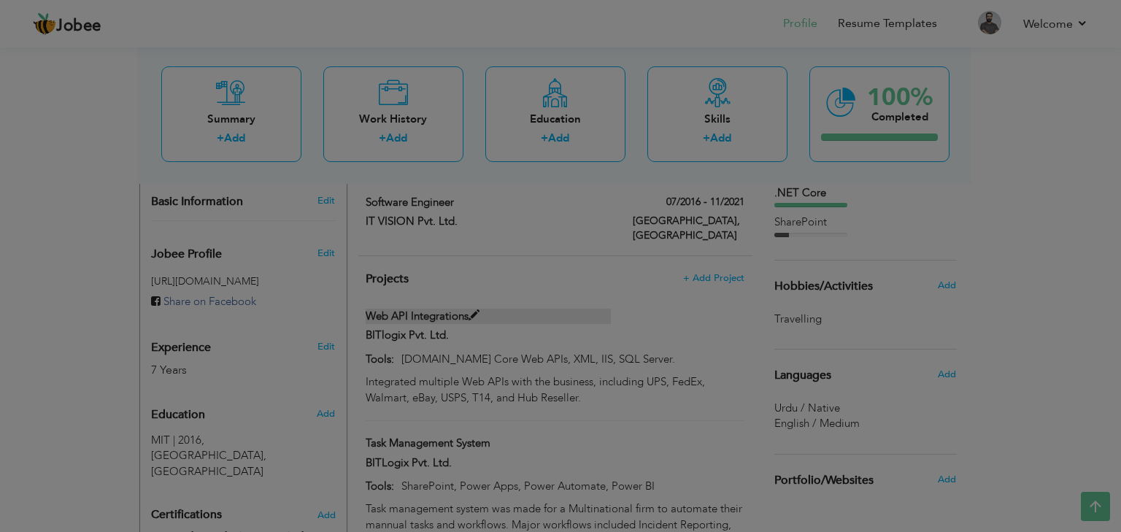
scroll to position [0, 0]
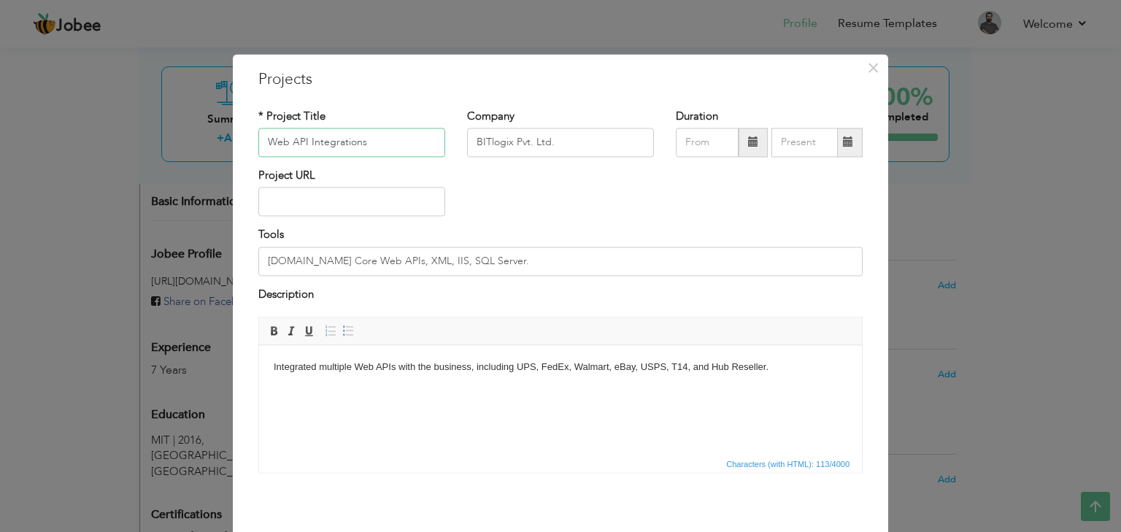
drag, startPoint x: 365, startPoint y: 144, endPoint x: 147, endPoint y: 149, distance: 217.6
click at [144, 139] on div "× Projects * Project Title Web API Integrations Company BITlogix Pvt. Ltd. Dura…" at bounding box center [560, 266] width 1121 height 532
type input "Dart"
type input "08/2025"
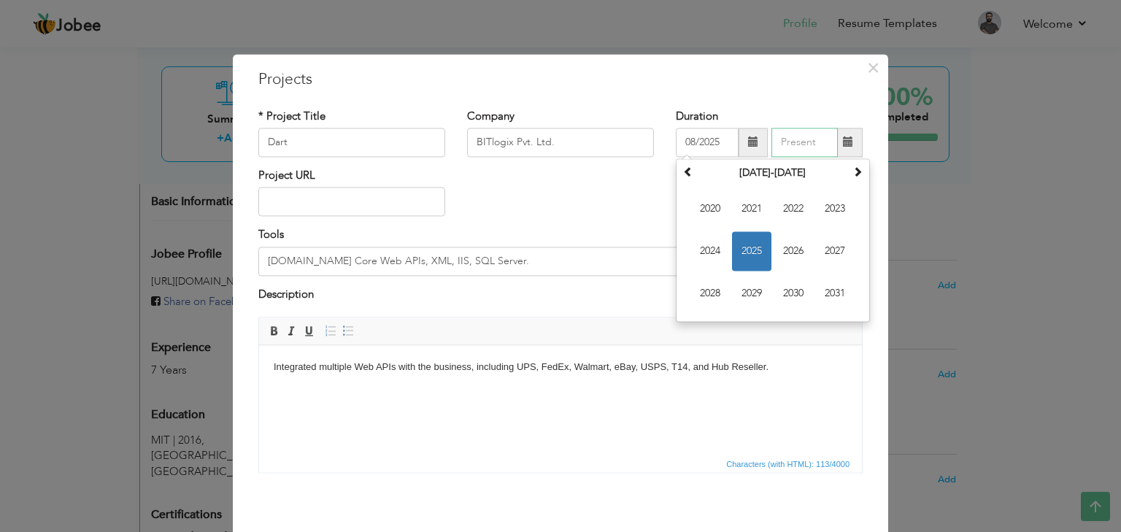
type input "08/2025"
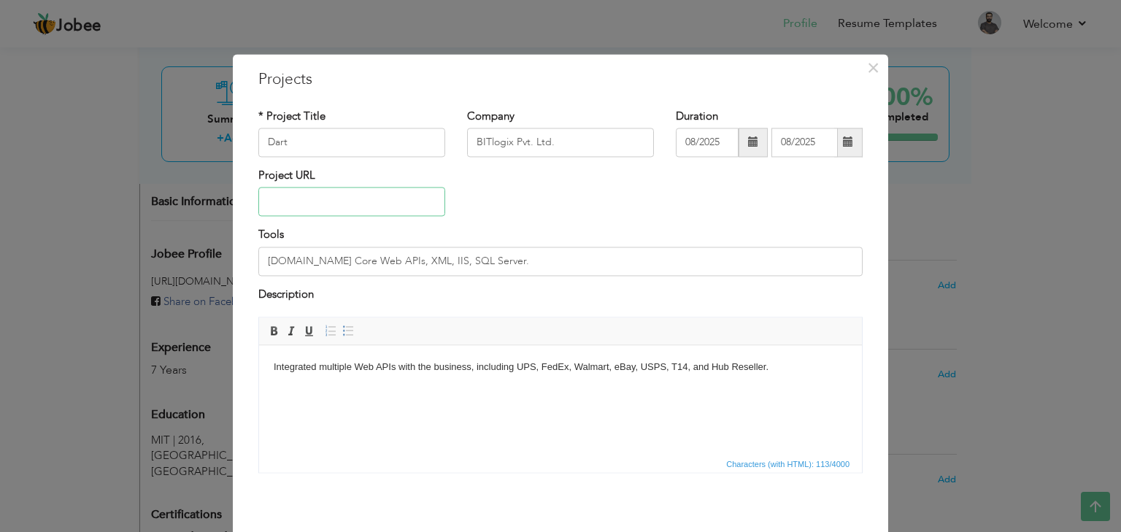
paste input "[URL][DOMAIN_NAME]"
type input "[URL][DOMAIN_NAME]"
click at [561, 143] on input "BITlogix Pvt. Ltd." at bounding box center [560, 142] width 187 height 29
click at [340, 263] on input "[DOMAIN_NAME] Core Web APIs, XML, IIS, SQL Server." at bounding box center [560, 261] width 604 height 29
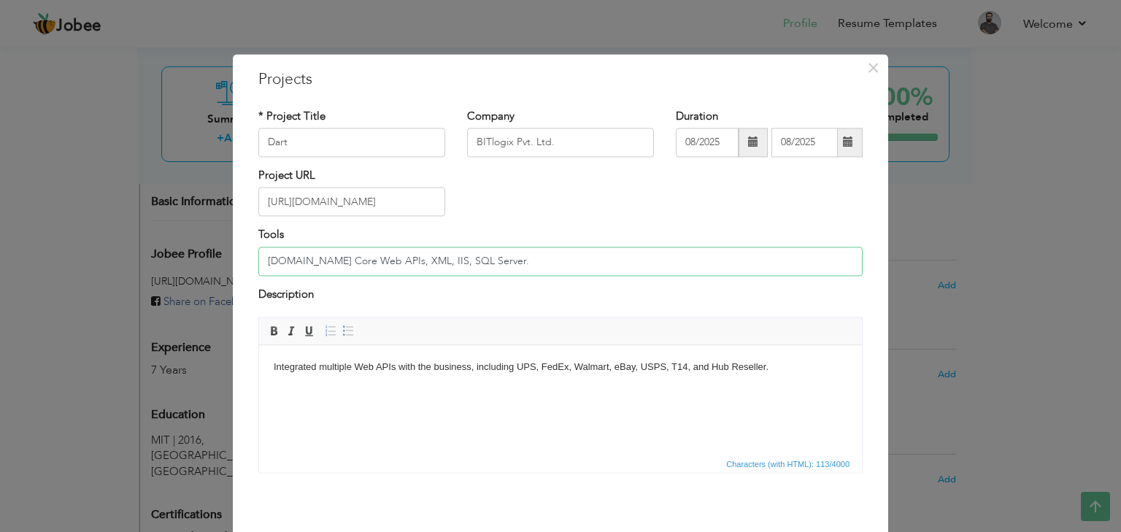
click at [385, 262] on input "[DOMAIN_NAME] Core Web APIs, XML, IIS, SQL Server." at bounding box center [560, 261] width 604 height 29
type input "[DOMAIN_NAME] Core Web APIs, Azure, SQL Server."
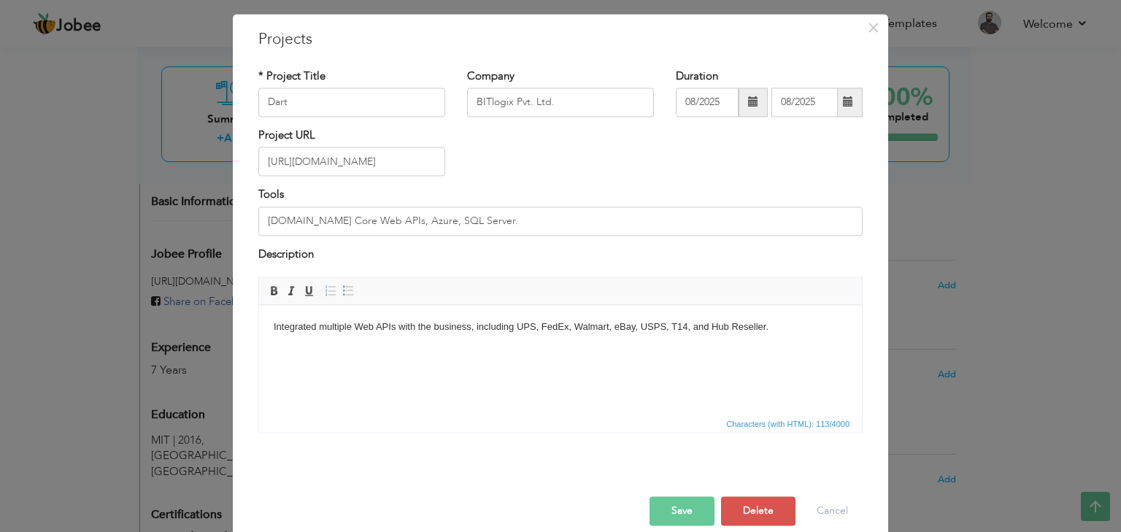
scroll to position [59, 0]
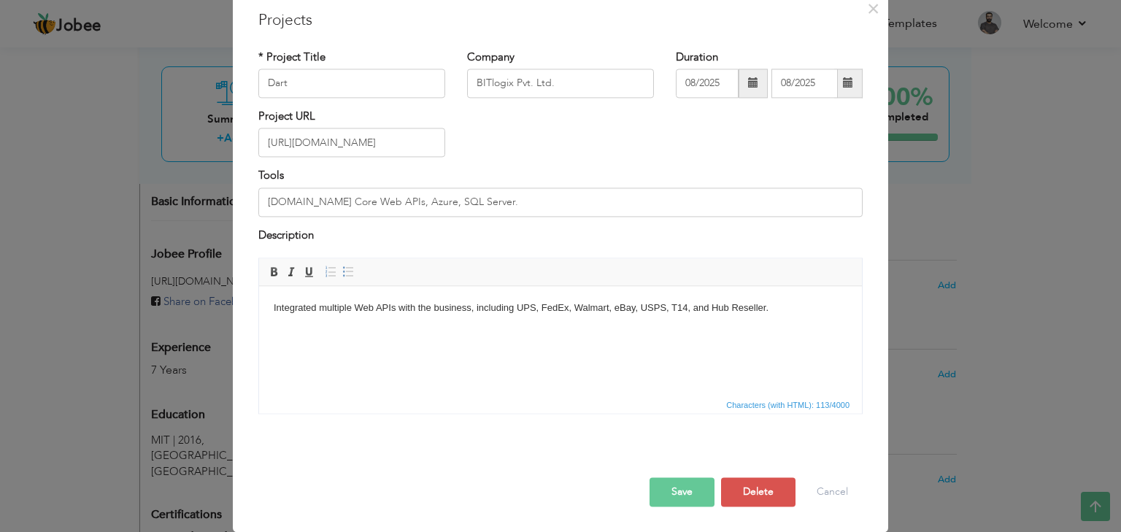
click at [310, 311] on body "Integrated multiple Web APIs with the business, including UPS, FedEx, Walmart, …" at bounding box center [561, 308] width 574 height 15
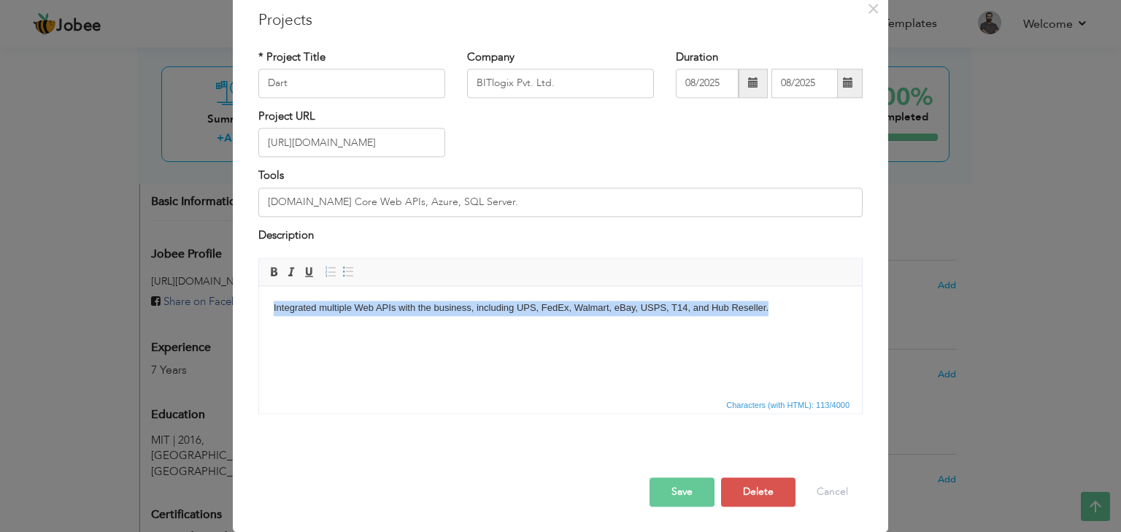
drag, startPoint x: 310, startPoint y: 311, endPoint x: 784, endPoint y: 322, distance: 473.8
click at [784, 322] on html "Integrated multiple Web APIs with the business, including UPS, FedEx, Walmart, …" at bounding box center [560, 308] width 603 height 45
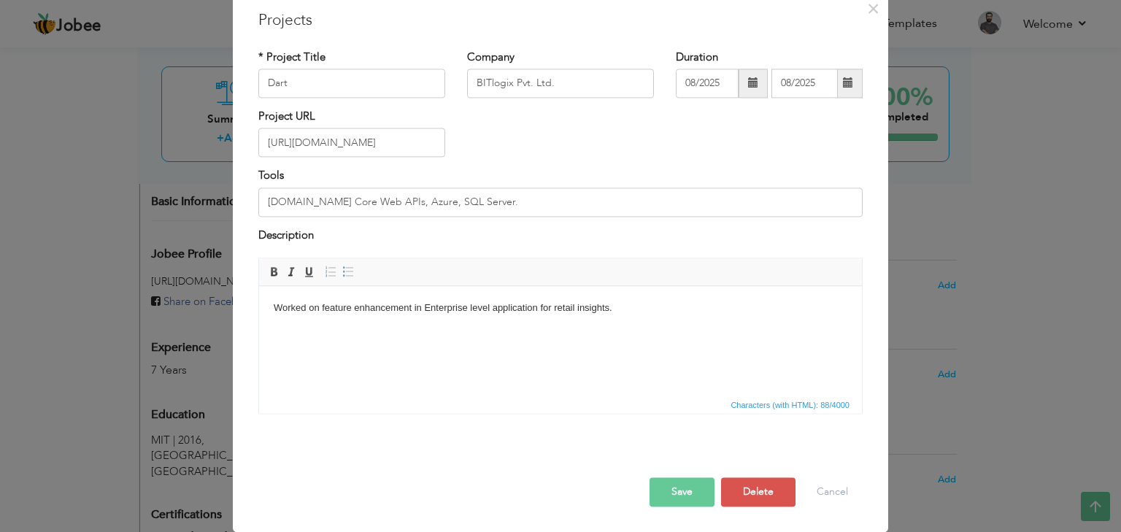
scroll to position [0, 0]
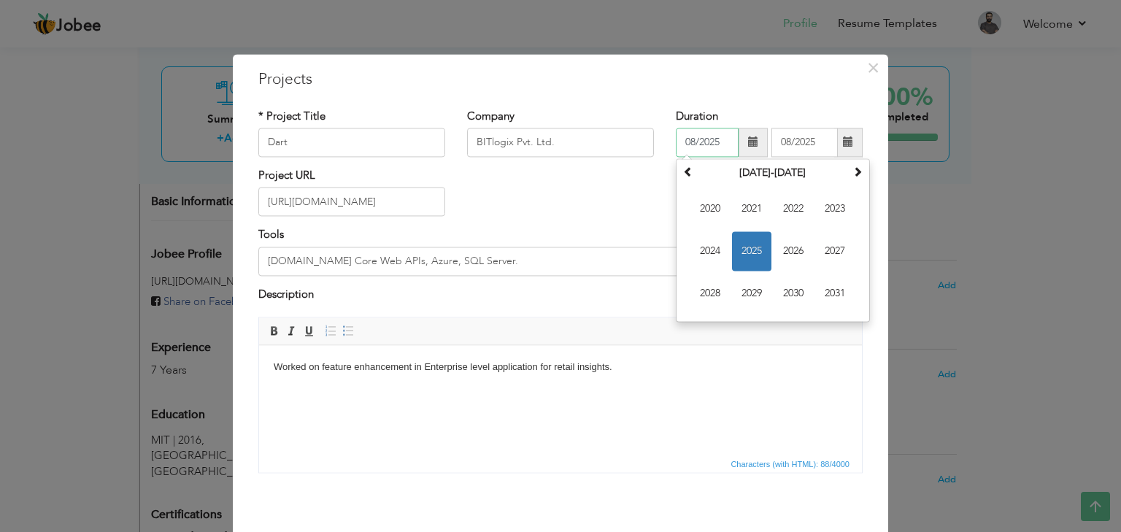
drag, startPoint x: 715, startPoint y: 147, endPoint x: 654, endPoint y: 154, distance: 61.7
click at [654, 154] on div "* Project Title Dart Company BITlogix Pvt. Ltd. Duration 08/2025 [DATE] Su Mo T…" at bounding box center [560, 138] width 626 height 59
drag, startPoint x: 818, startPoint y: 142, endPoint x: 720, endPoint y: 141, distance: 97.8
click at [720, 141] on div "[DATE] Su Mo Tu We Th Fr Sa 27 28 29 30 31 1 2 3 4 5 6 7 8 9 10 11 12 13 14 15 …" at bounding box center [769, 142] width 187 height 29
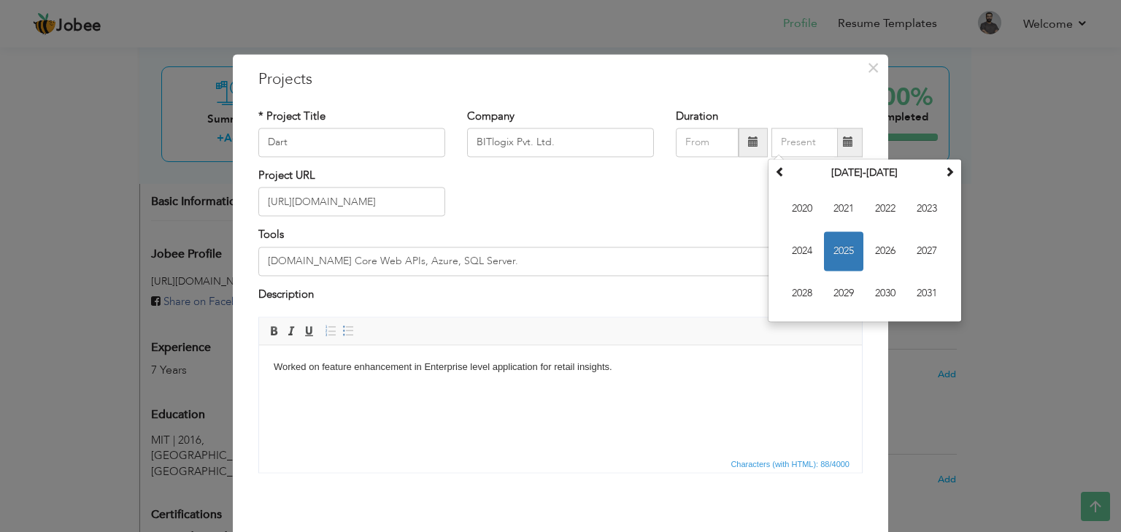
click at [575, 220] on div "Project URL [URL][DOMAIN_NAME]" at bounding box center [560, 197] width 626 height 59
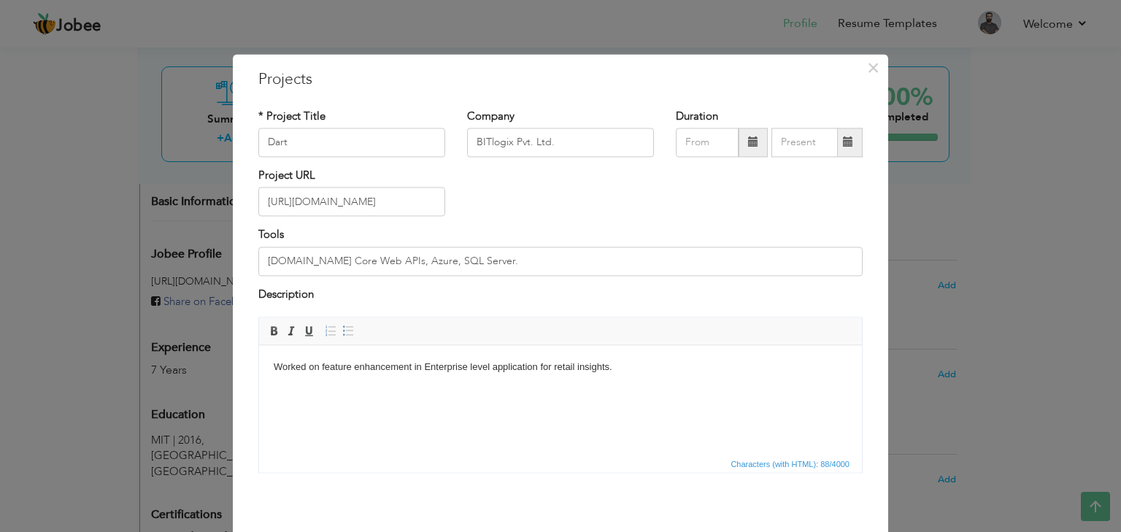
scroll to position [59, 0]
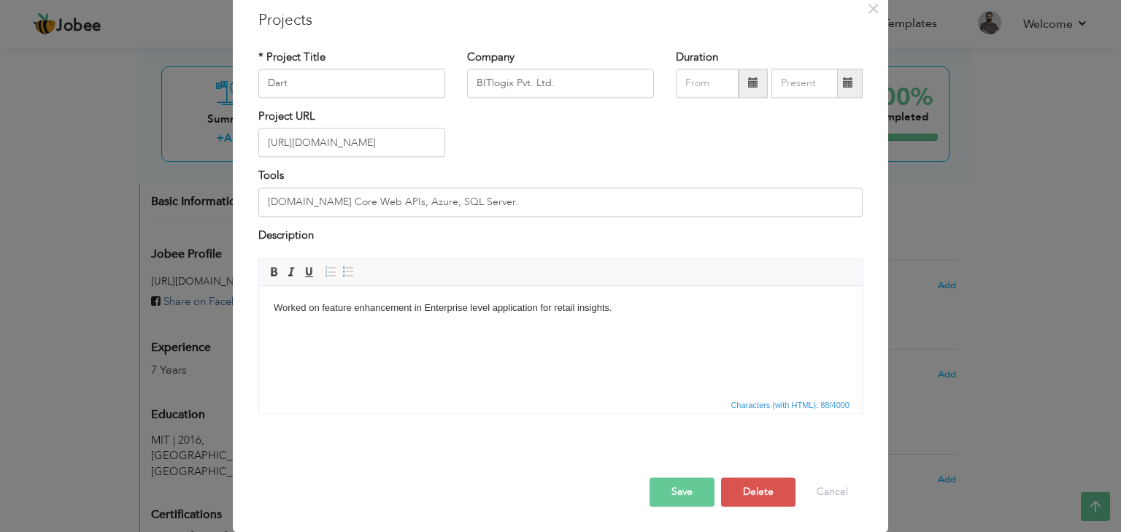
click at [695, 497] on button "Save" at bounding box center [682, 492] width 65 height 29
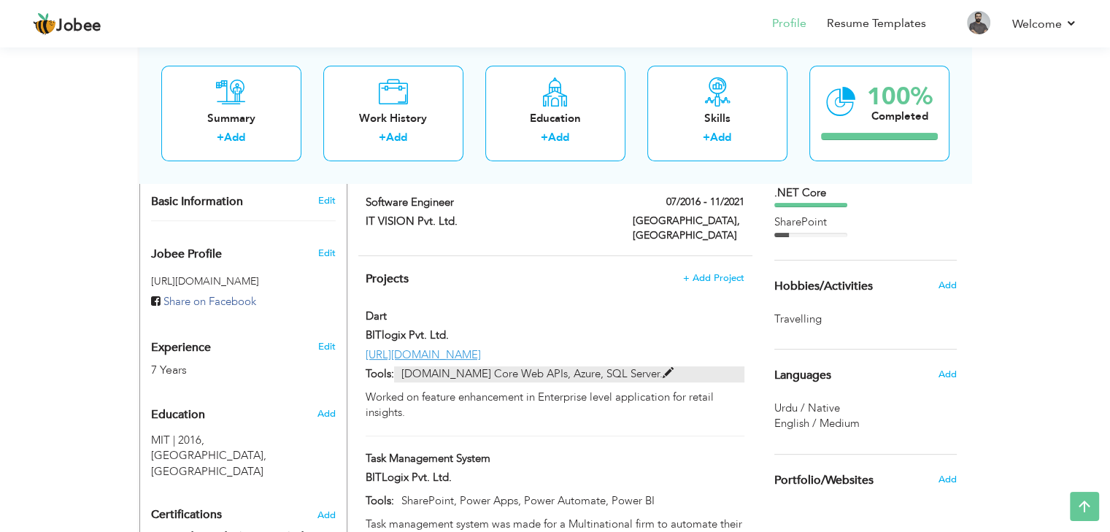
click at [663, 368] on span at bounding box center [668, 373] width 11 height 11
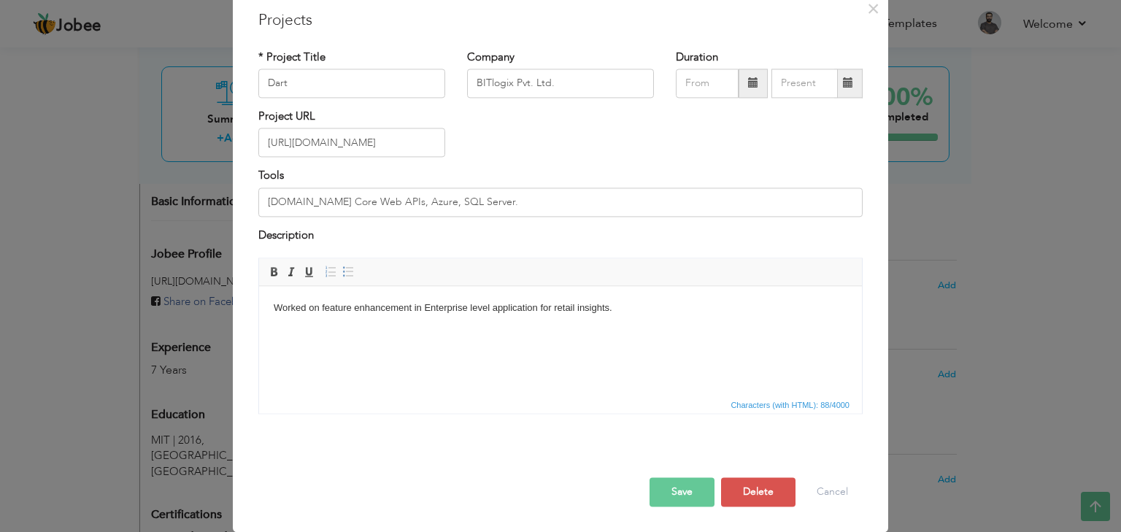
scroll to position [0, 0]
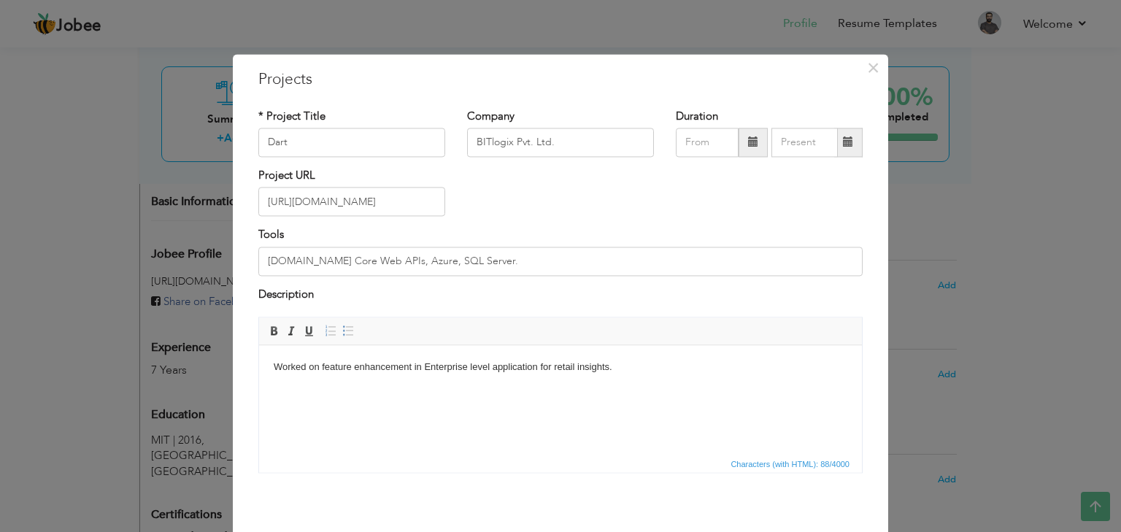
click at [412, 368] on body "Worked on feature enhancement in Enterprise level application for retail insigh…" at bounding box center [561, 367] width 574 height 15
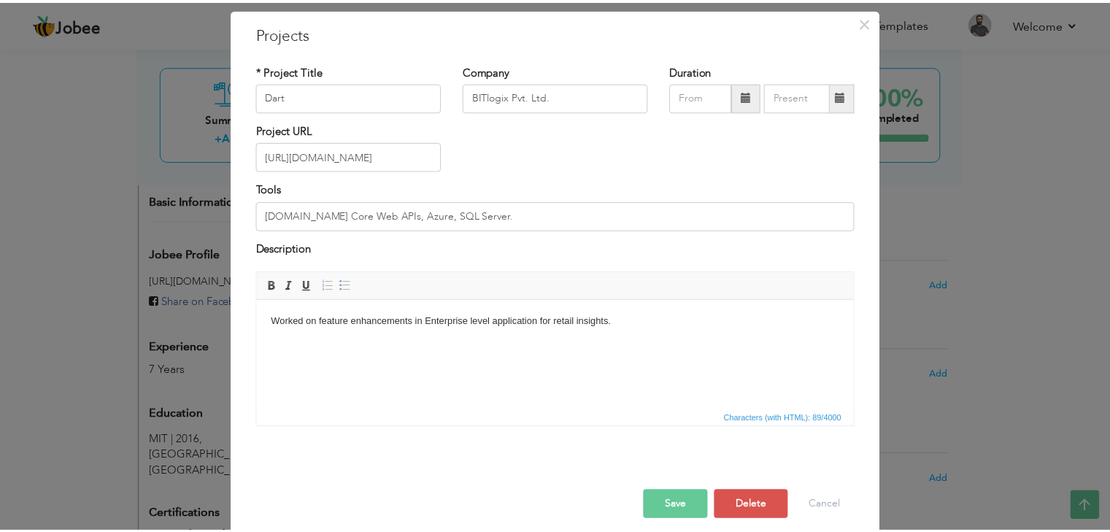
scroll to position [59, 0]
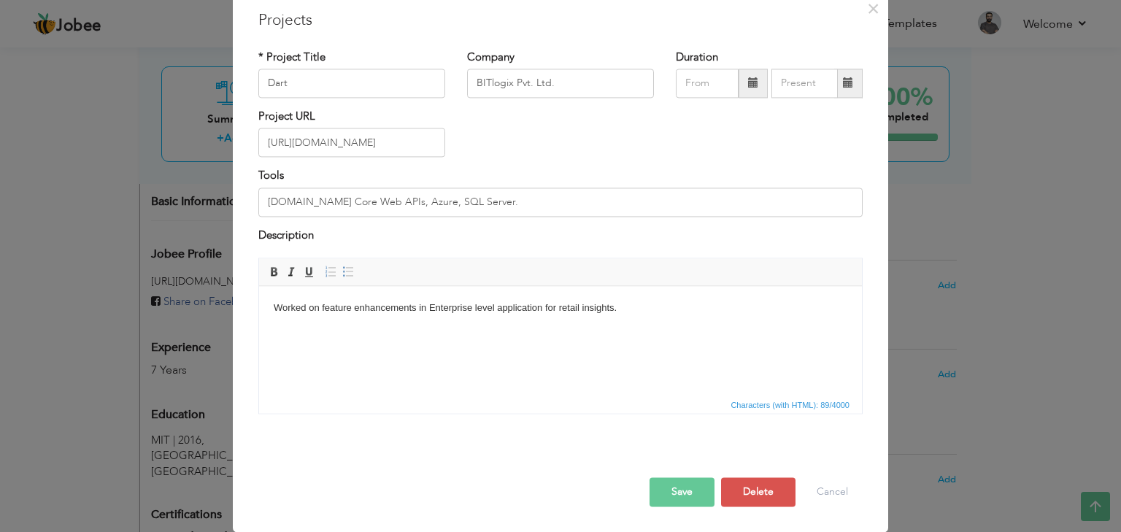
click at [688, 485] on button "Save" at bounding box center [682, 492] width 65 height 29
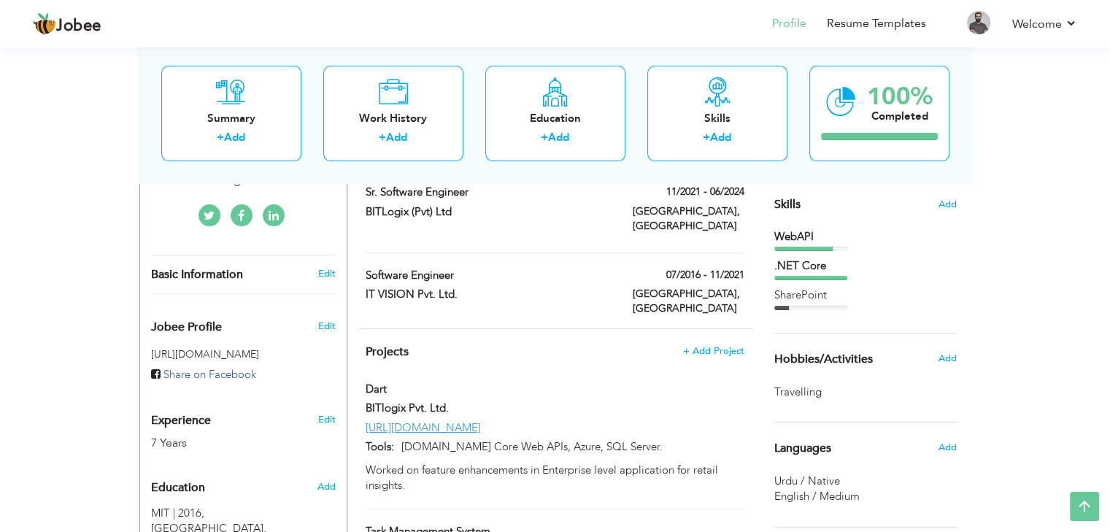
scroll to position [219, 0]
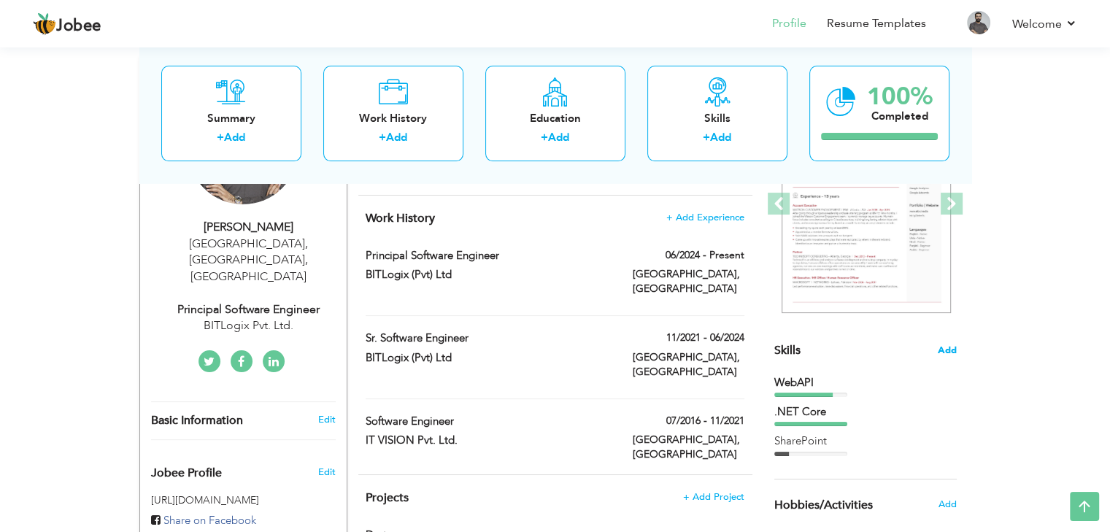
click at [944, 350] on span "Add" at bounding box center [947, 351] width 19 height 14
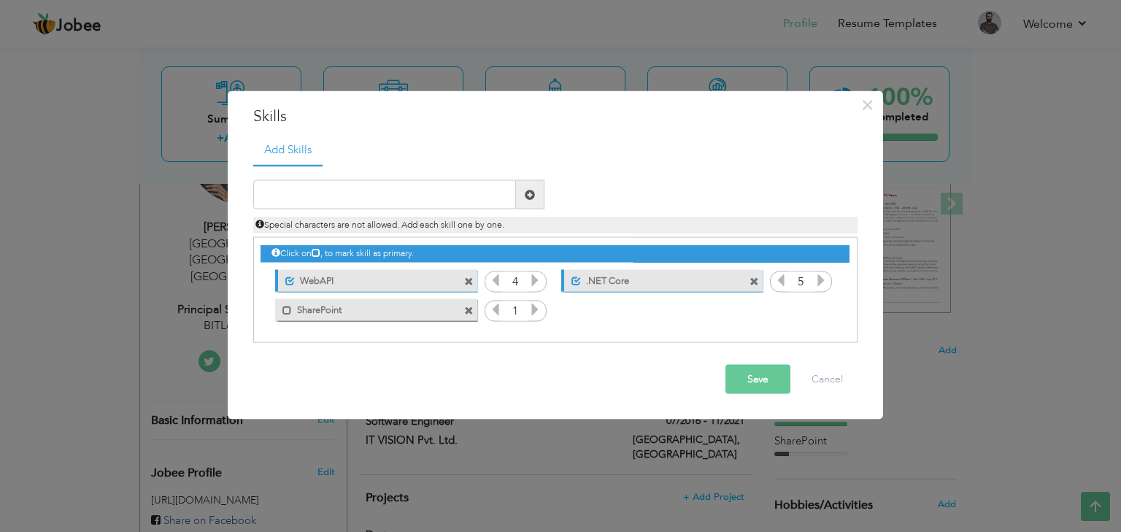
click at [467, 282] on span at bounding box center [468, 281] width 9 height 9
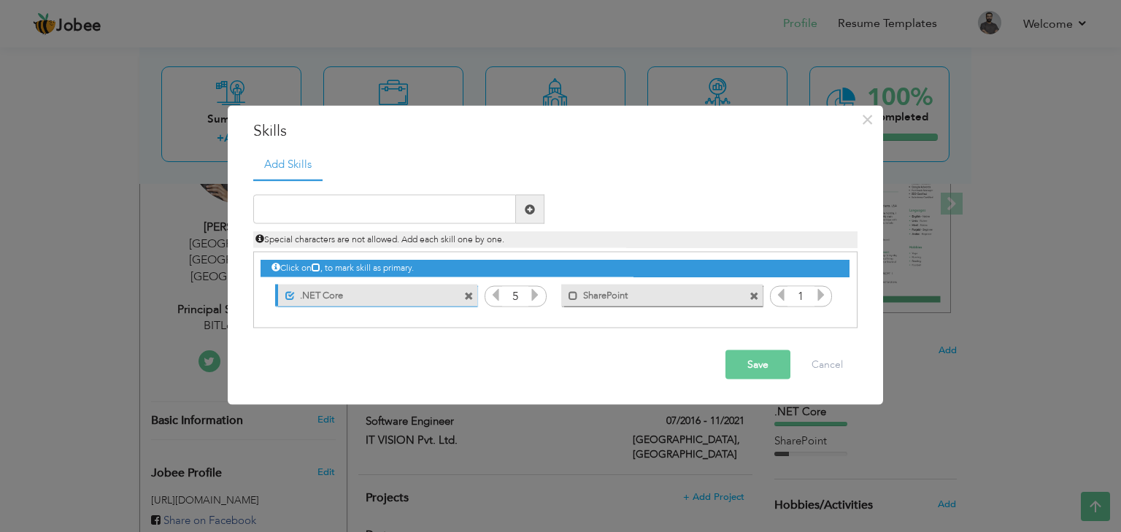
click at [469, 294] on span at bounding box center [468, 295] width 9 height 9
click at [533, 292] on icon at bounding box center [534, 294] width 13 height 13
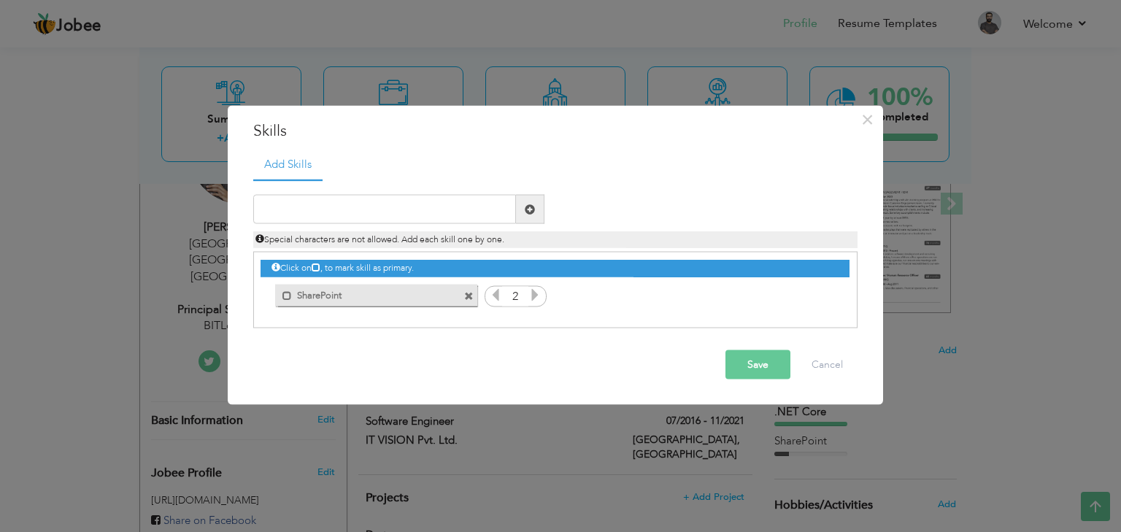
click at [531, 301] on icon at bounding box center [534, 294] width 13 height 13
click at [418, 212] on input "text" at bounding box center [384, 209] width 263 height 29
click at [283, 296] on span at bounding box center [286, 294] width 9 height 9
click at [420, 209] on input "text" at bounding box center [384, 209] width 263 height 29
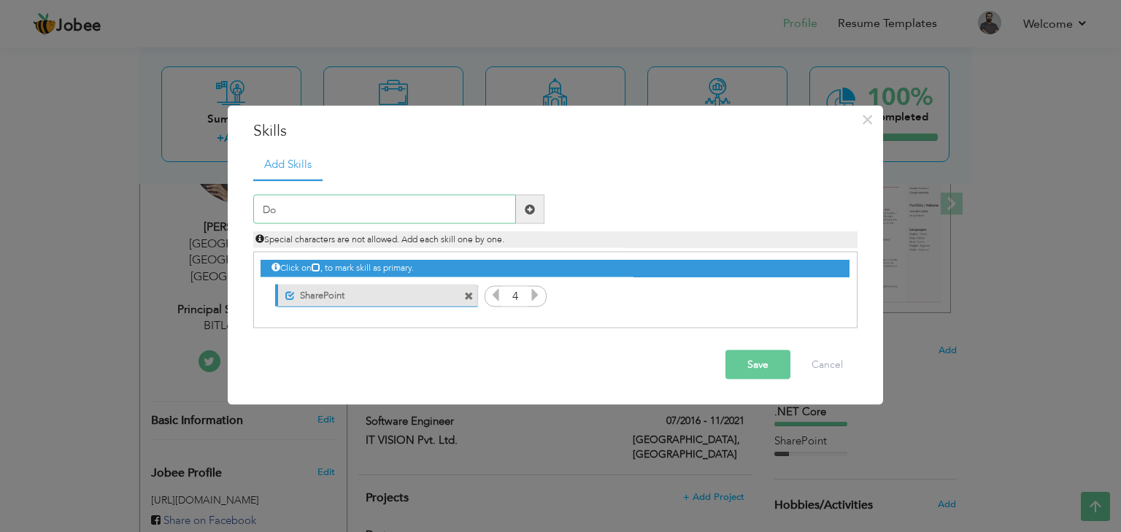
type input "D"
type input "/"
click at [417, 212] on input ".NET core" at bounding box center [384, 209] width 263 height 29
click at [426, 209] on input ".NET core" at bounding box center [384, 209] width 263 height 29
type input ".NET Core"
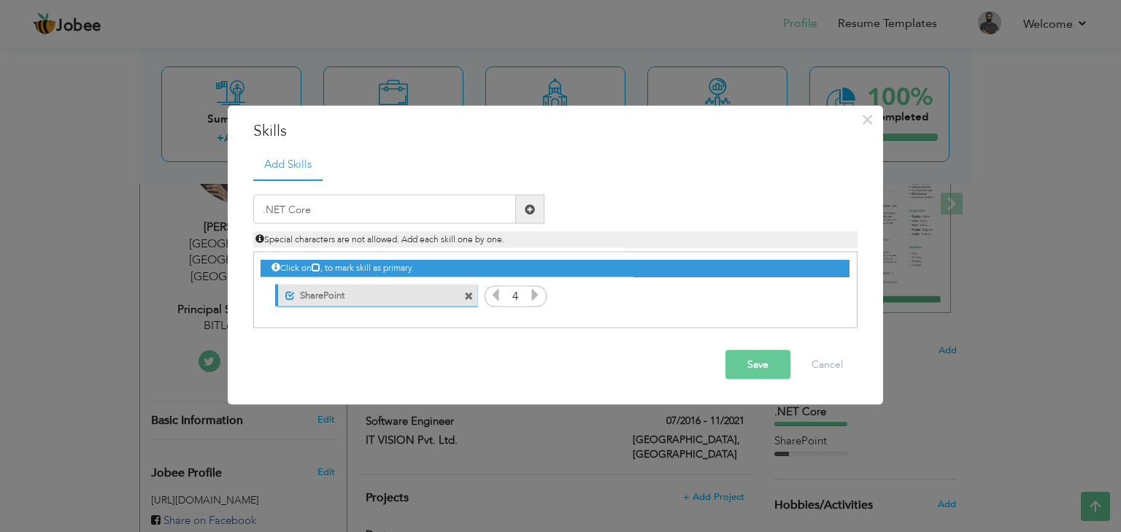
click at [535, 213] on span at bounding box center [530, 209] width 28 height 29
click at [494, 299] on icon at bounding box center [495, 294] width 13 height 13
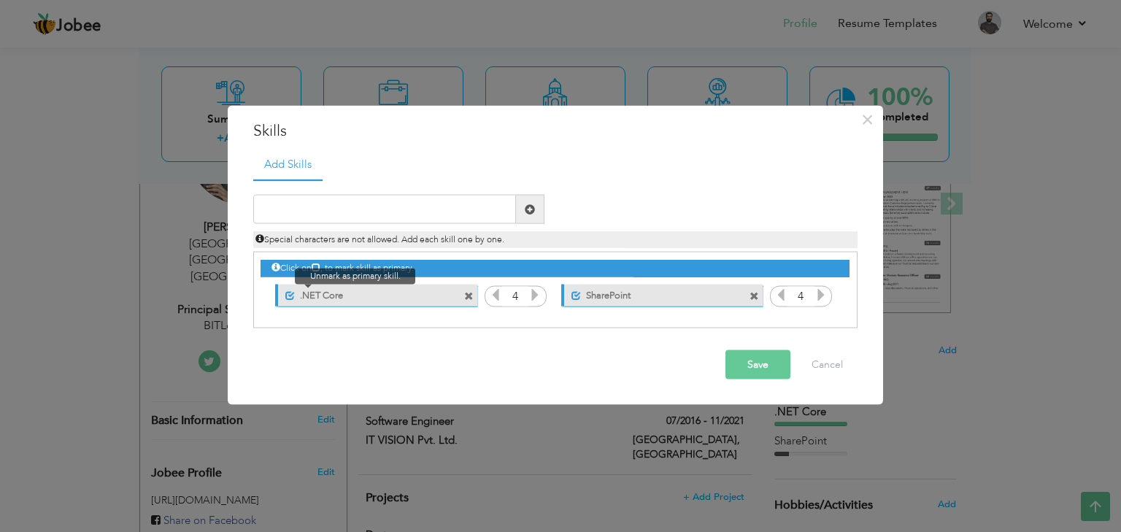
click at [286, 298] on span at bounding box center [289, 294] width 9 height 9
click at [317, 204] on input "text" at bounding box center [384, 209] width 263 height 29
type input "Power Apps"
click at [528, 208] on span at bounding box center [530, 209] width 10 height 10
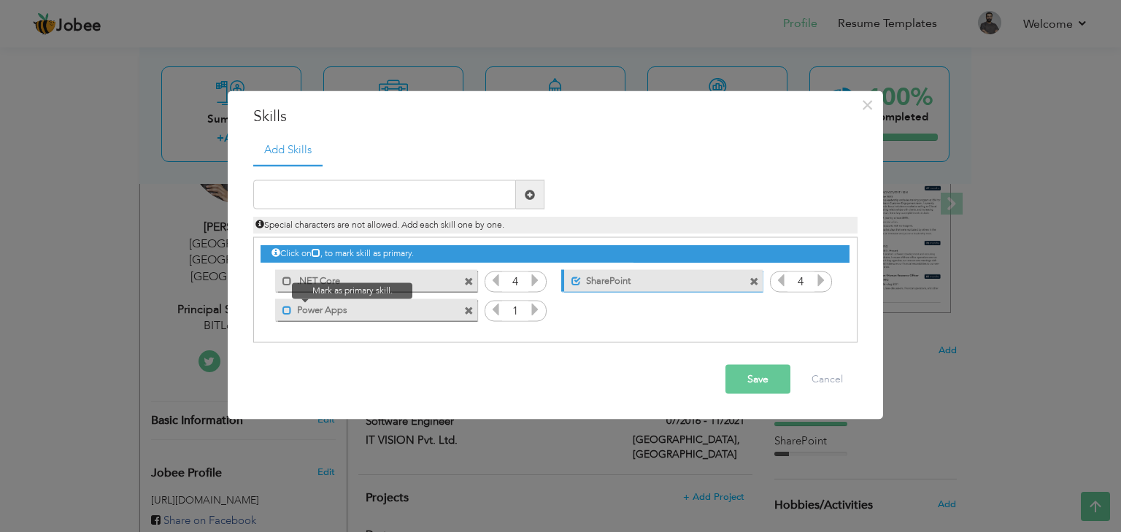
click at [289, 312] on span at bounding box center [286, 309] width 9 height 9
click at [289, 311] on span at bounding box center [289, 309] width 9 height 9
click at [532, 310] on icon at bounding box center [534, 309] width 13 height 13
click at [532, 311] on icon at bounding box center [534, 309] width 13 height 13
click at [374, 196] on input "text" at bounding box center [384, 194] width 263 height 29
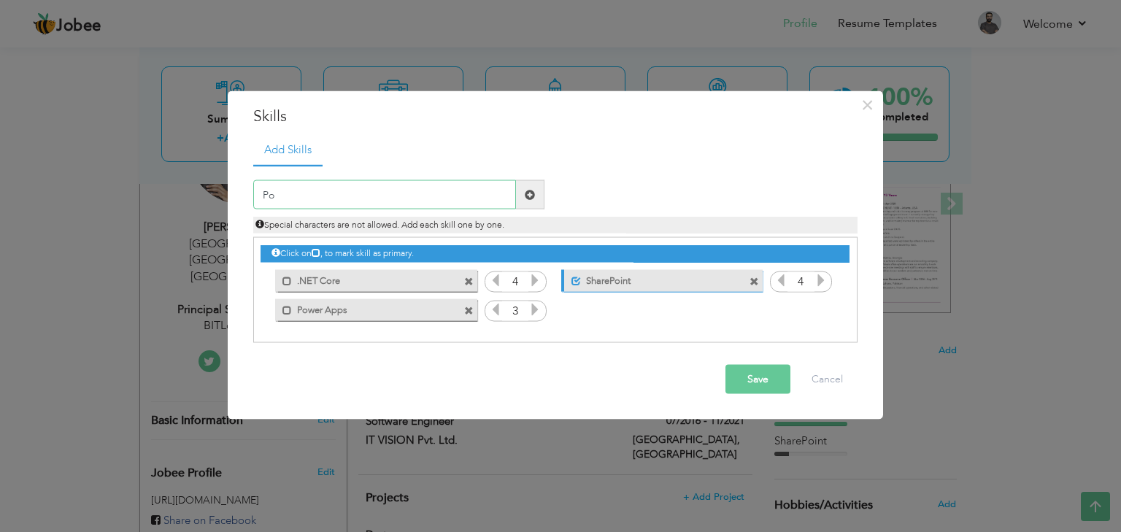
type input "P"
click at [738, 375] on button "Save" at bounding box center [757, 379] width 65 height 29
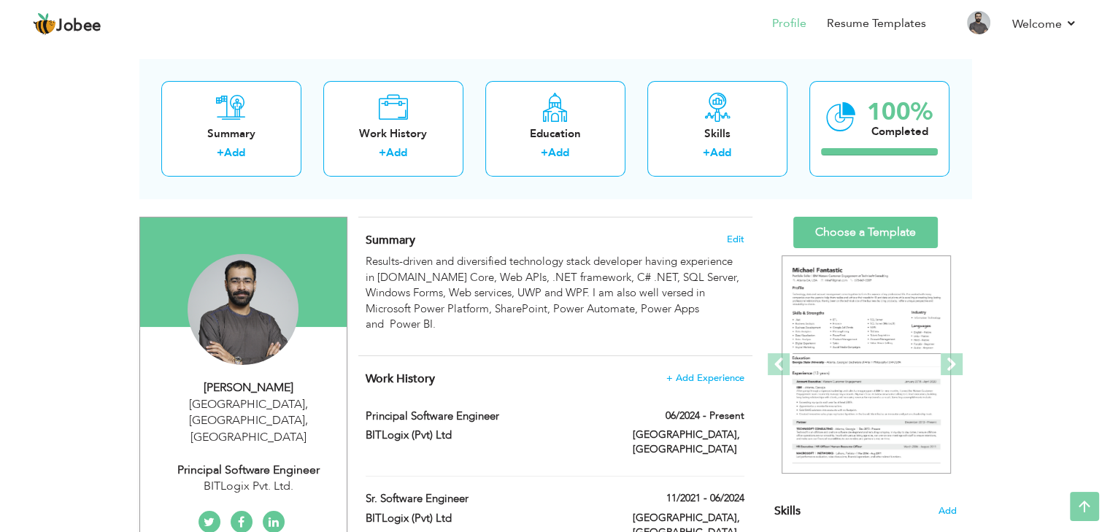
scroll to position [0, 0]
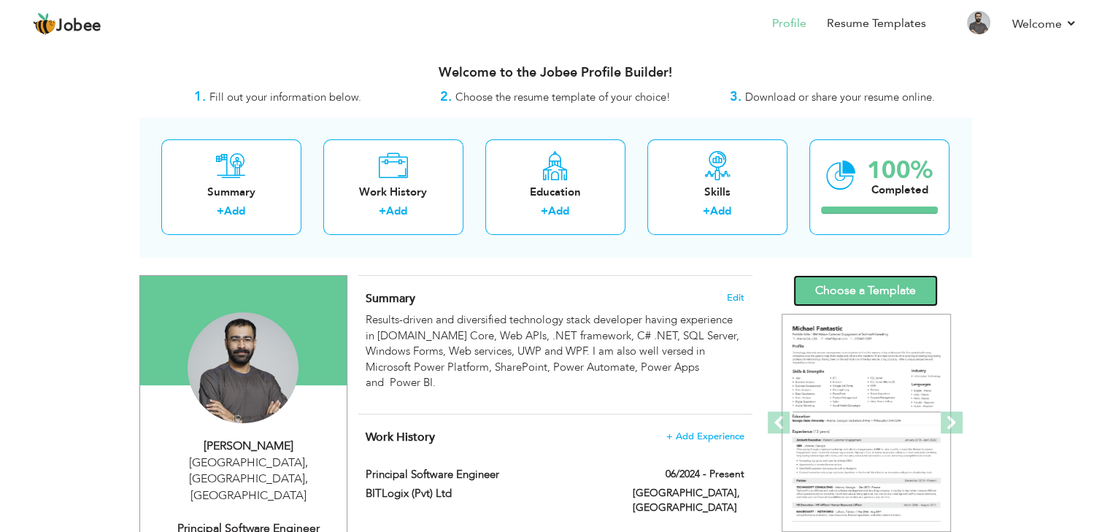
click at [878, 280] on link "Choose a Template" at bounding box center [865, 290] width 145 height 31
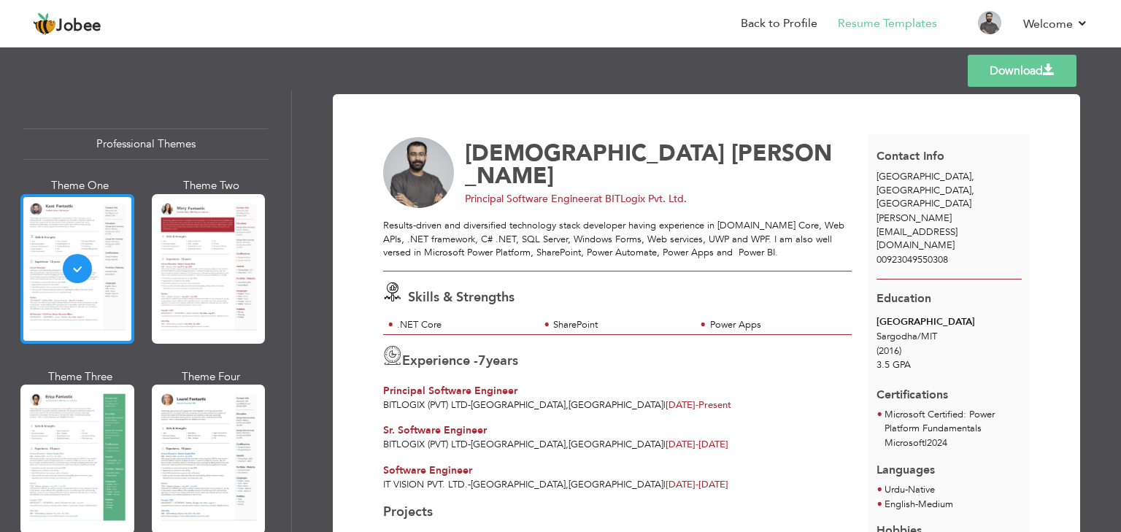
click at [98, 296] on div at bounding box center [77, 269] width 114 height 150
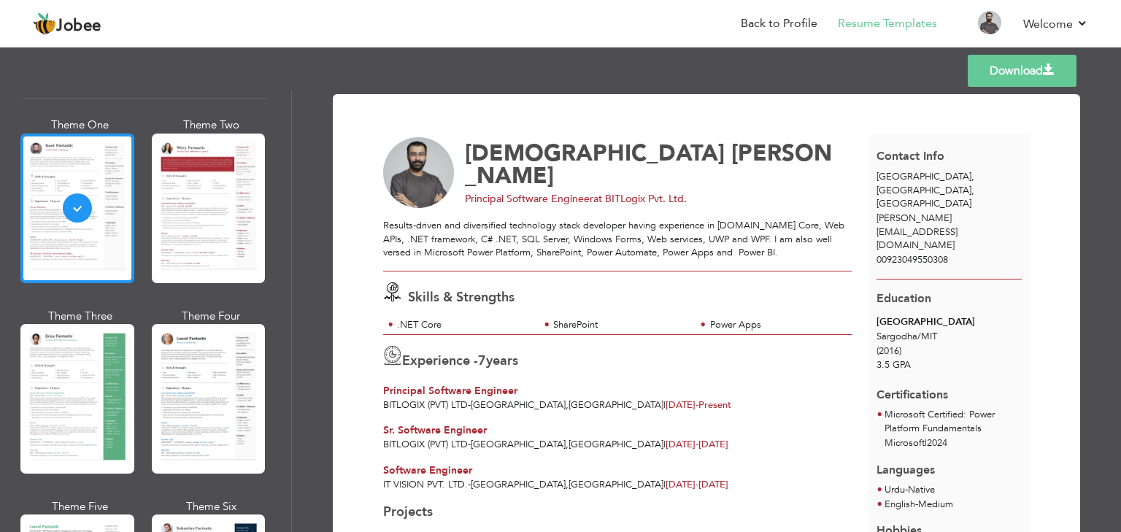
scroll to position [73, 0]
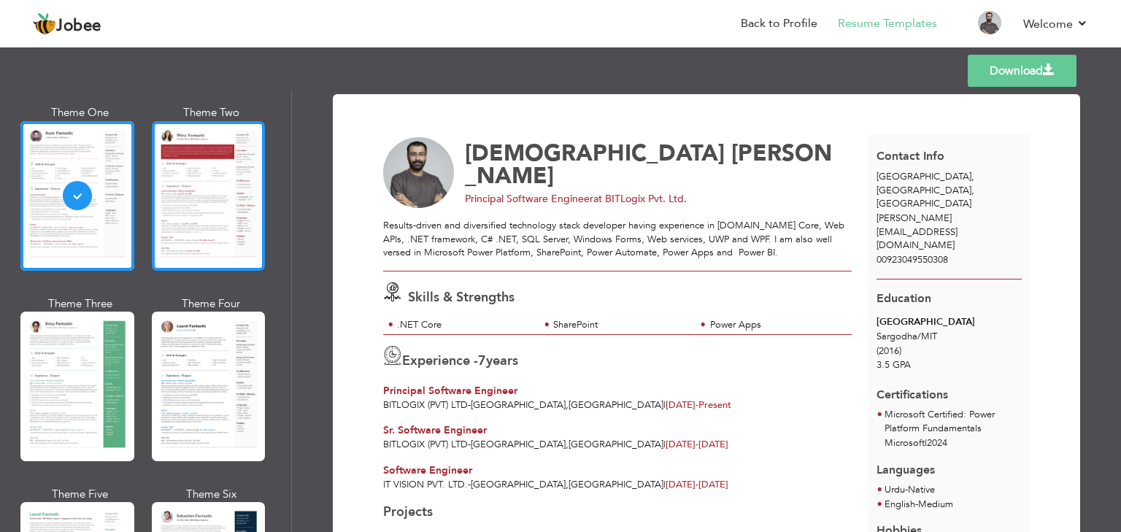
click at [183, 238] on div at bounding box center [209, 196] width 114 height 150
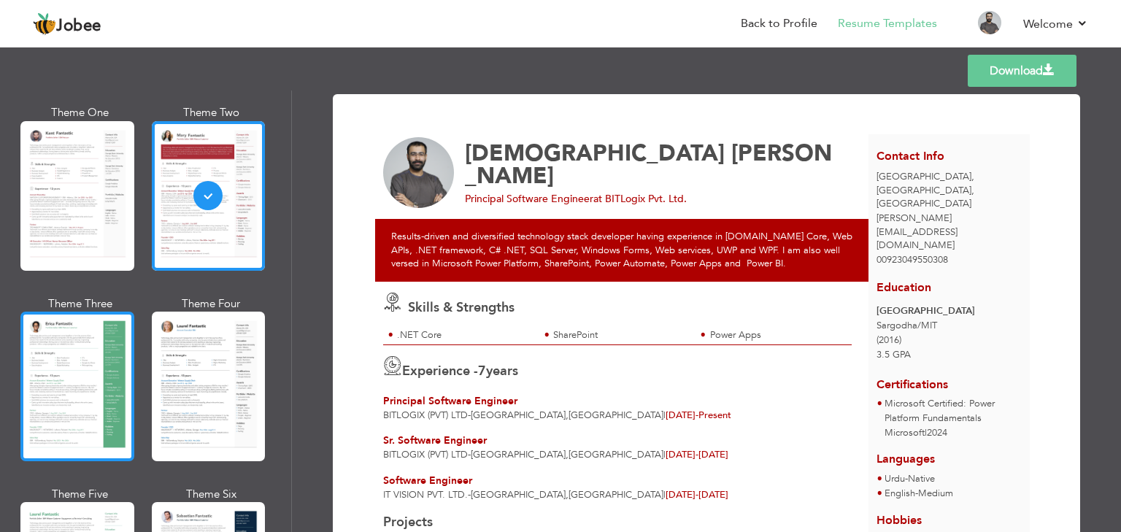
click at [111, 366] on div at bounding box center [77, 387] width 114 height 150
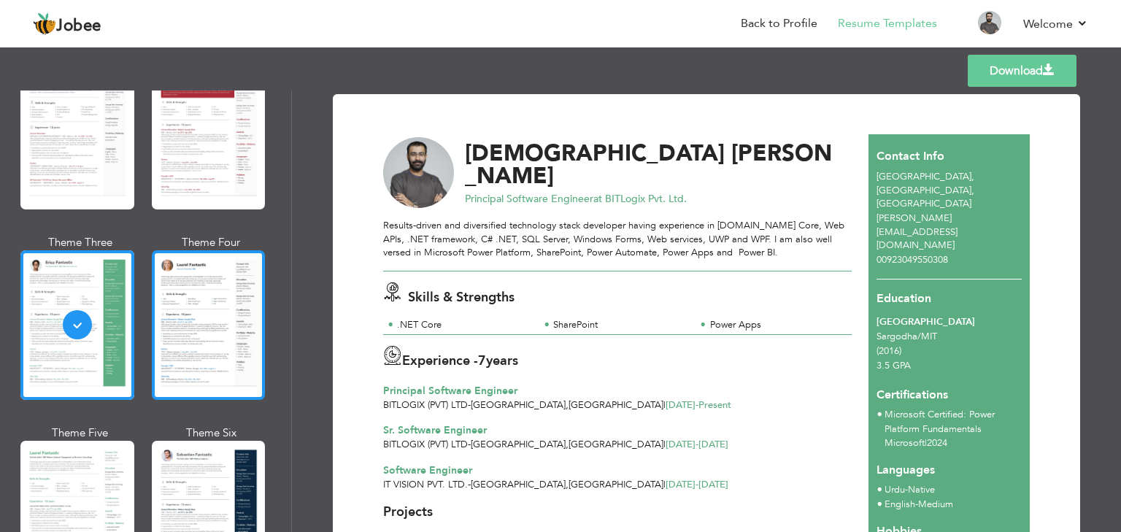
scroll to position [146, 0]
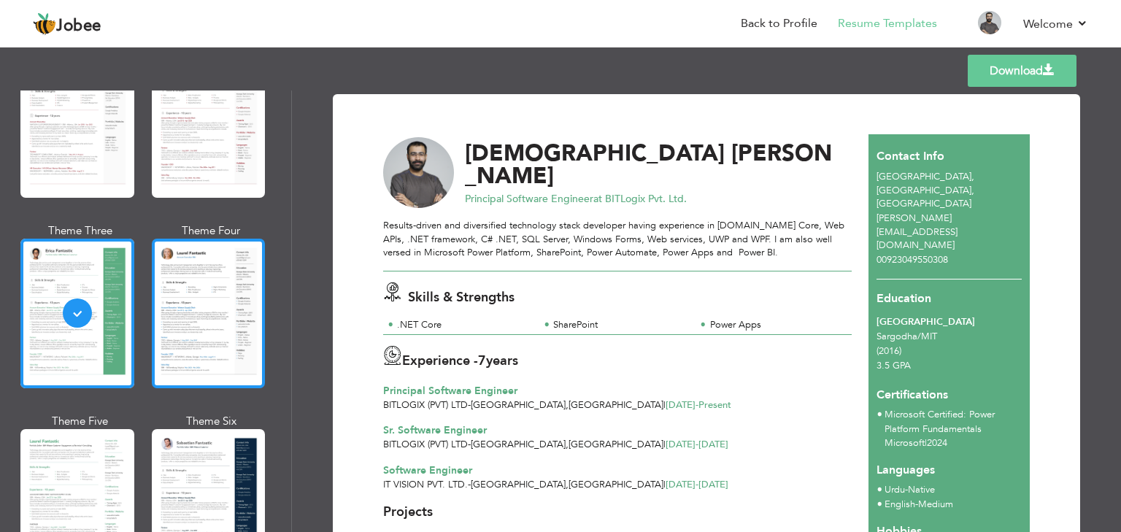
click at [205, 332] on div at bounding box center [209, 314] width 114 height 150
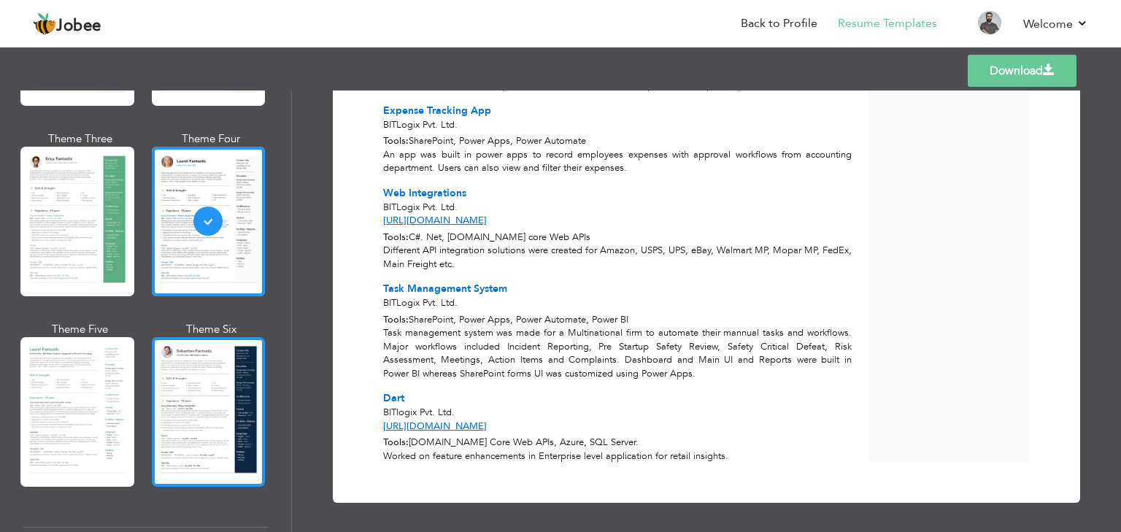
scroll to position [219, 0]
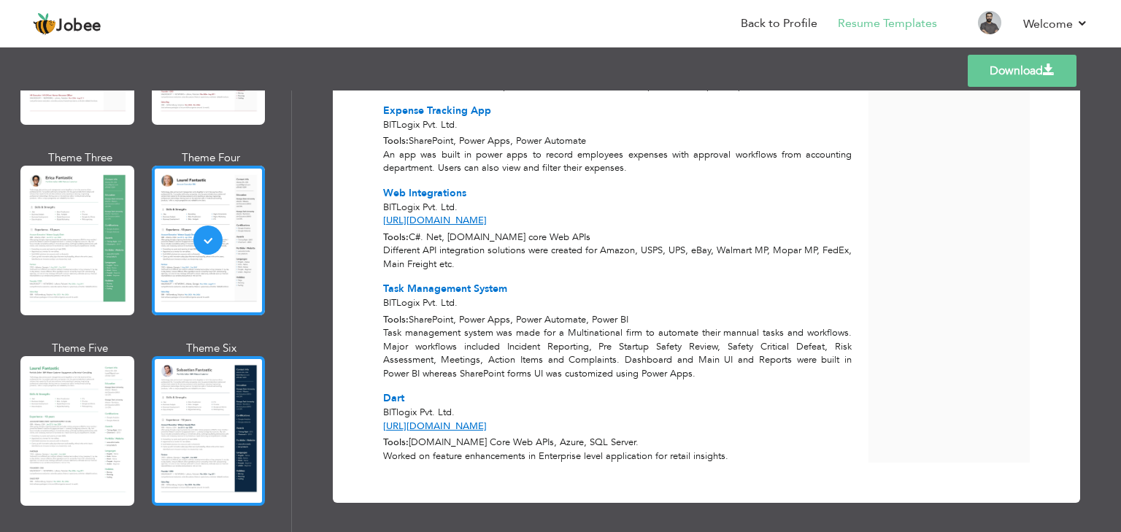
click at [204, 392] on div at bounding box center [209, 431] width 114 height 150
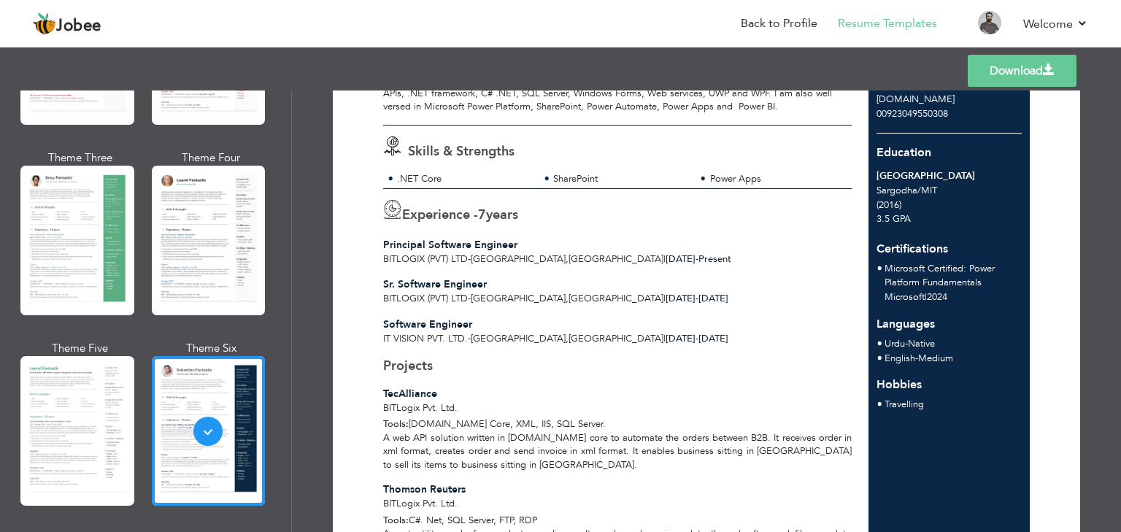
scroll to position [365, 0]
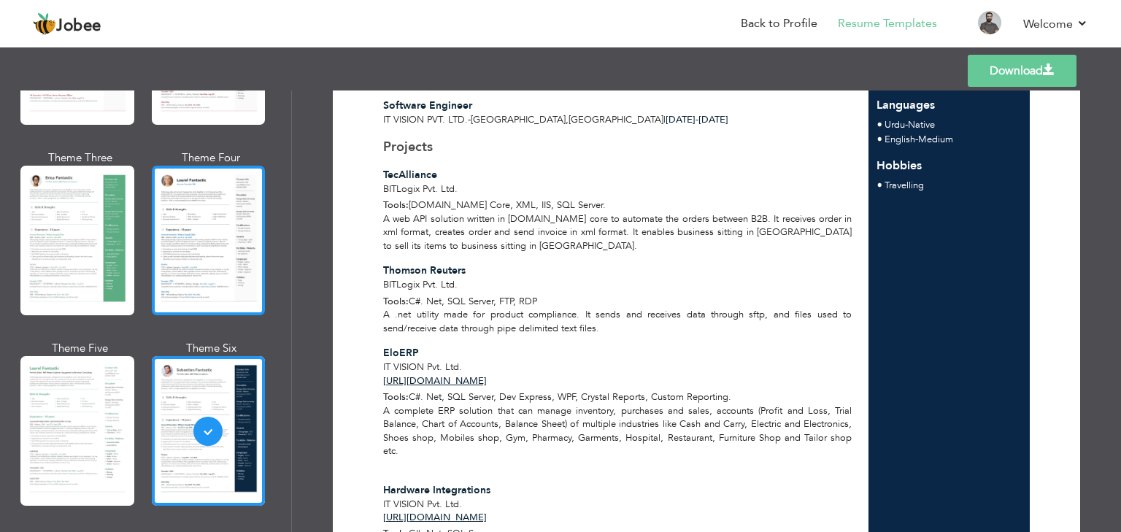
click at [217, 282] on div at bounding box center [209, 241] width 114 height 150
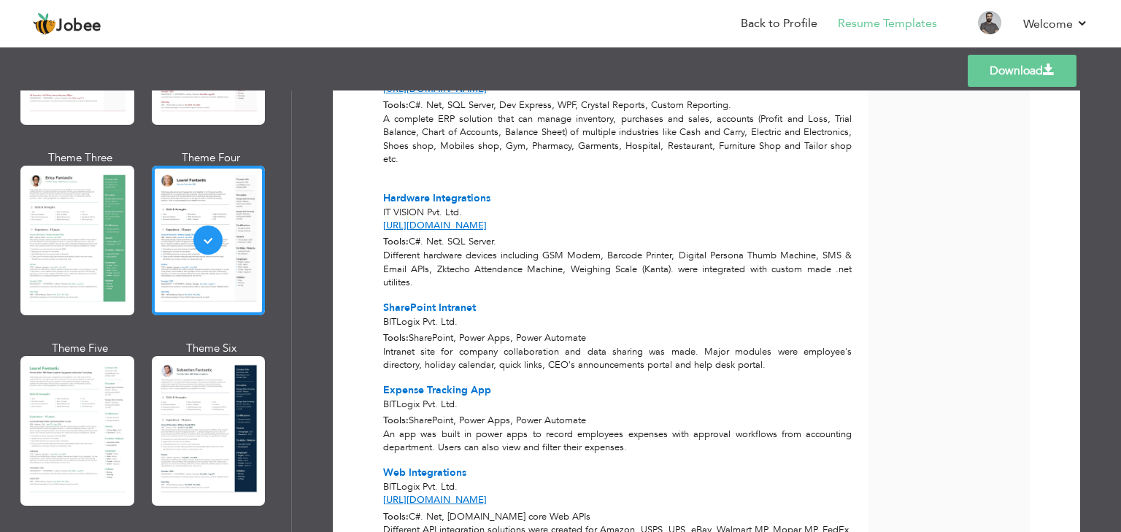
scroll to position [936, 0]
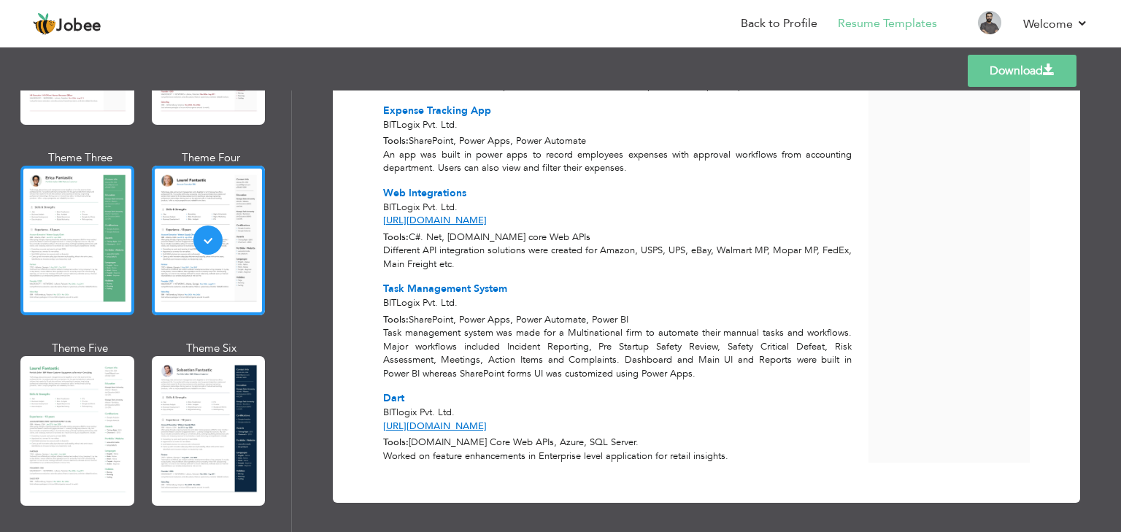
click at [113, 256] on div at bounding box center [77, 241] width 114 height 150
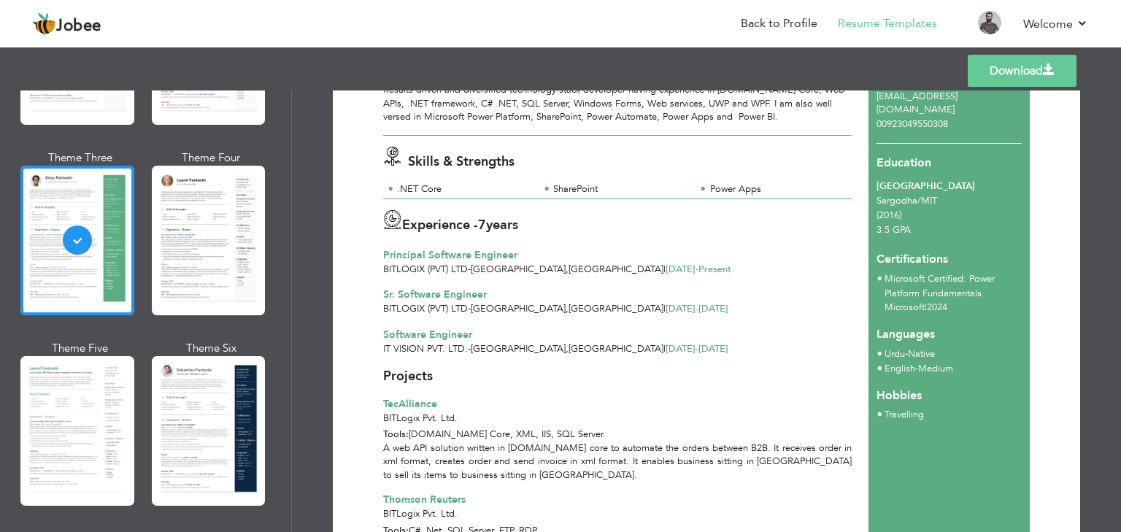
scroll to position [146, 0]
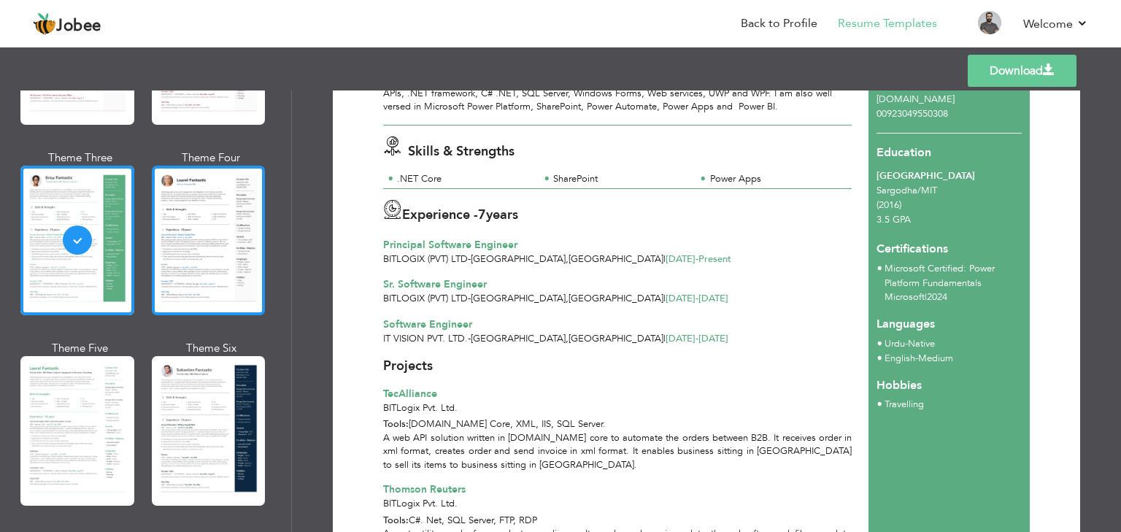
click at [225, 274] on div at bounding box center [209, 241] width 114 height 150
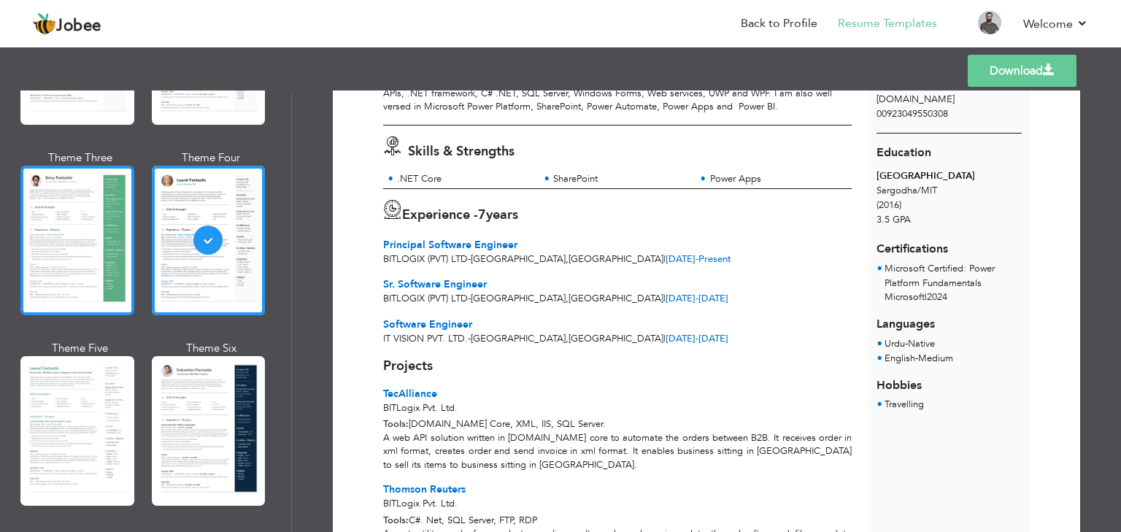
click at [114, 275] on div at bounding box center [77, 241] width 114 height 150
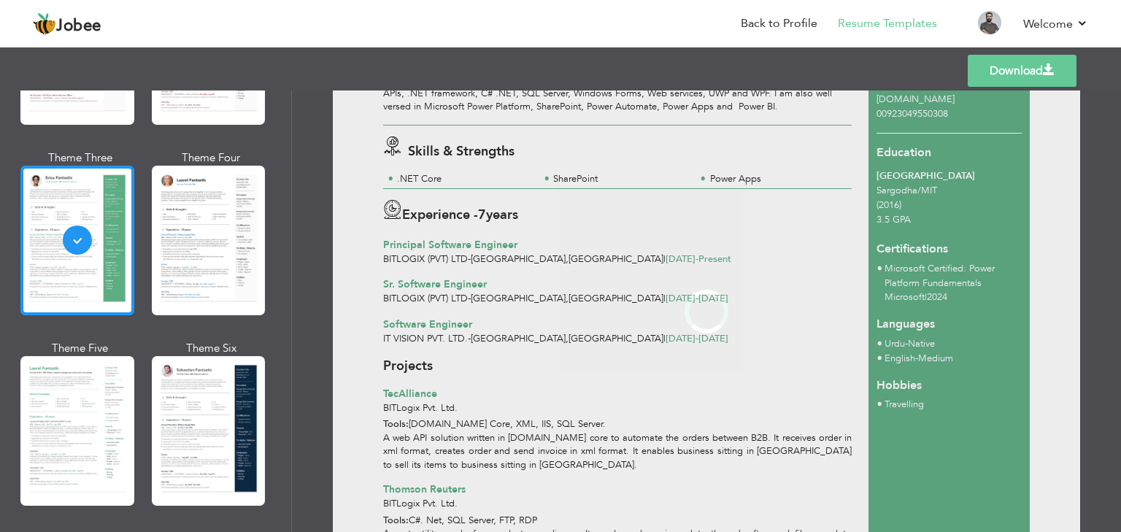
scroll to position [0, 0]
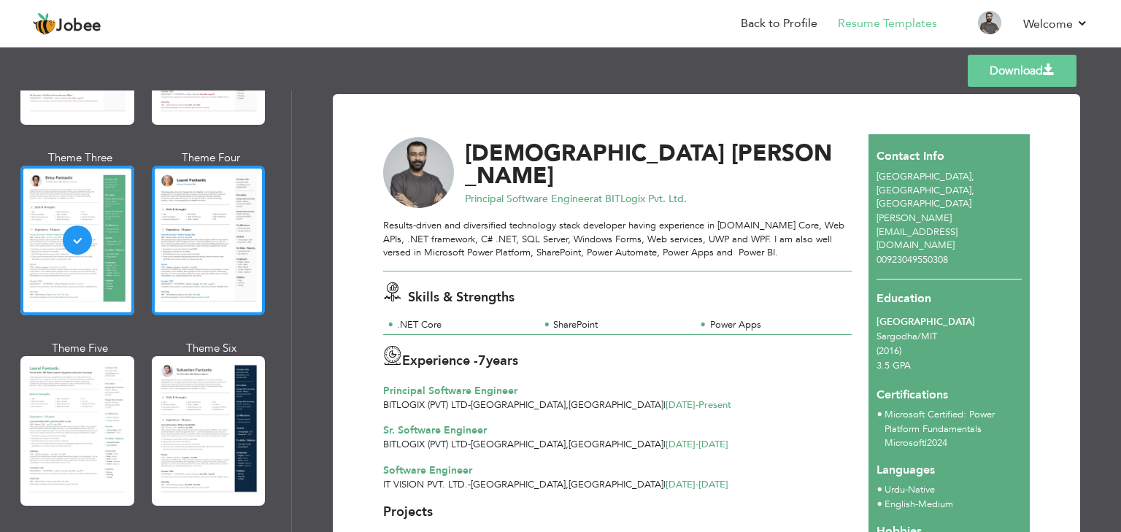
click at [219, 274] on div at bounding box center [209, 241] width 114 height 150
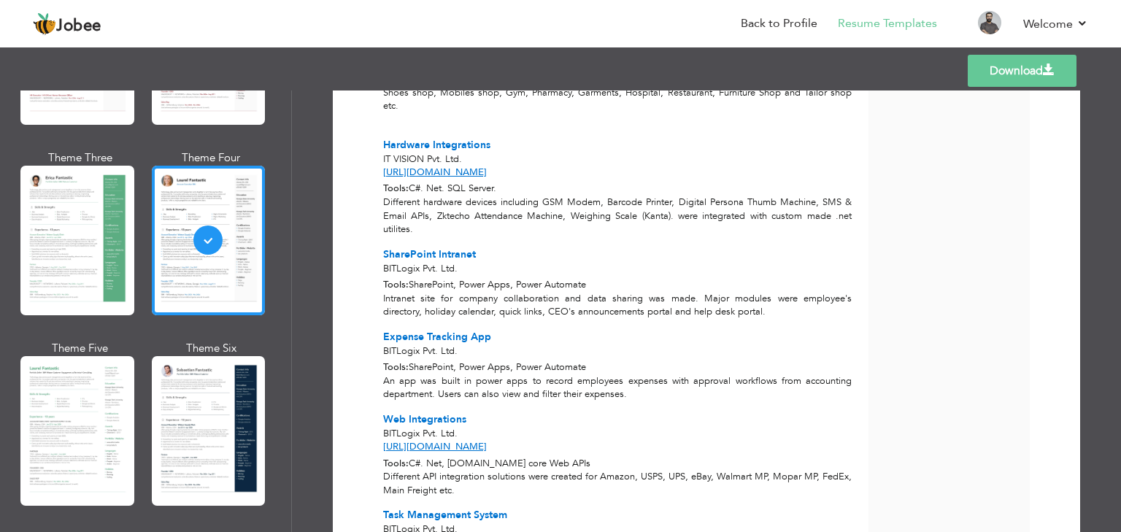
scroll to position [803, 0]
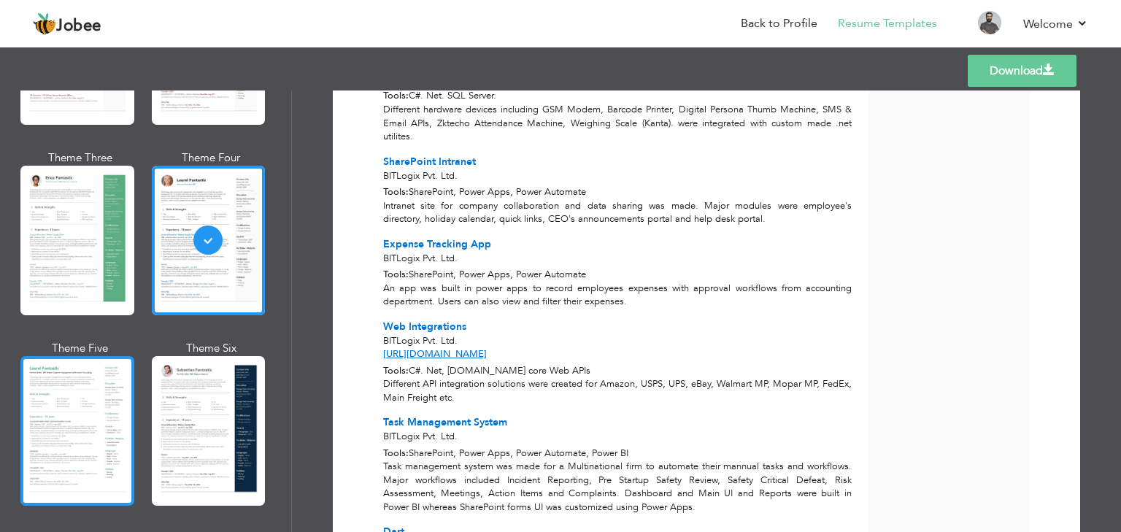
click at [101, 429] on div at bounding box center [77, 431] width 114 height 150
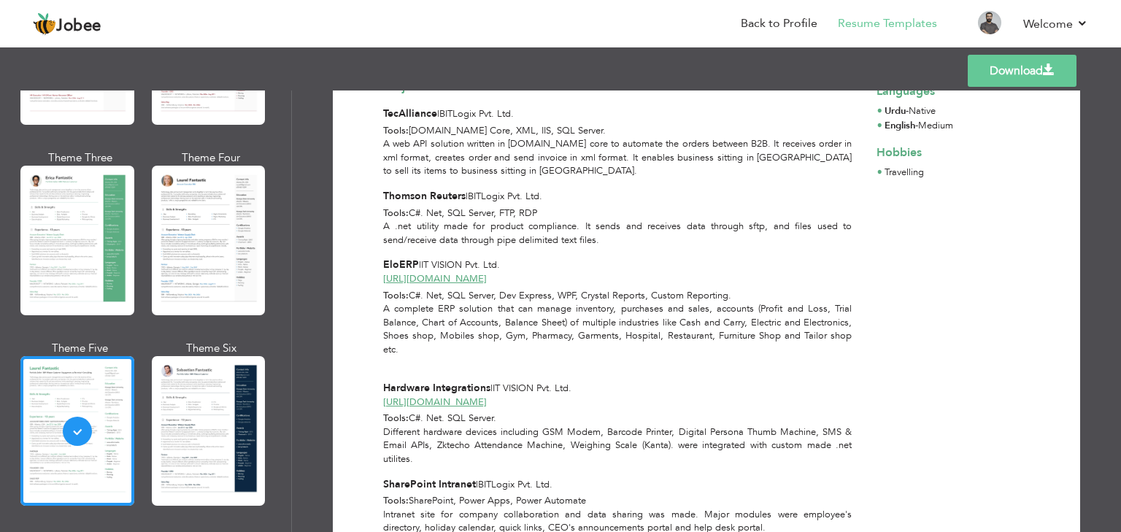
scroll to position [365, 0]
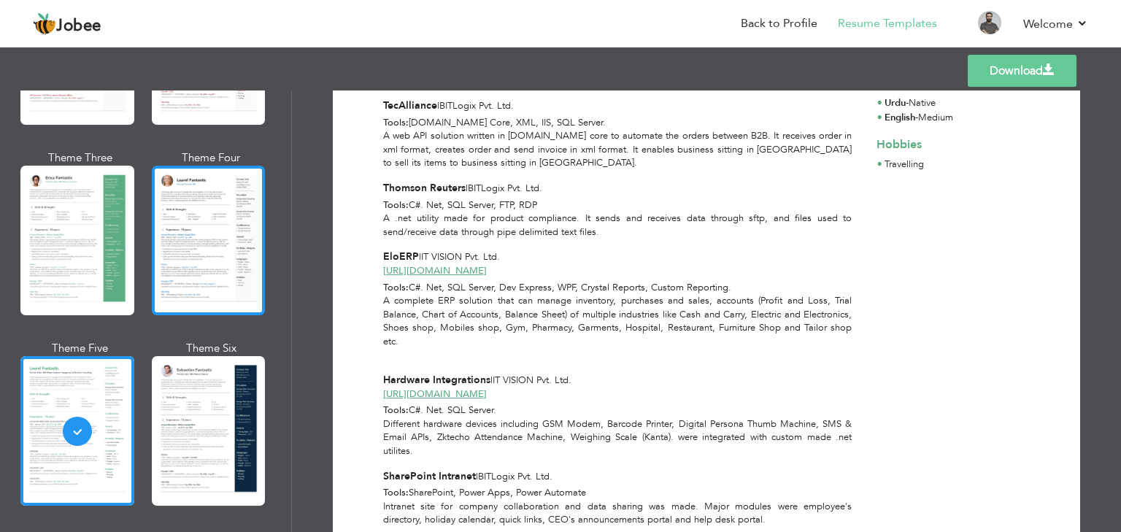
click at [220, 241] on div at bounding box center [209, 241] width 114 height 150
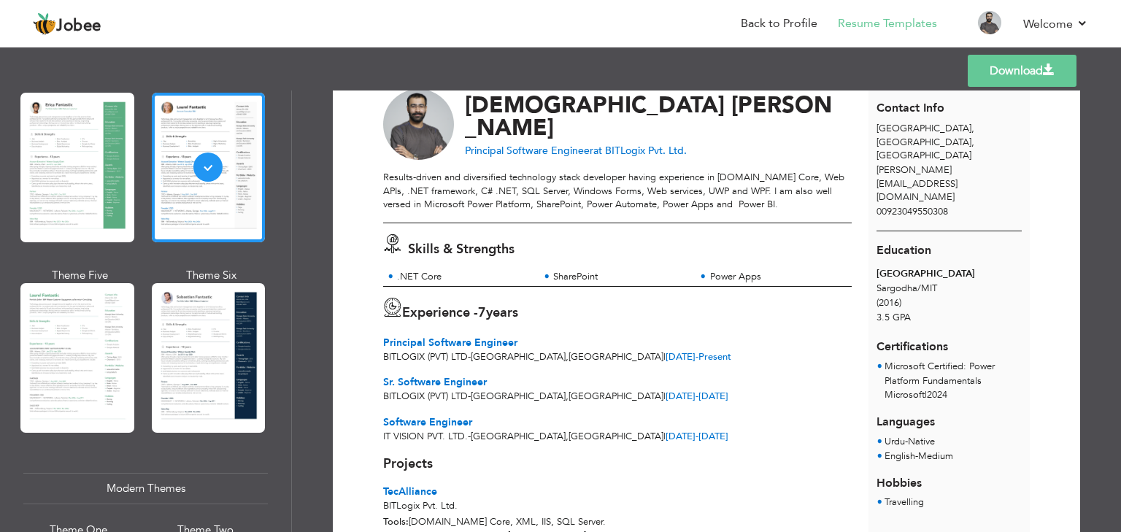
scroll to position [0, 0]
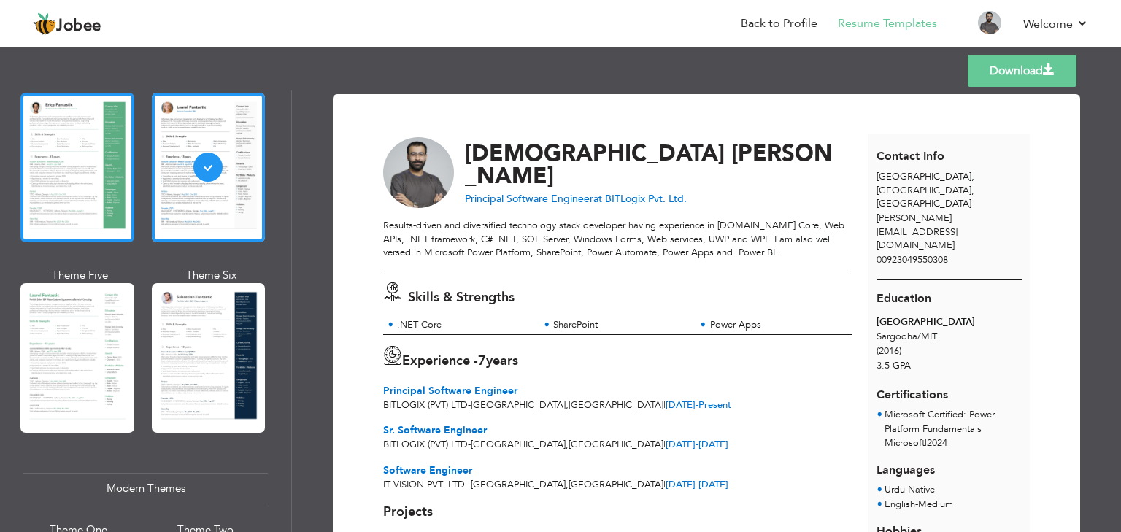
click at [87, 209] on div at bounding box center [77, 168] width 114 height 150
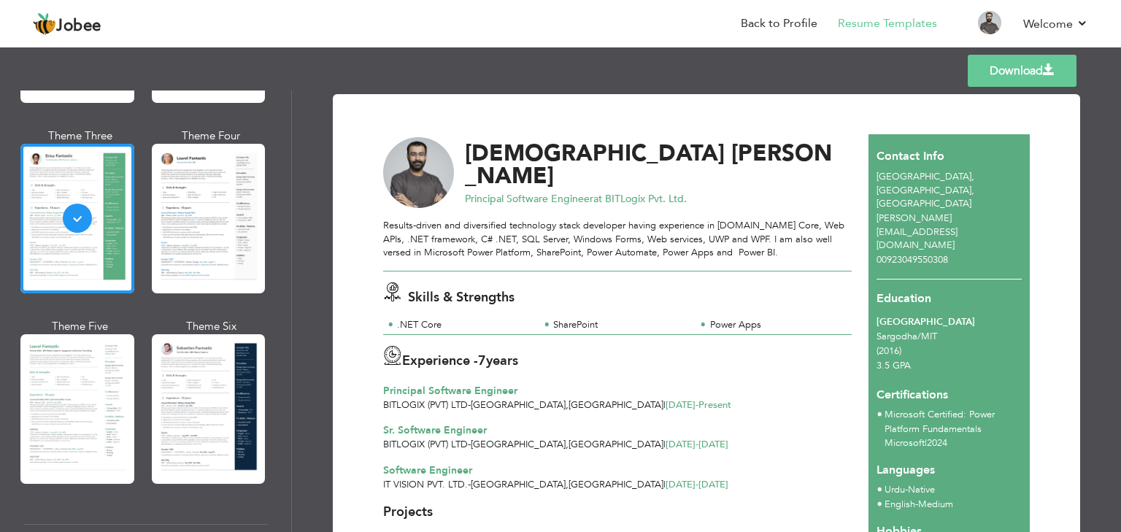
scroll to position [146, 0]
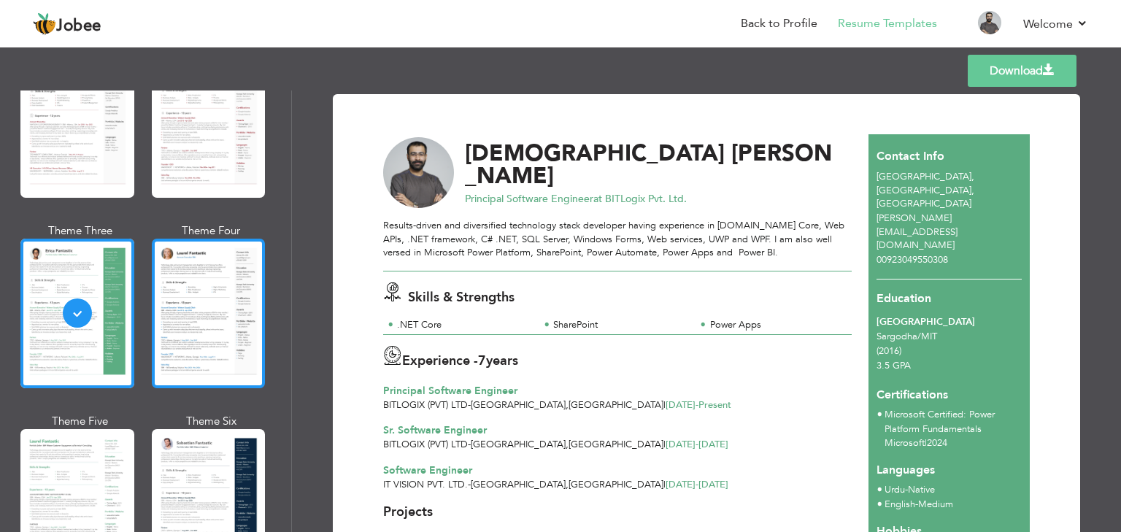
click at [227, 300] on div at bounding box center [209, 314] width 114 height 150
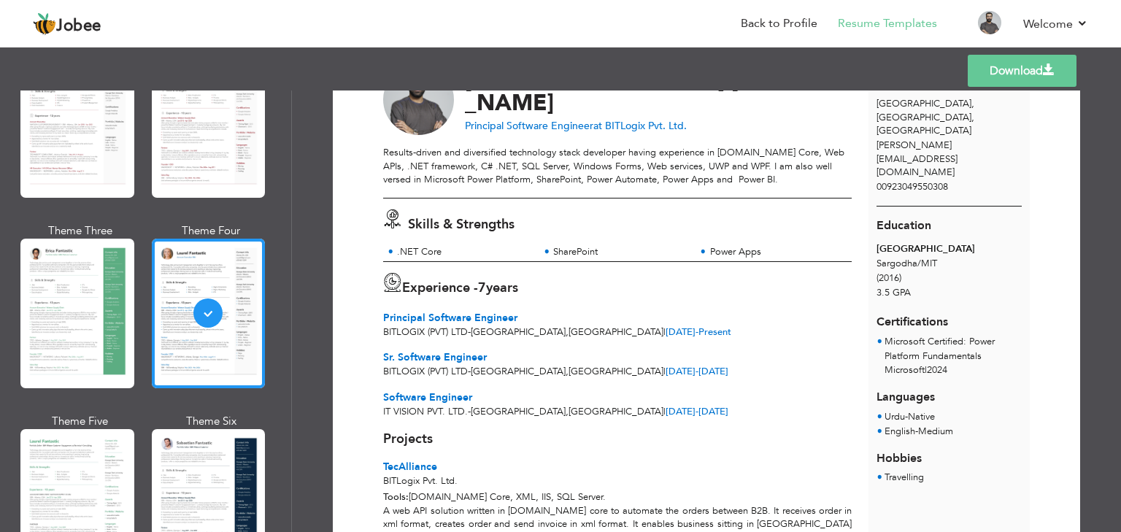
scroll to position [0, 0]
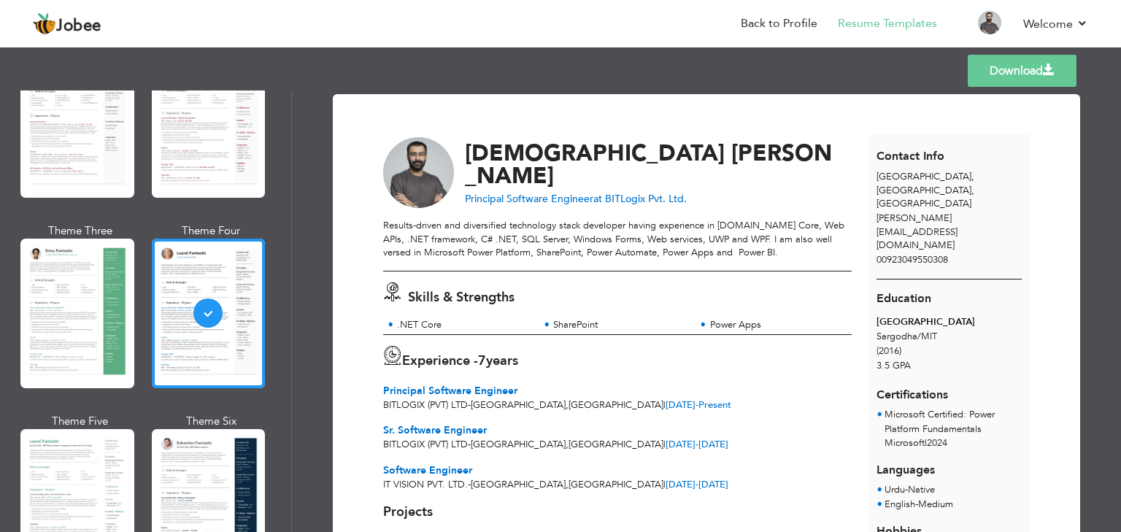
click at [1026, 71] on link "Download" at bounding box center [1022, 71] width 109 height 32
